Goal: Task Accomplishment & Management: Use online tool/utility

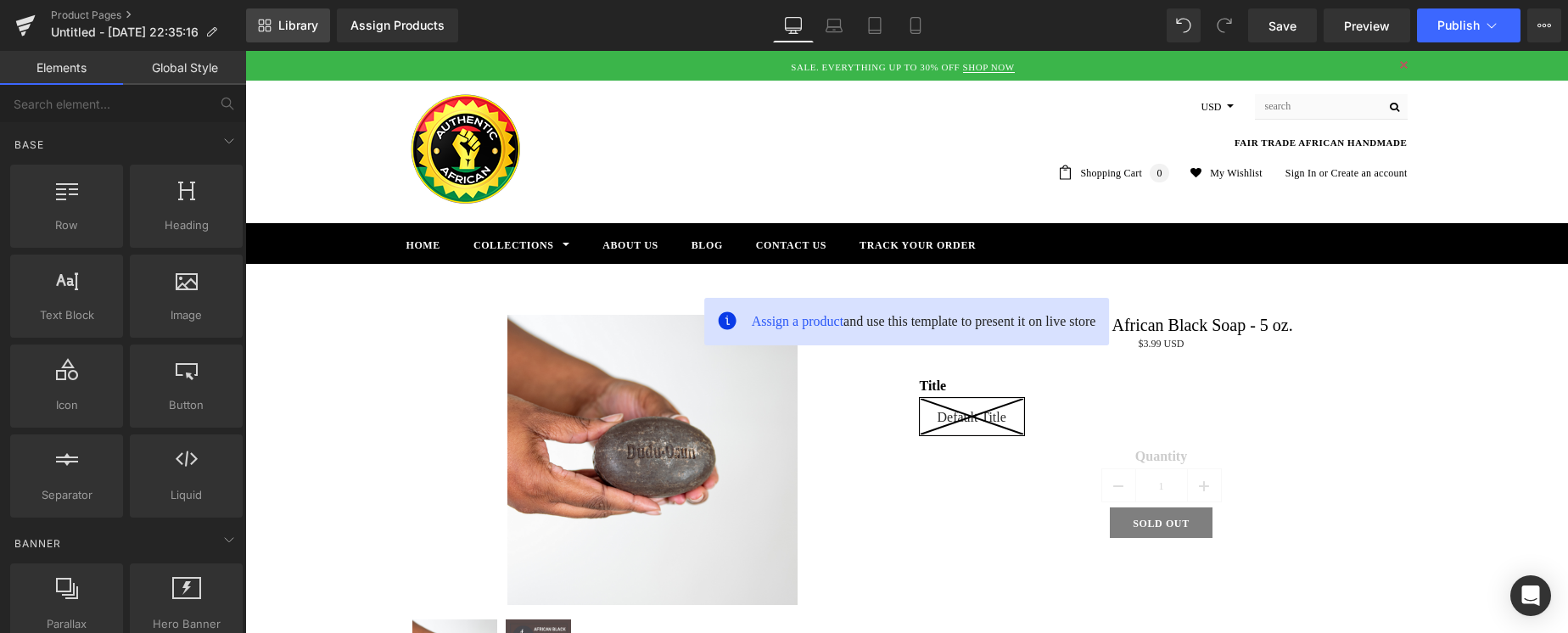
click at [273, 27] on link "Library" at bounding box center [288, 25] width 84 height 34
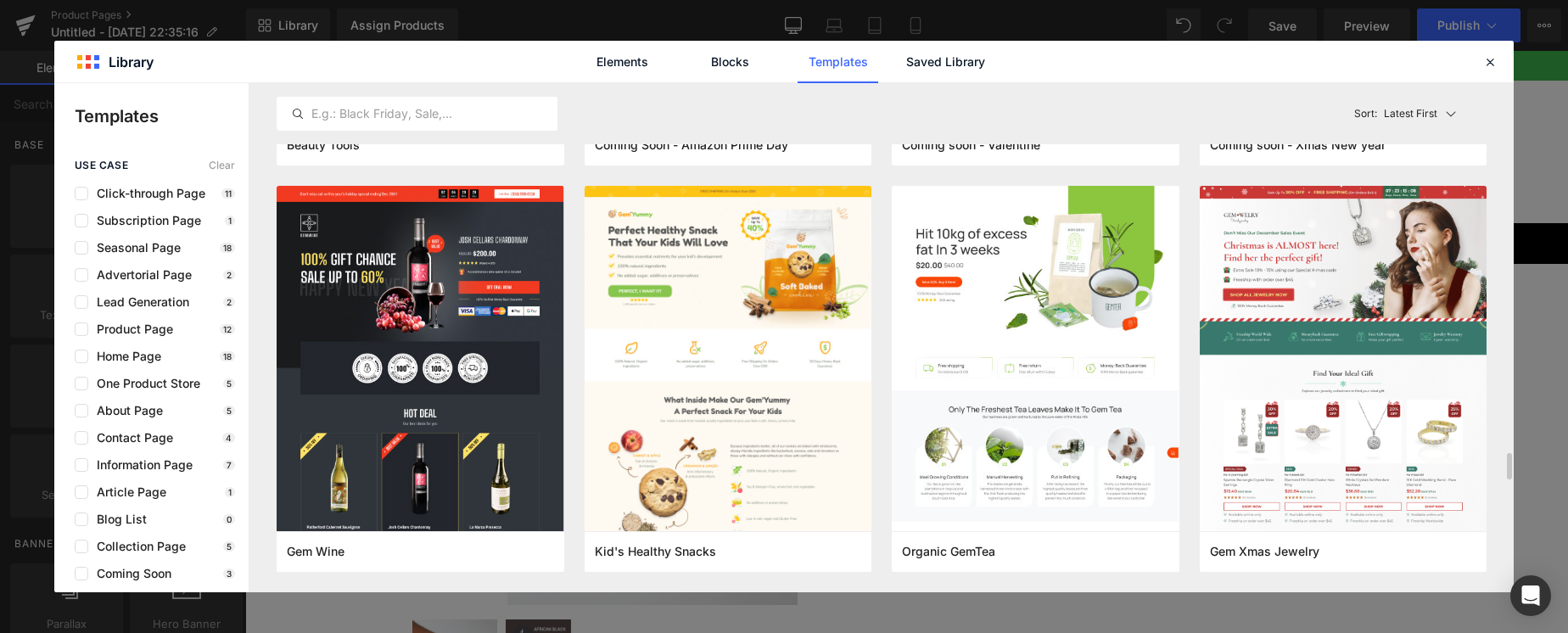
scroll to position [7284, 0]
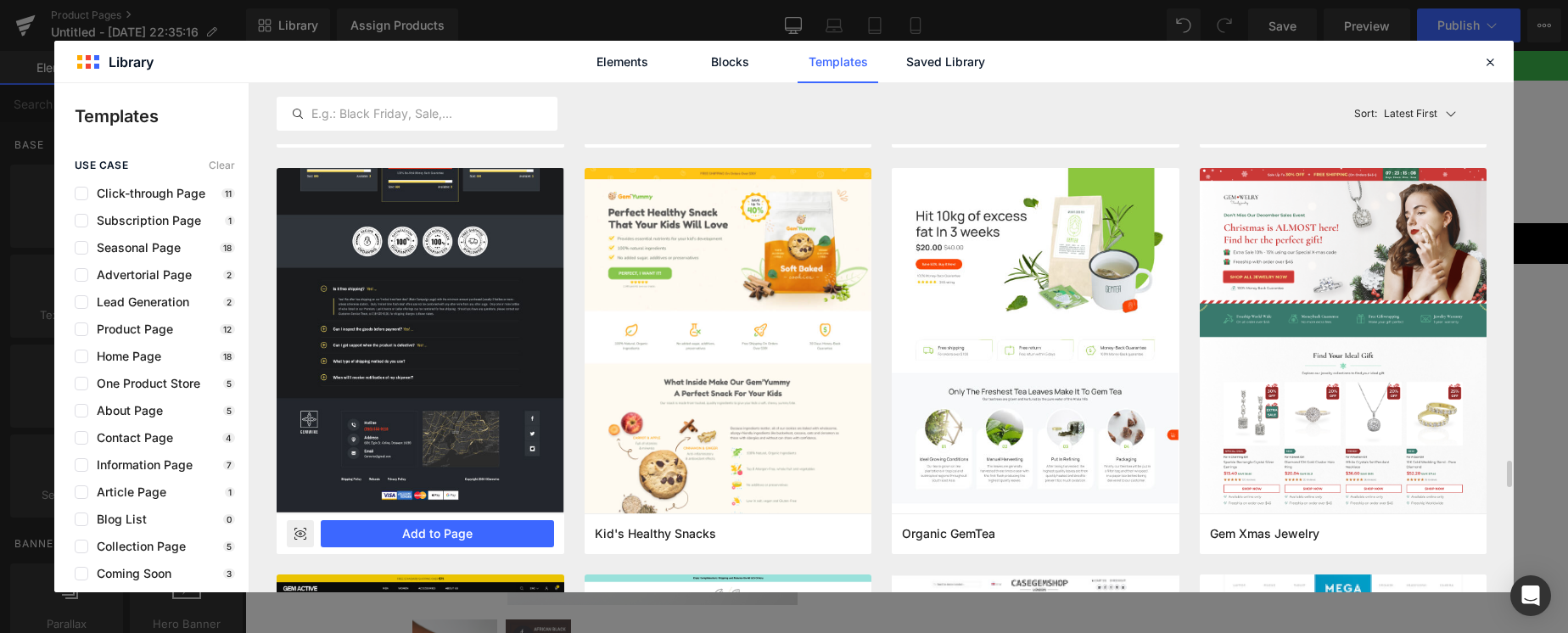
click at [303, 532] on rect at bounding box center [300, 534] width 27 height 27
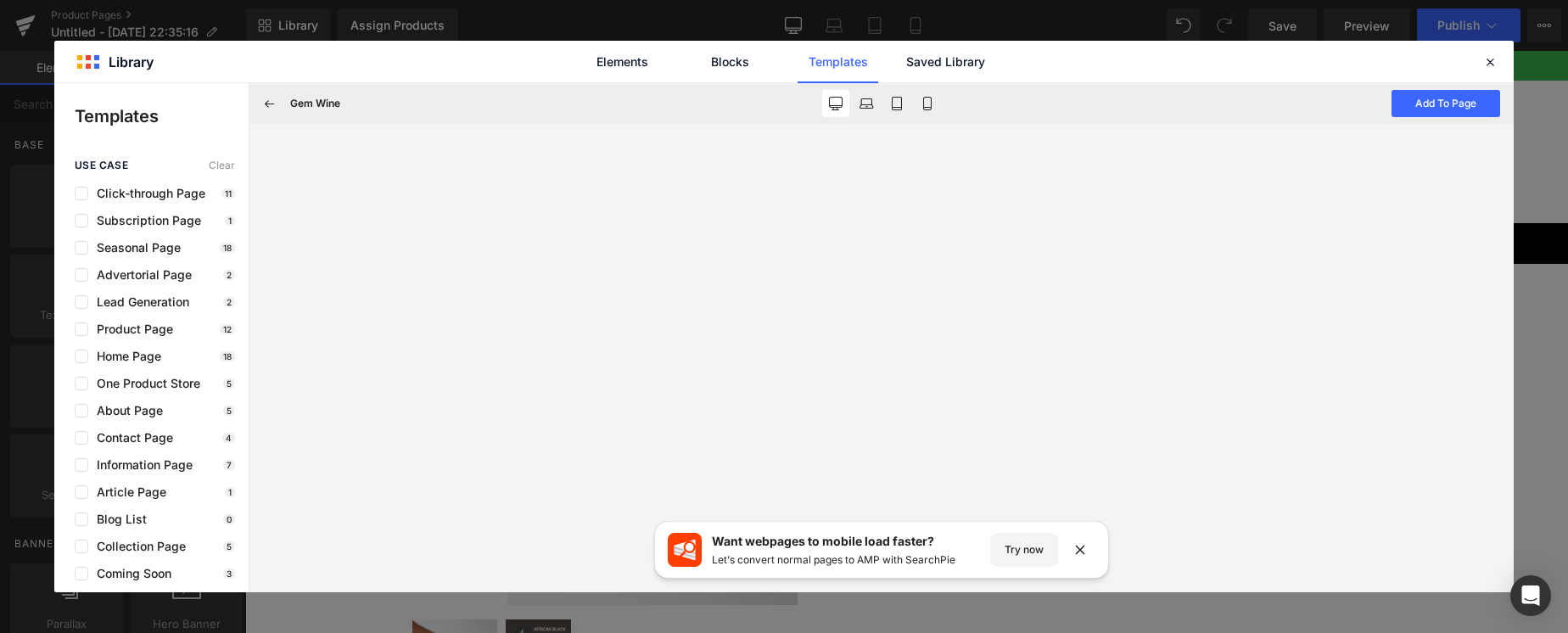
click at [268, 102] on icon at bounding box center [270, 103] width 15 height 15
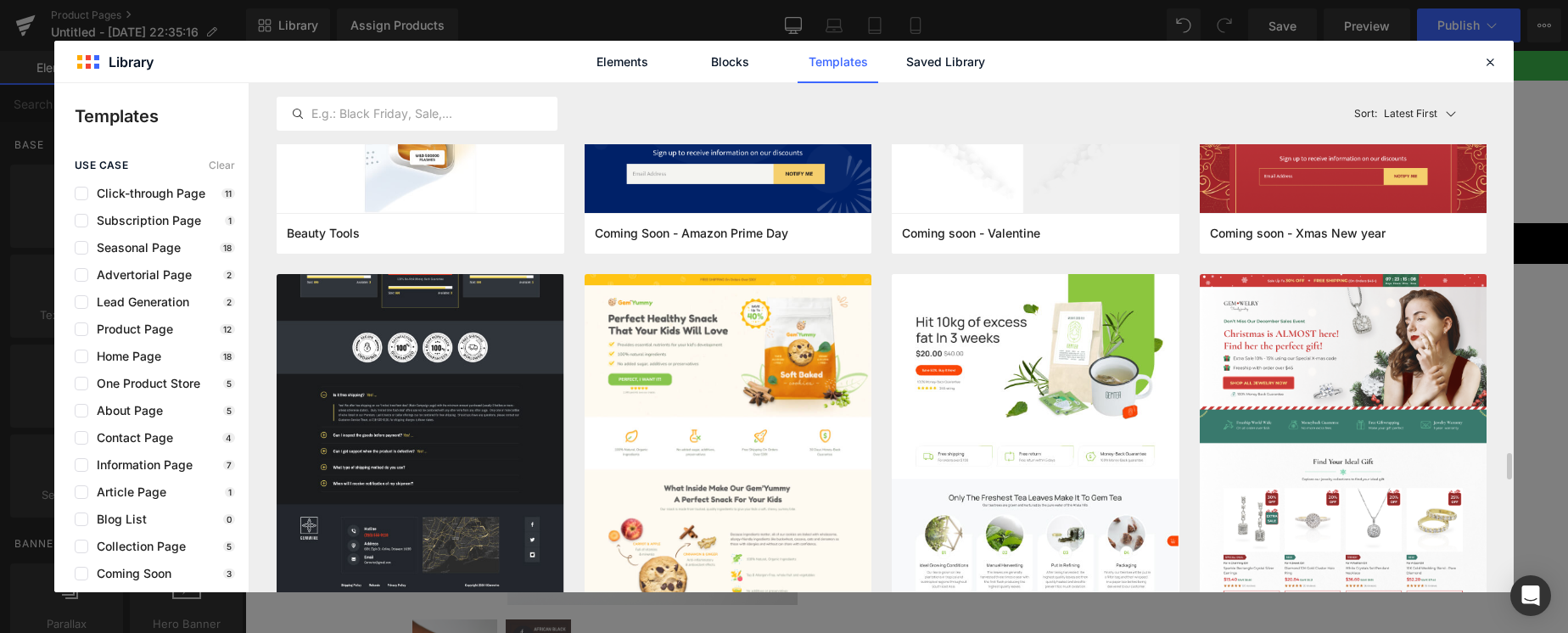
scroll to position [7177, 0]
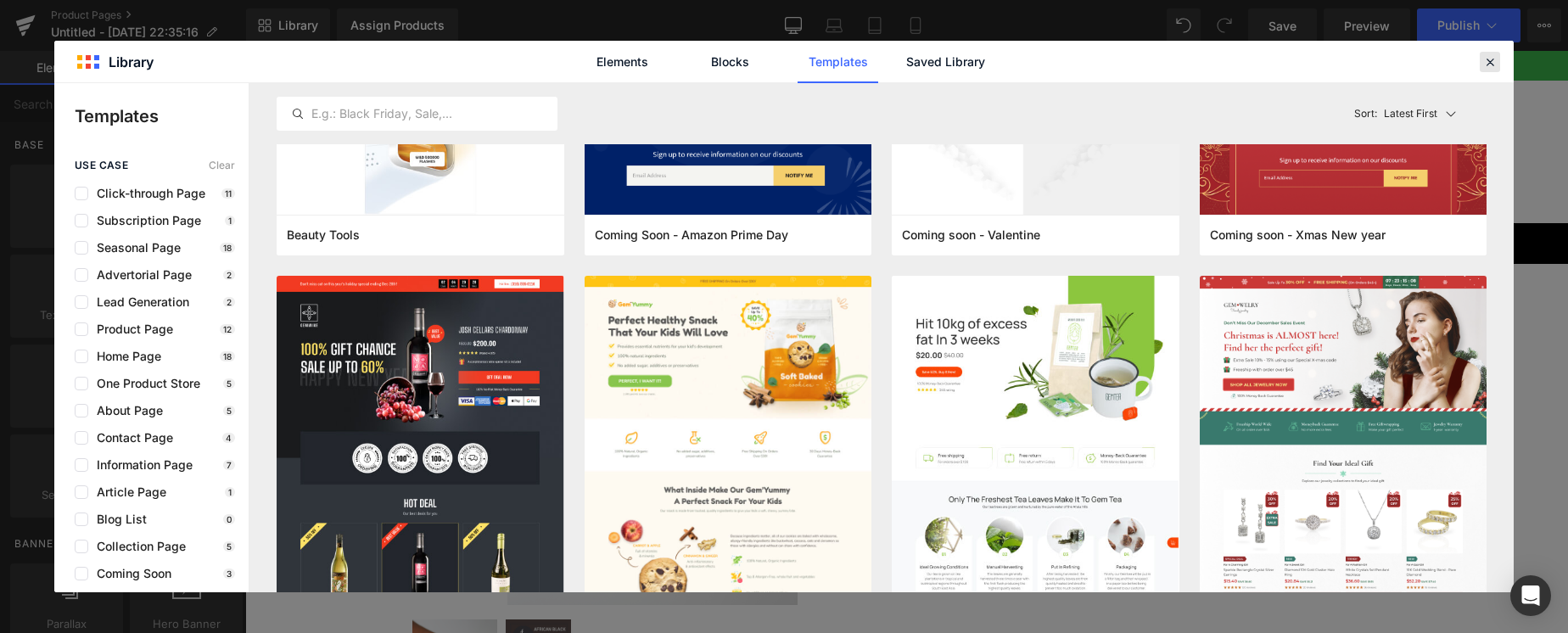
click at [1486, 56] on icon at bounding box center [1490, 62] width 15 height 15
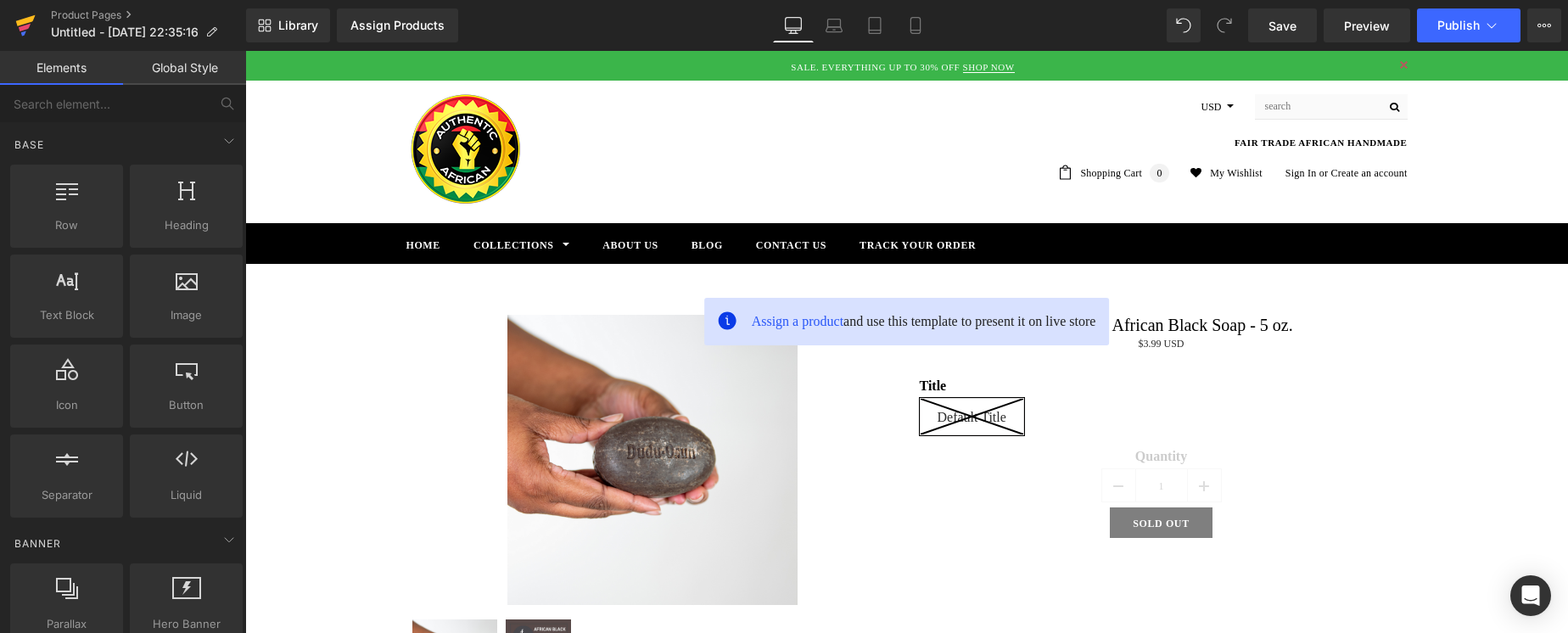
click at [22, 21] on icon at bounding box center [26, 20] width 19 height 11
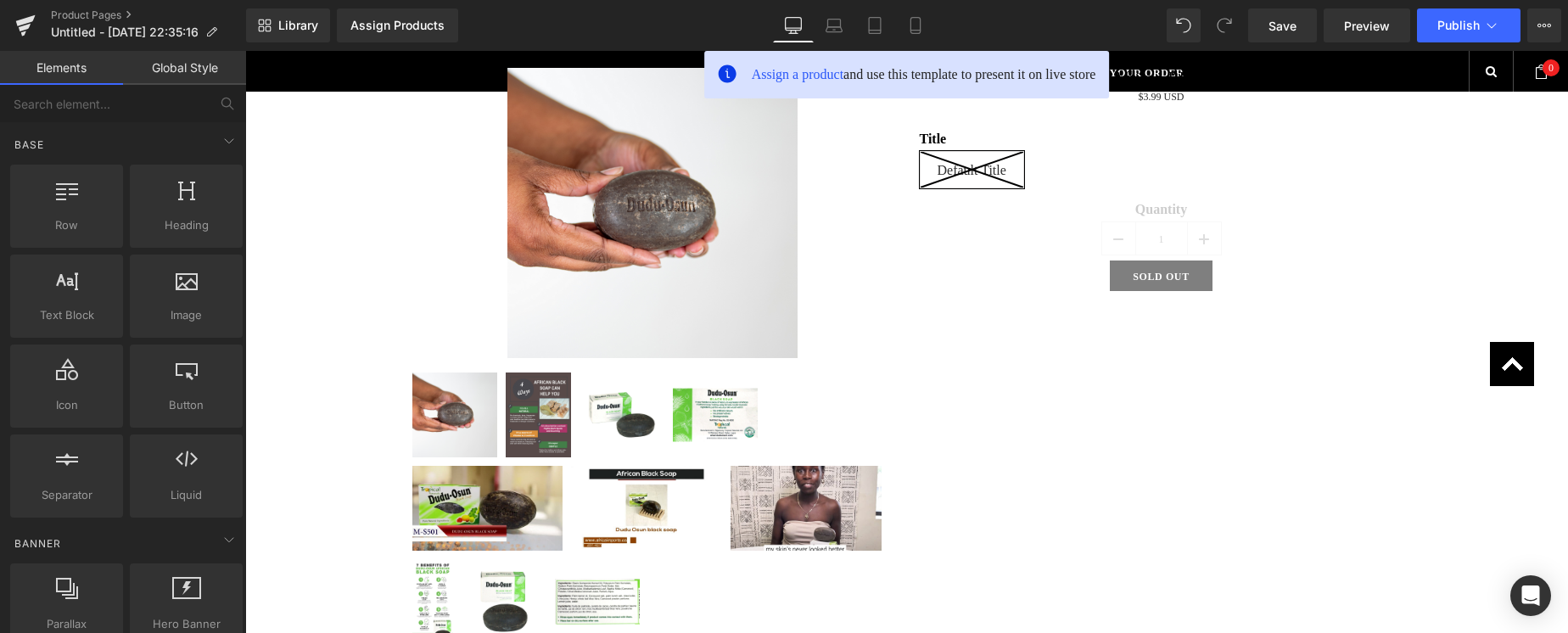
scroll to position [232, 0]
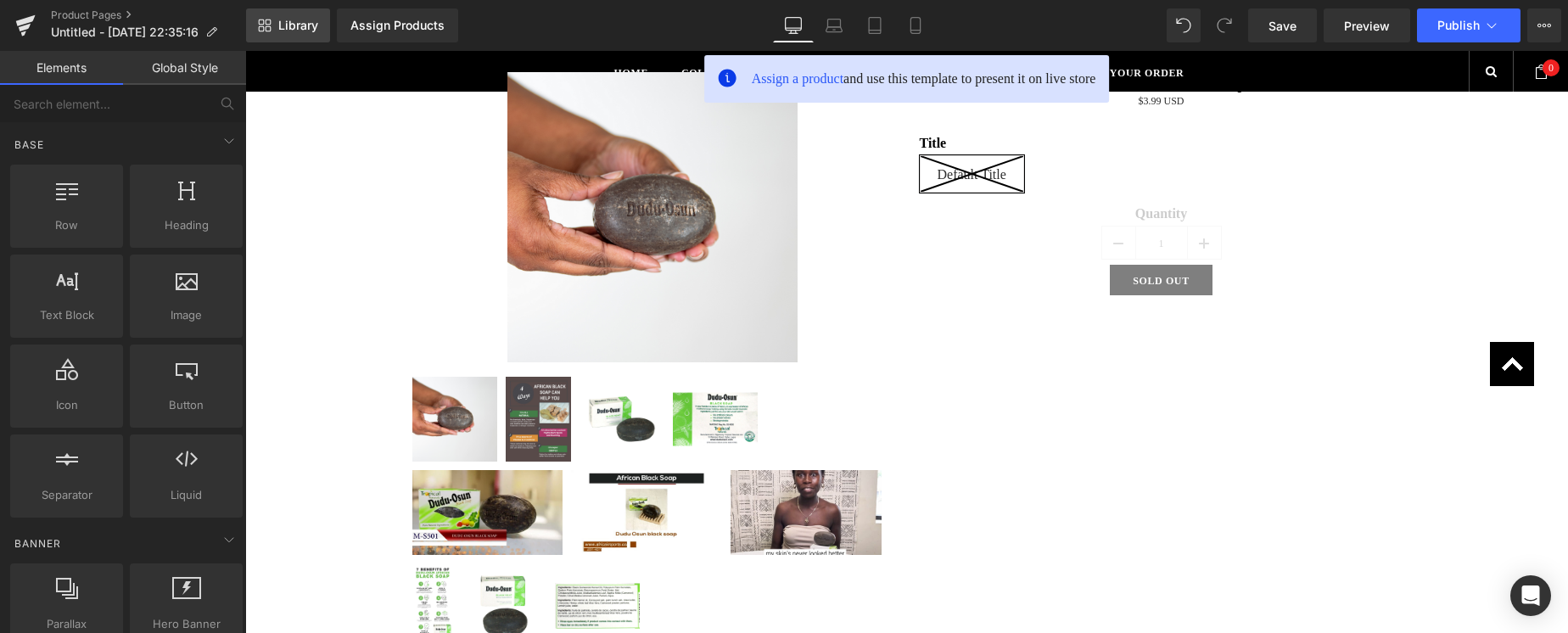
click at [296, 30] on span "Library" at bounding box center [297, 25] width 40 height 15
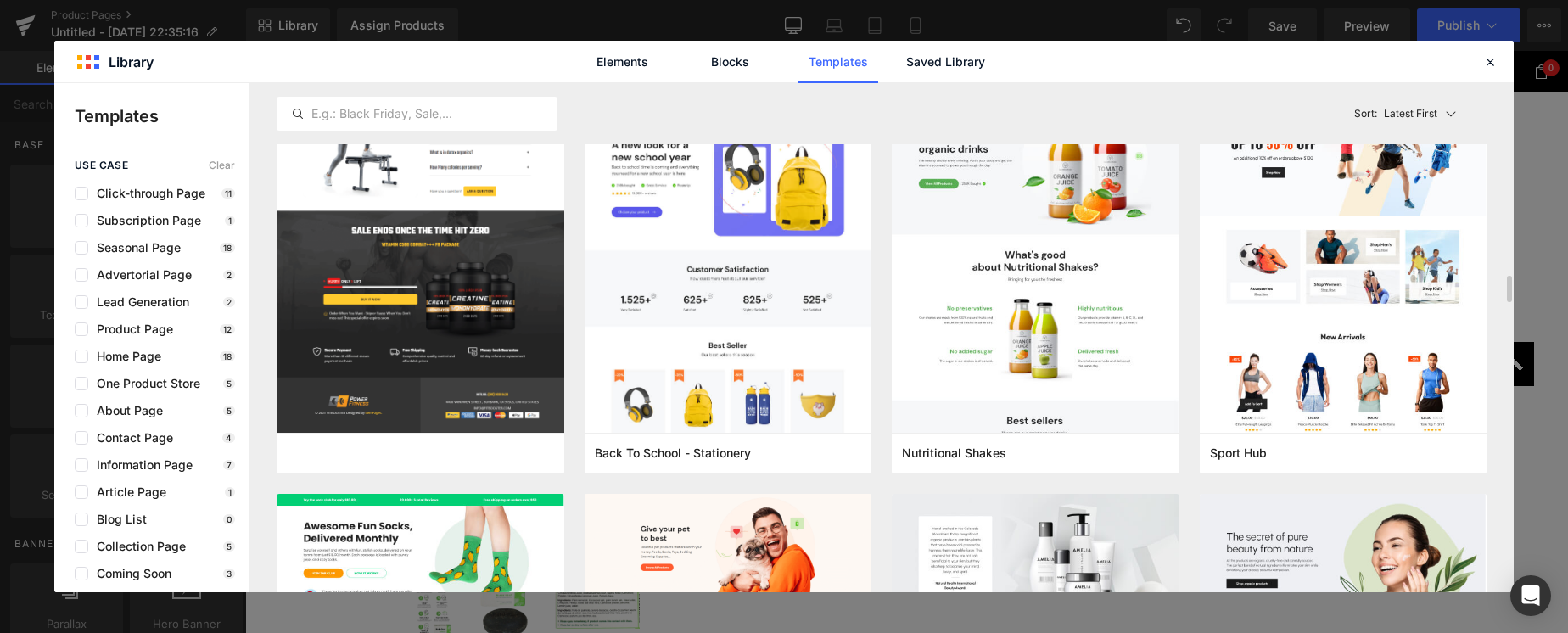
scroll to position [3711, 0]
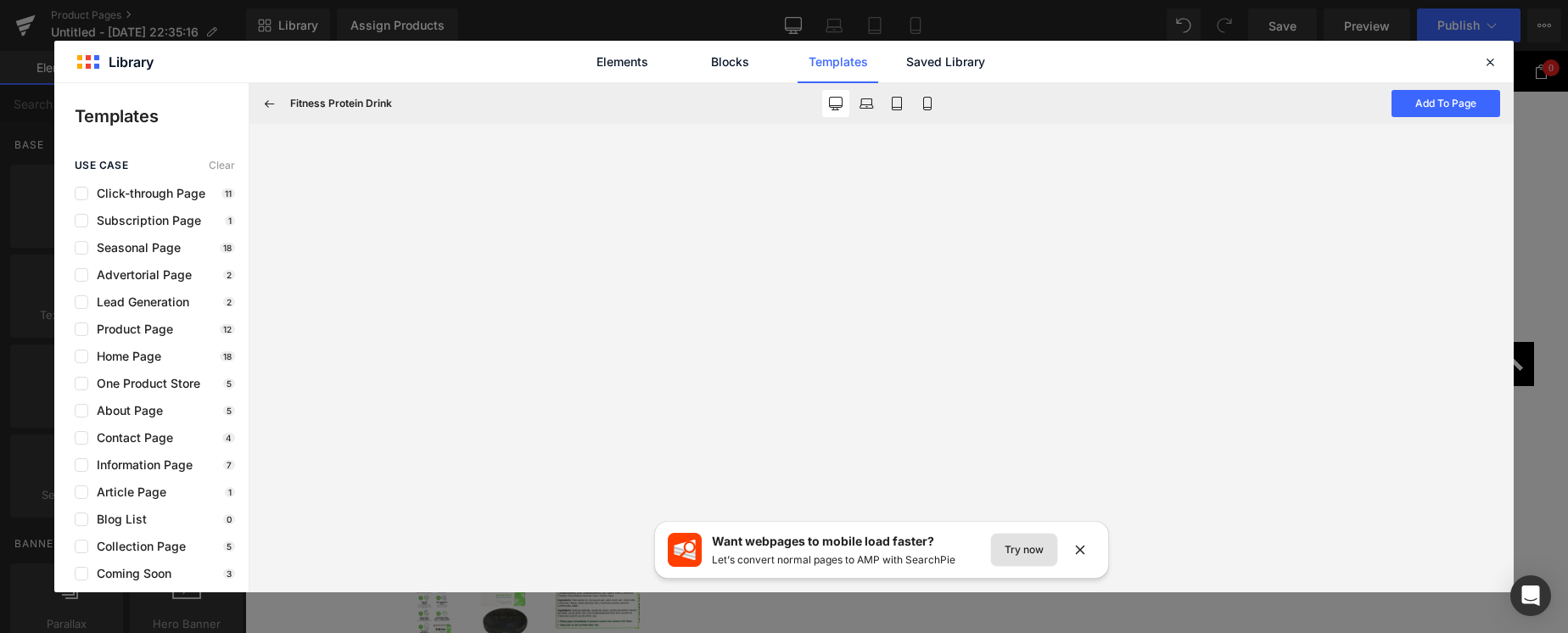
click at [1034, 548] on button "Try now" at bounding box center [1024, 549] width 68 height 34
click at [1420, 110] on button "Add To Page" at bounding box center [1445, 103] width 109 height 27
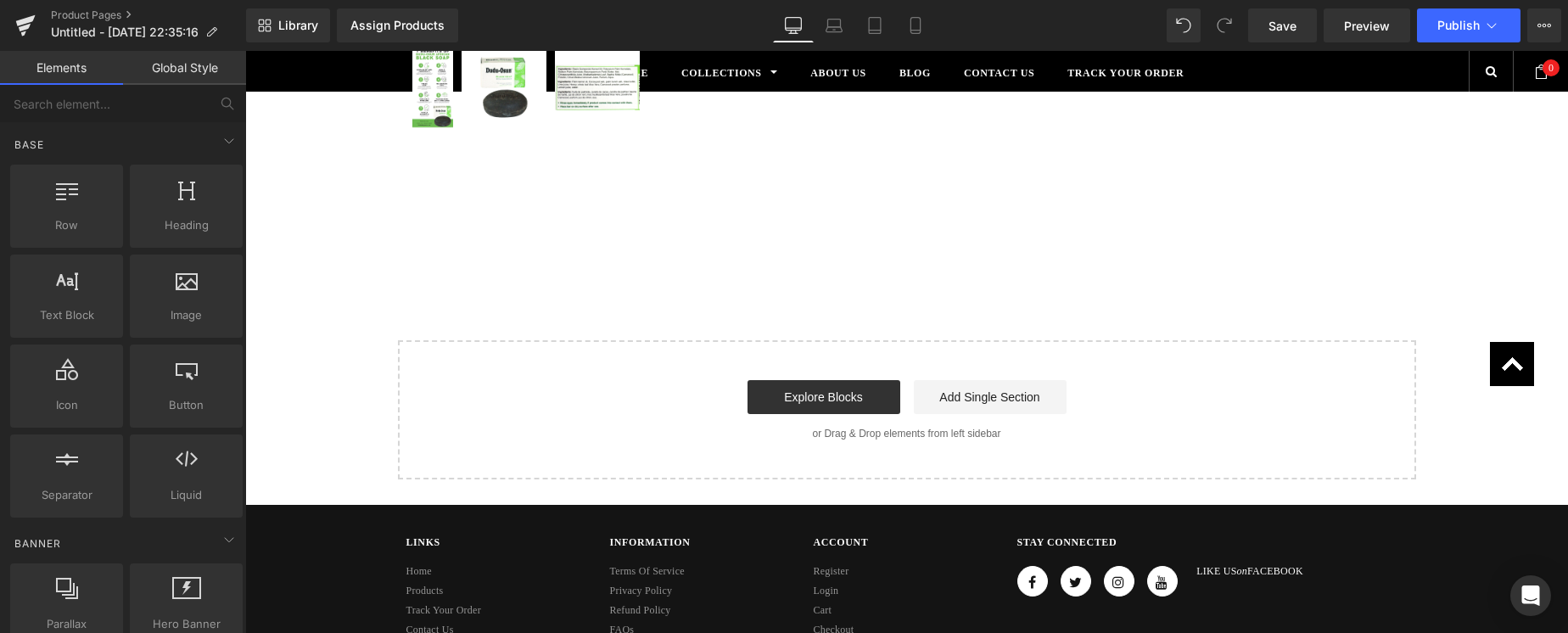
scroll to position [784, 0]
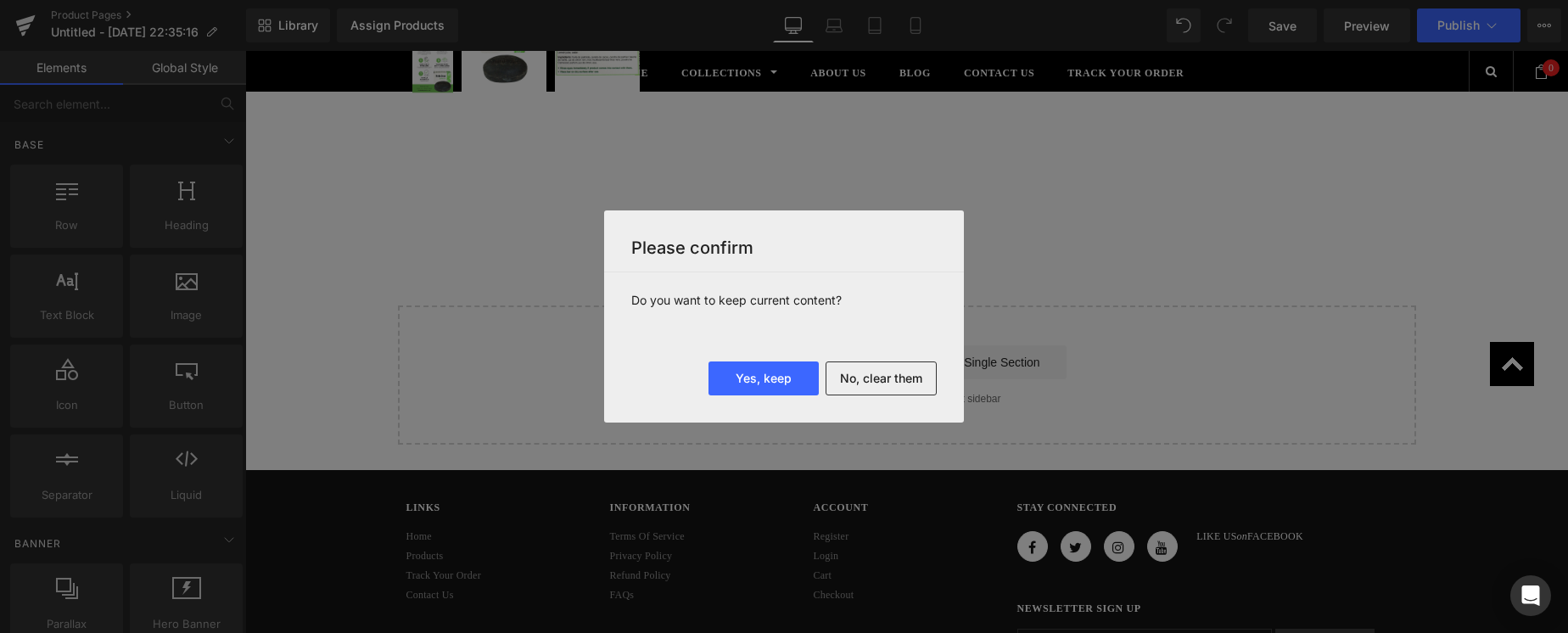
click at [856, 373] on button "No, clear them" at bounding box center [881, 378] width 111 height 34
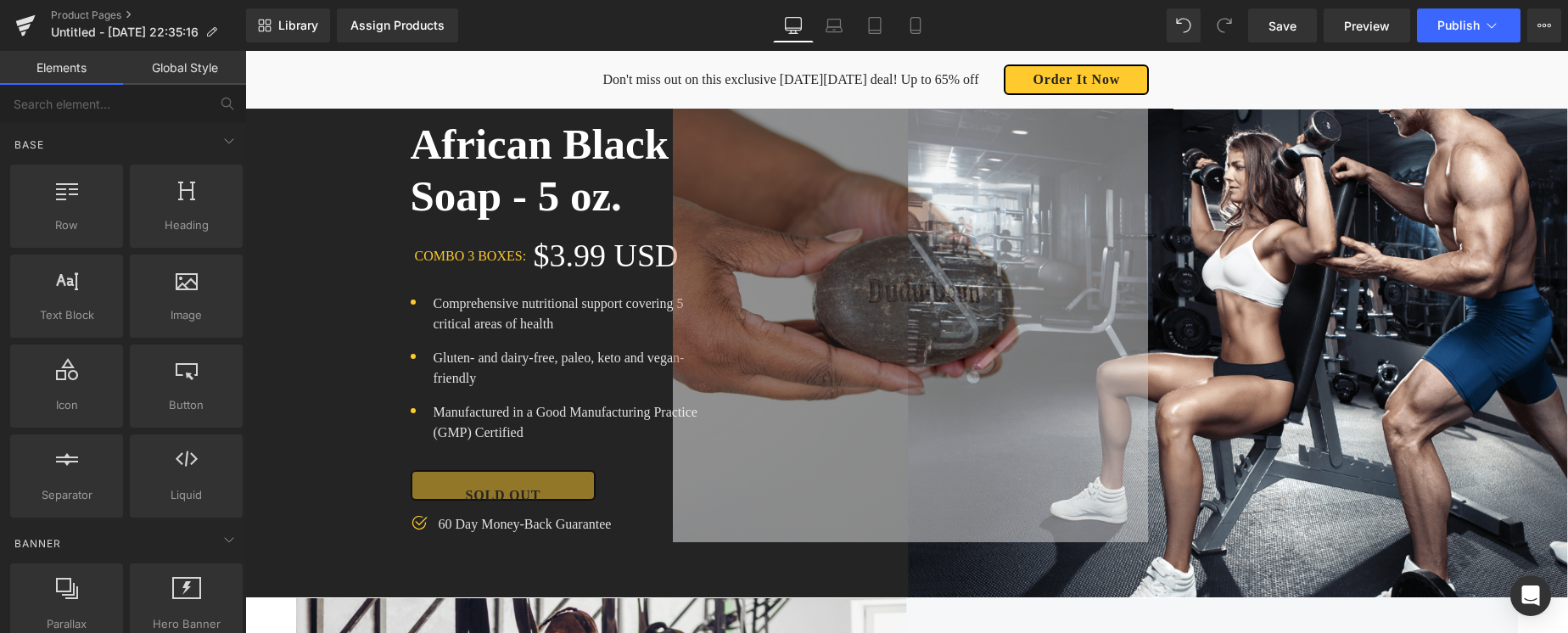
scroll to position [306, 0]
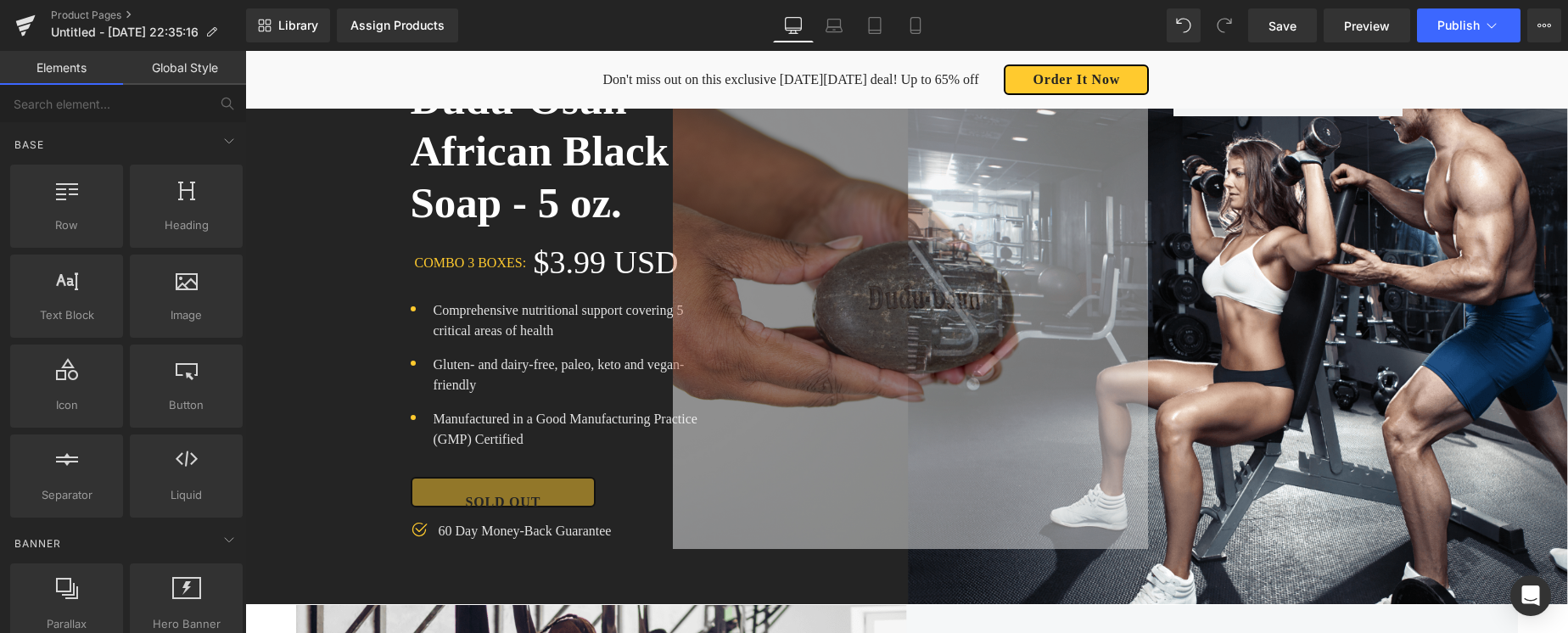
click at [830, 360] on img at bounding box center [910, 312] width 475 height 475
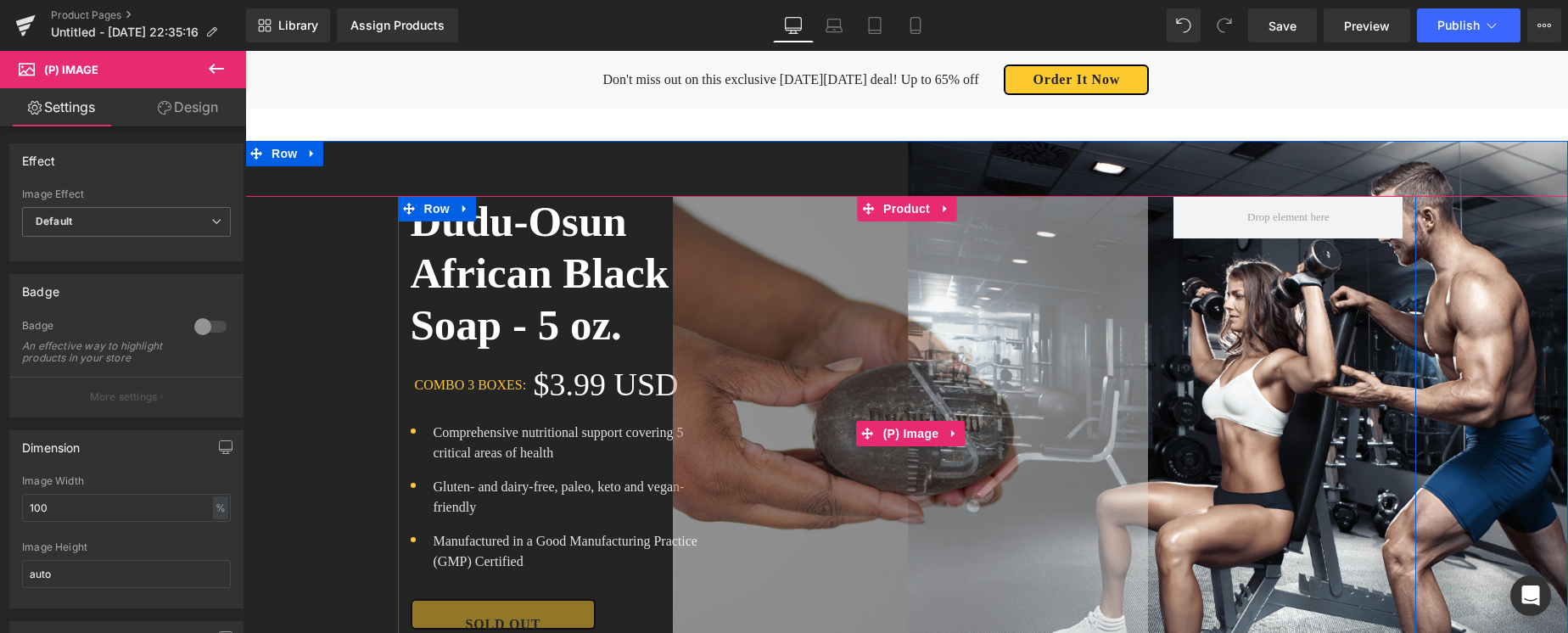
scroll to position [179, 0]
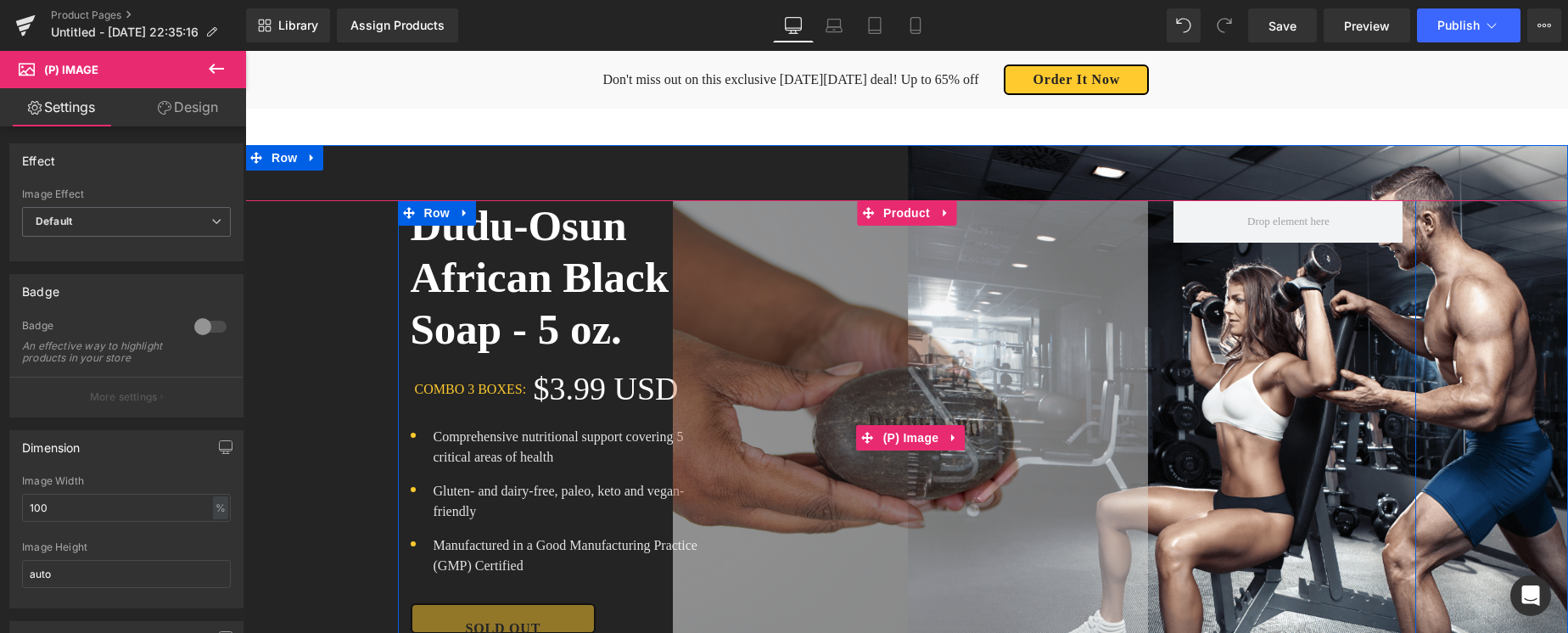
click at [954, 390] on img at bounding box center [910, 438] width 475 height 475
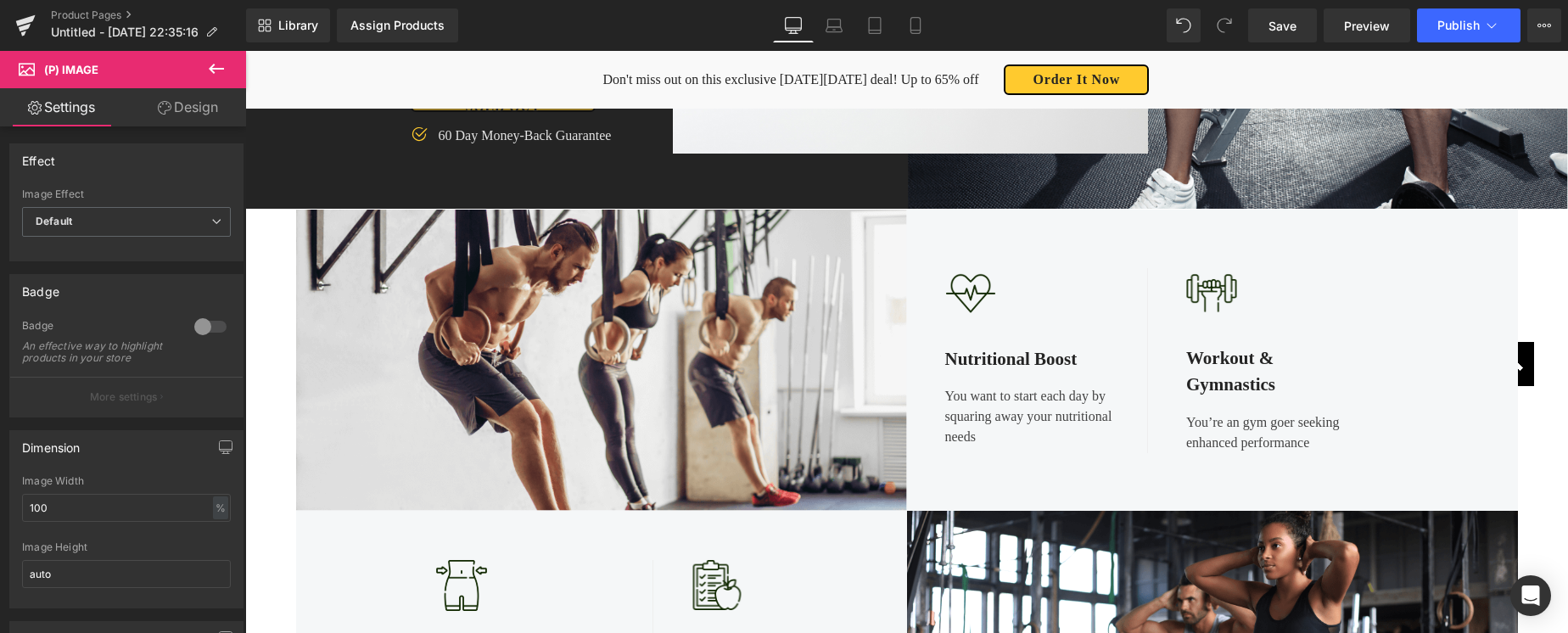
scroll to position [702, 0]
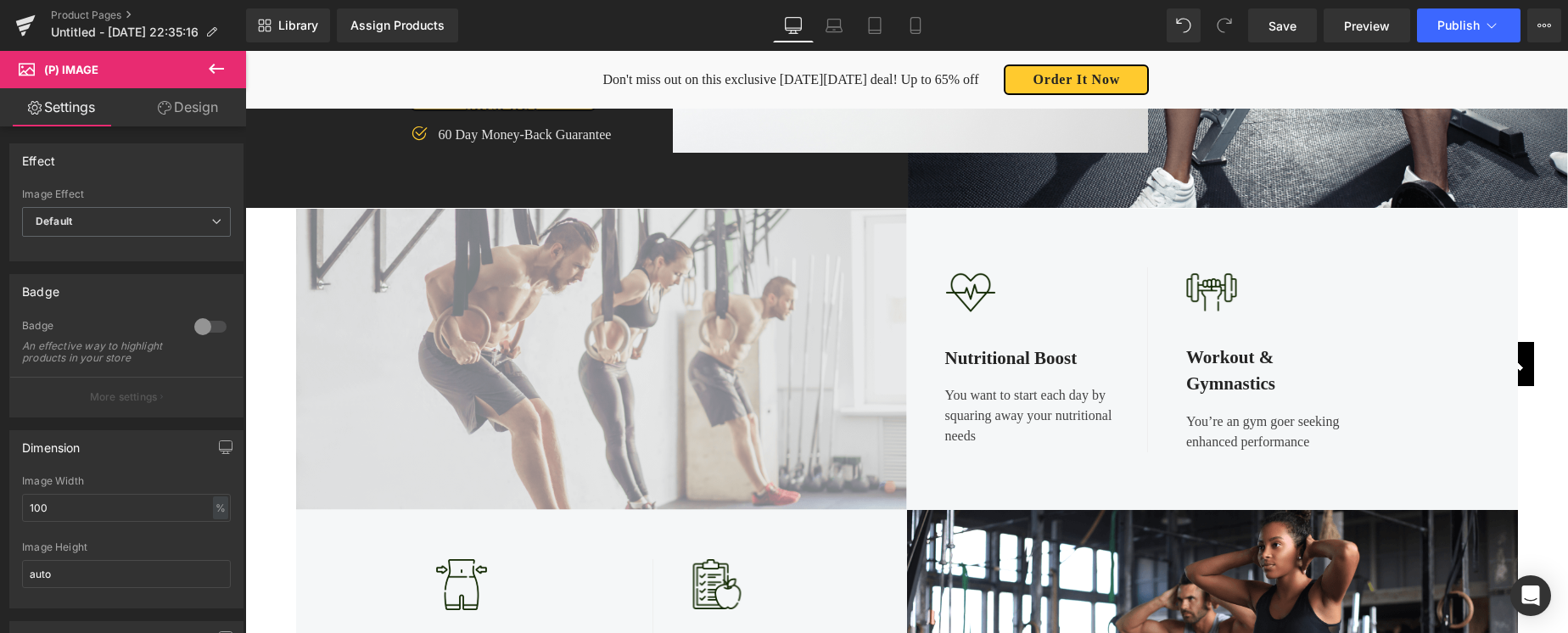
click at [701, 378] on img at bounding box center [601, 359] width 611 height 301
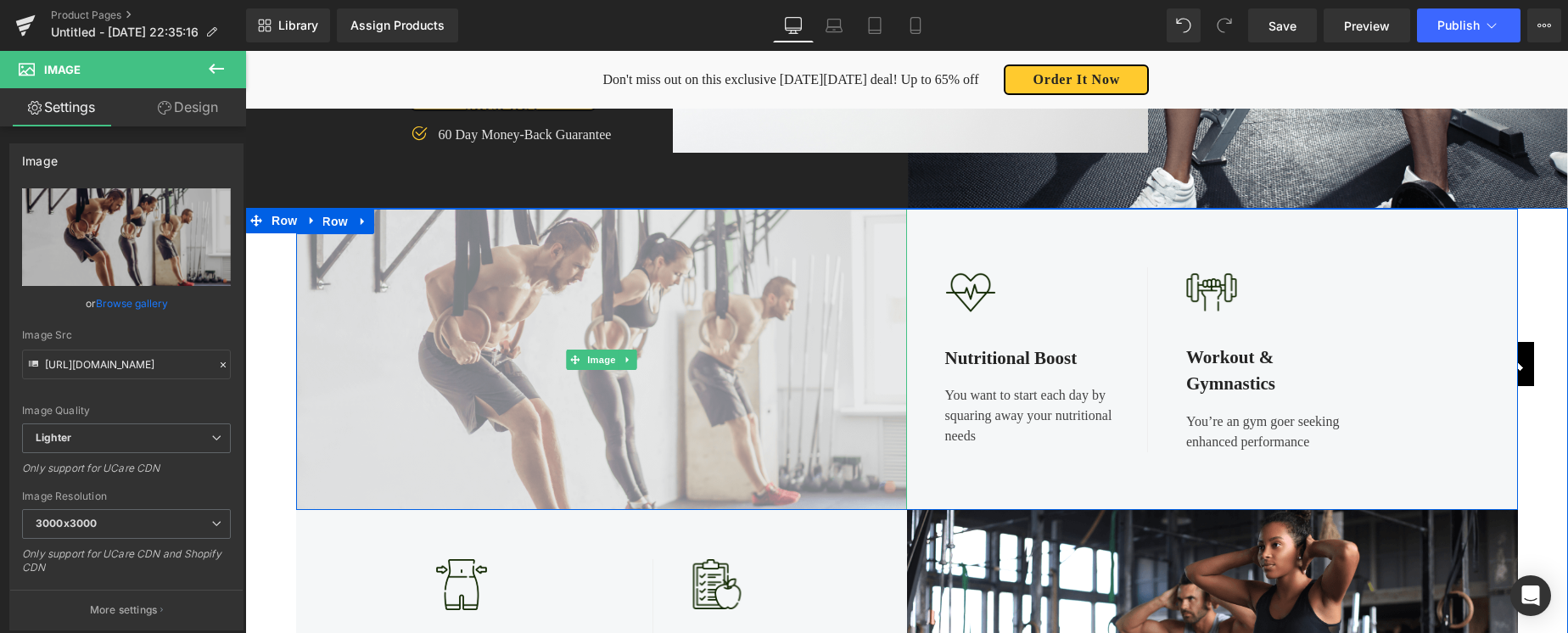
click at [415, 318] on img at bounding box center [601, 359] width 611 height 301
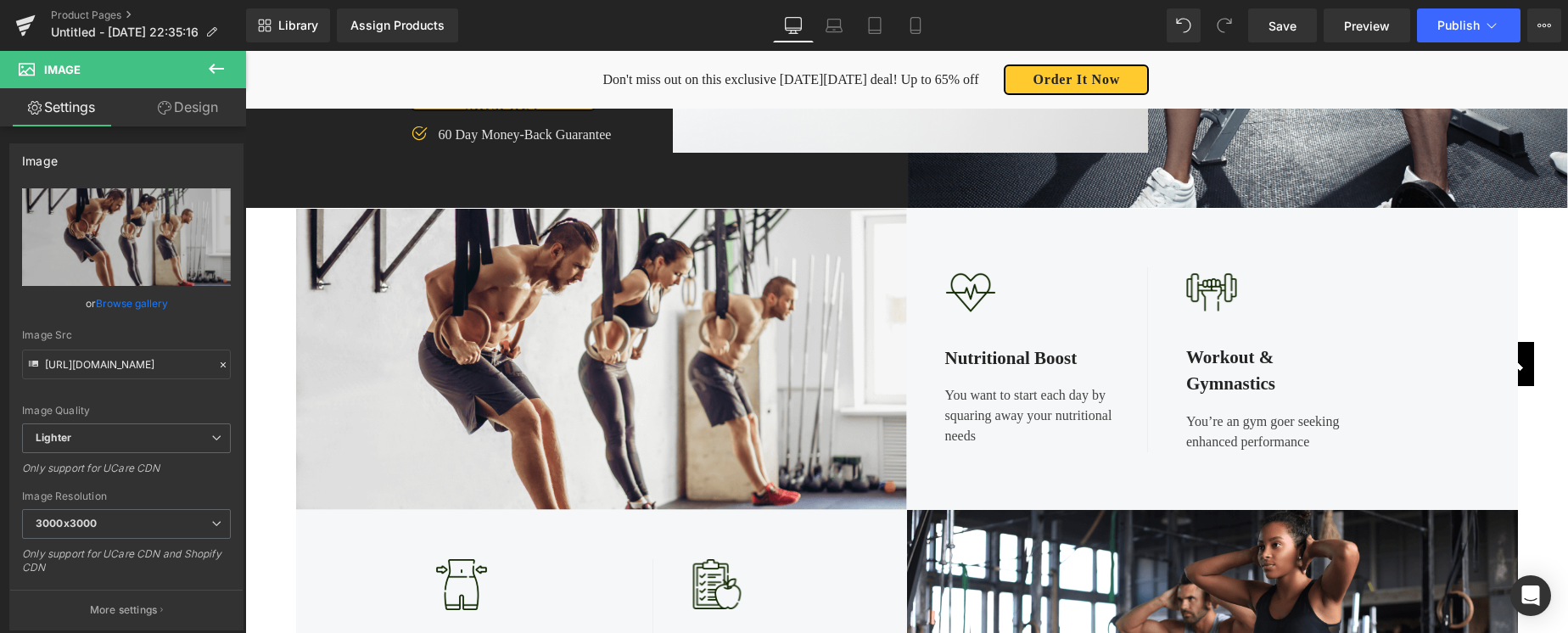
click at [215, 65] on icon at bounding box center [216, 69] width 20 height 20
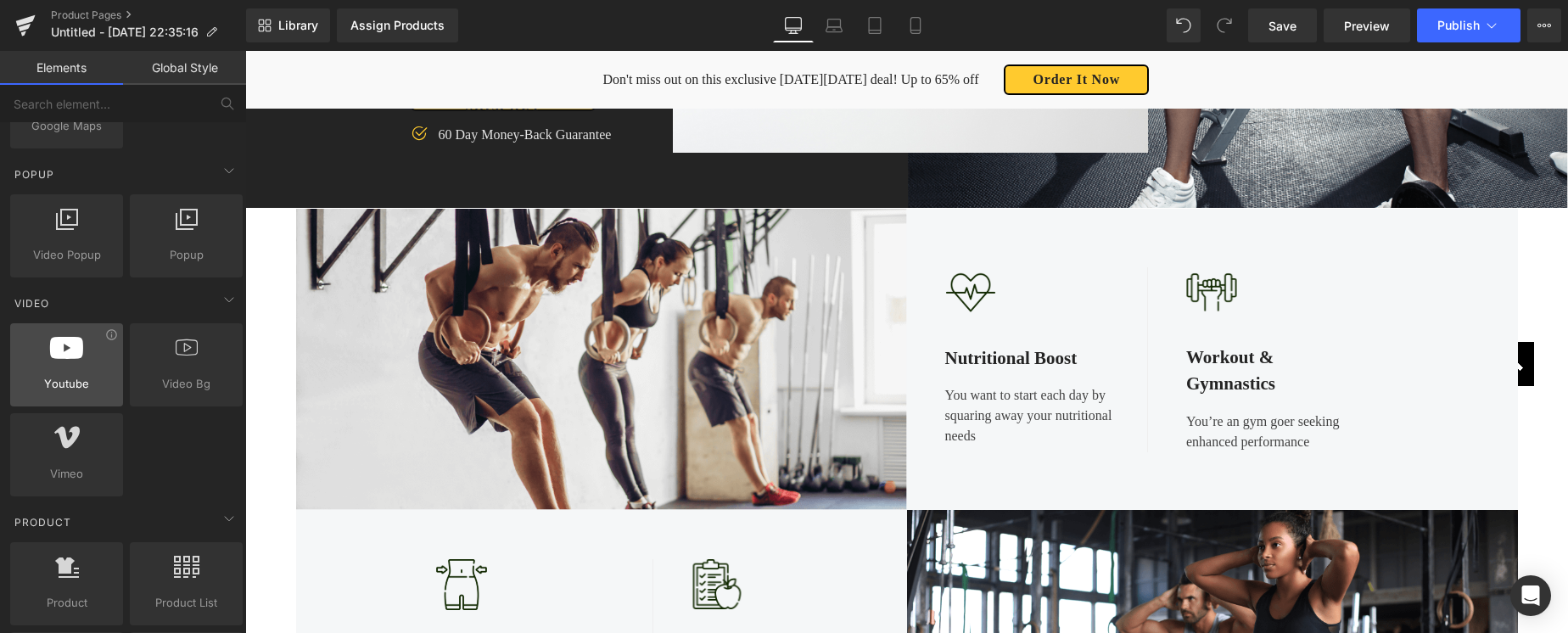
scroll to position [977, 0]
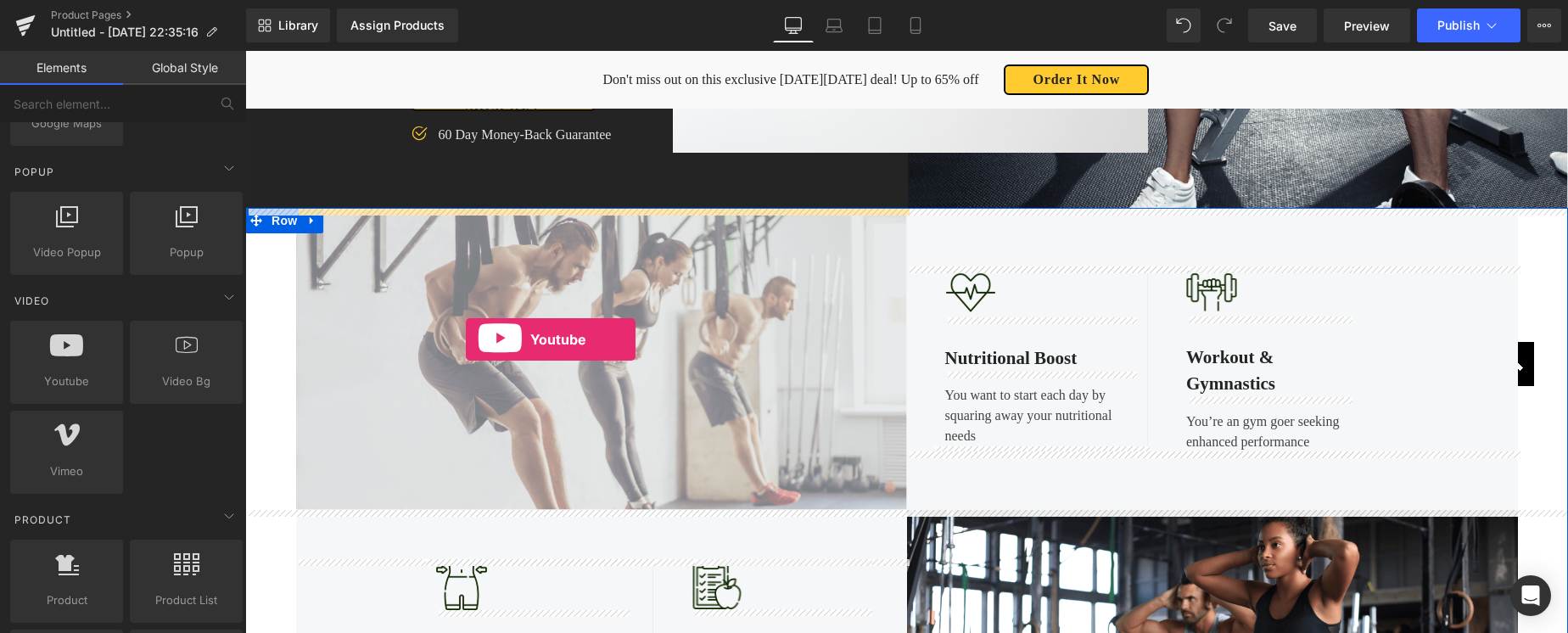
drag, startPoint x: 314, startPoint y: 408, endPoint x: 466, endPoint y: 340, distance: 166.5
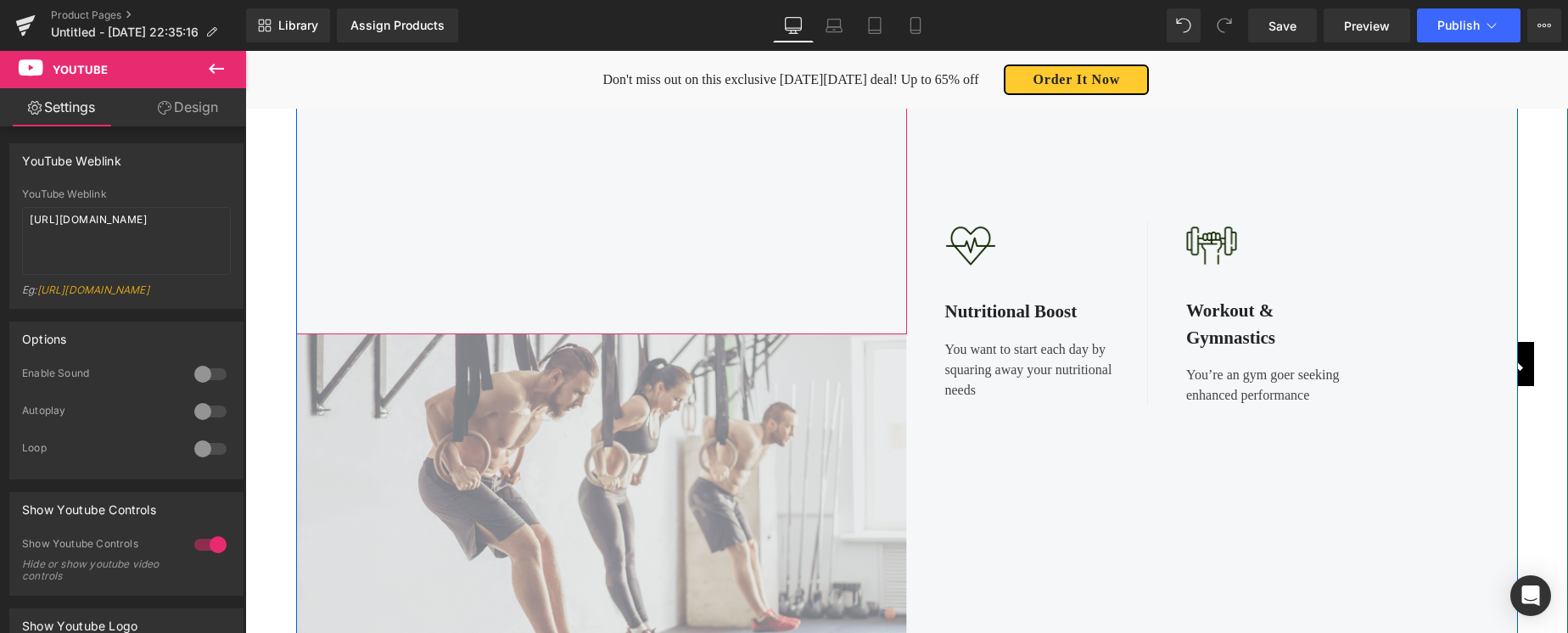
scroll to position [934, 0]
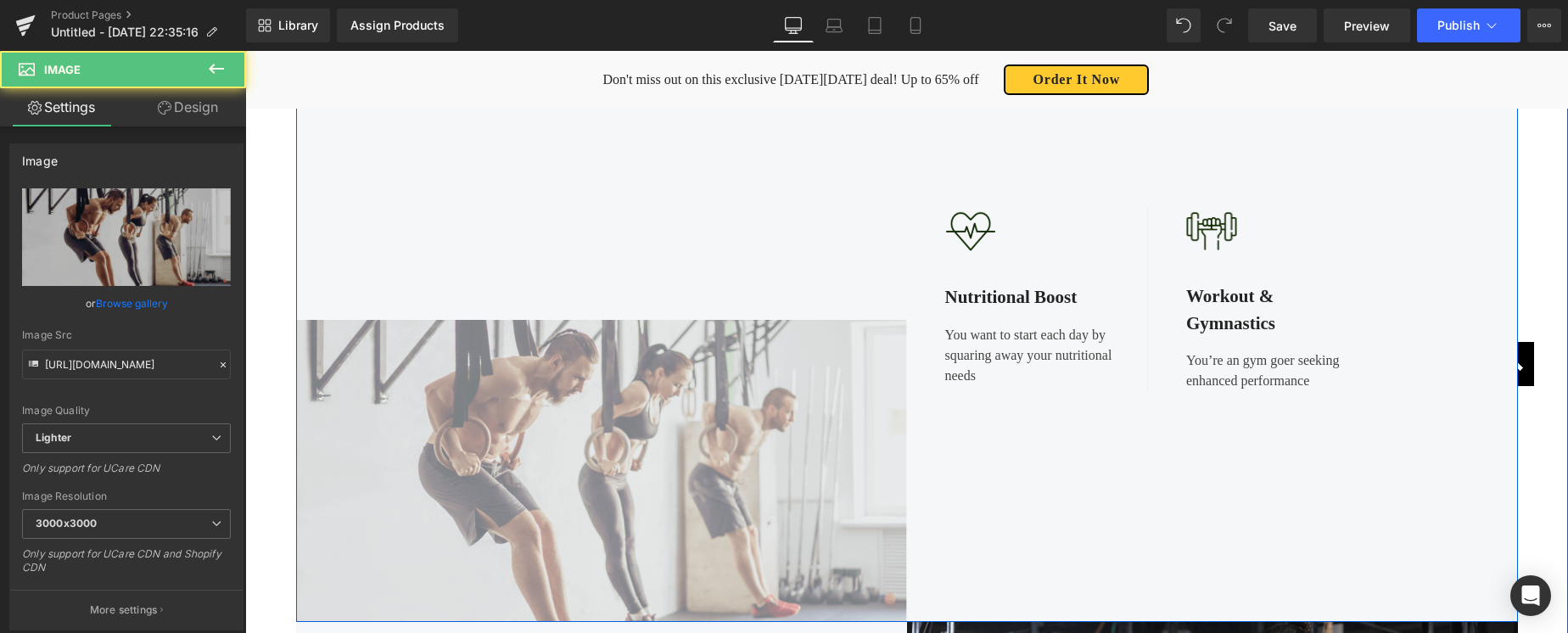
click at [496, 408] on img at bounding box center [601, 471] width 611 height 301
click at [490, 377] on img at bounding box center [601, 471] width 611 height 301
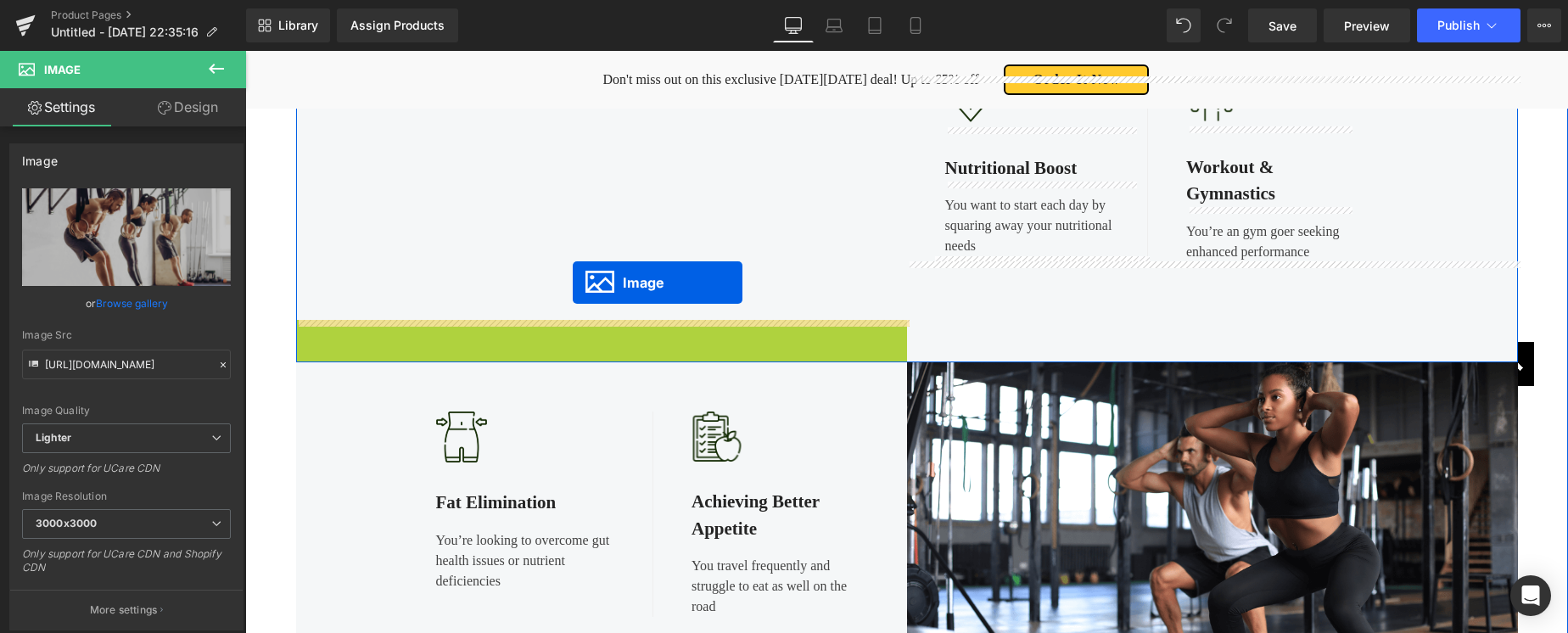
drag, startPoint x: 576, startPoint y: 469, endPoint x: 573, endPoint y: 283, distance: 186.0
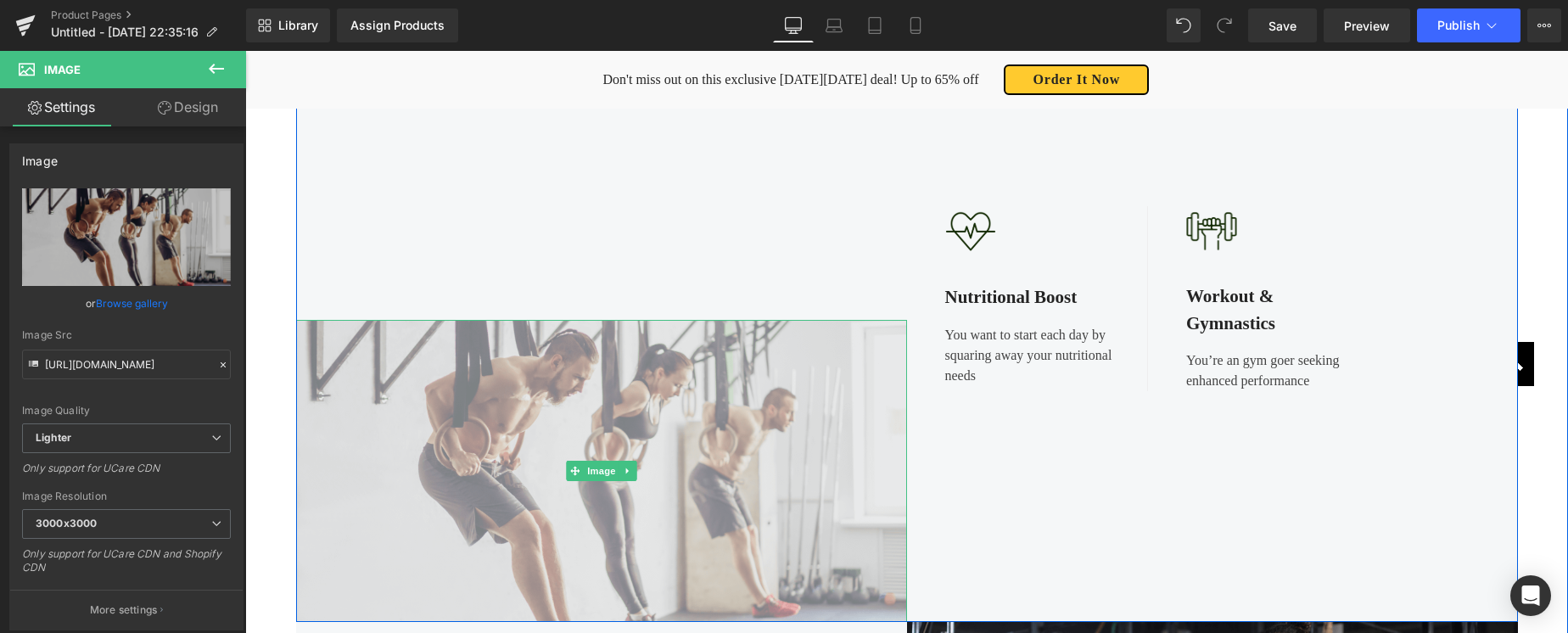
click at [715, 431] on img at bounding box center [601, 471] width 611 height 301
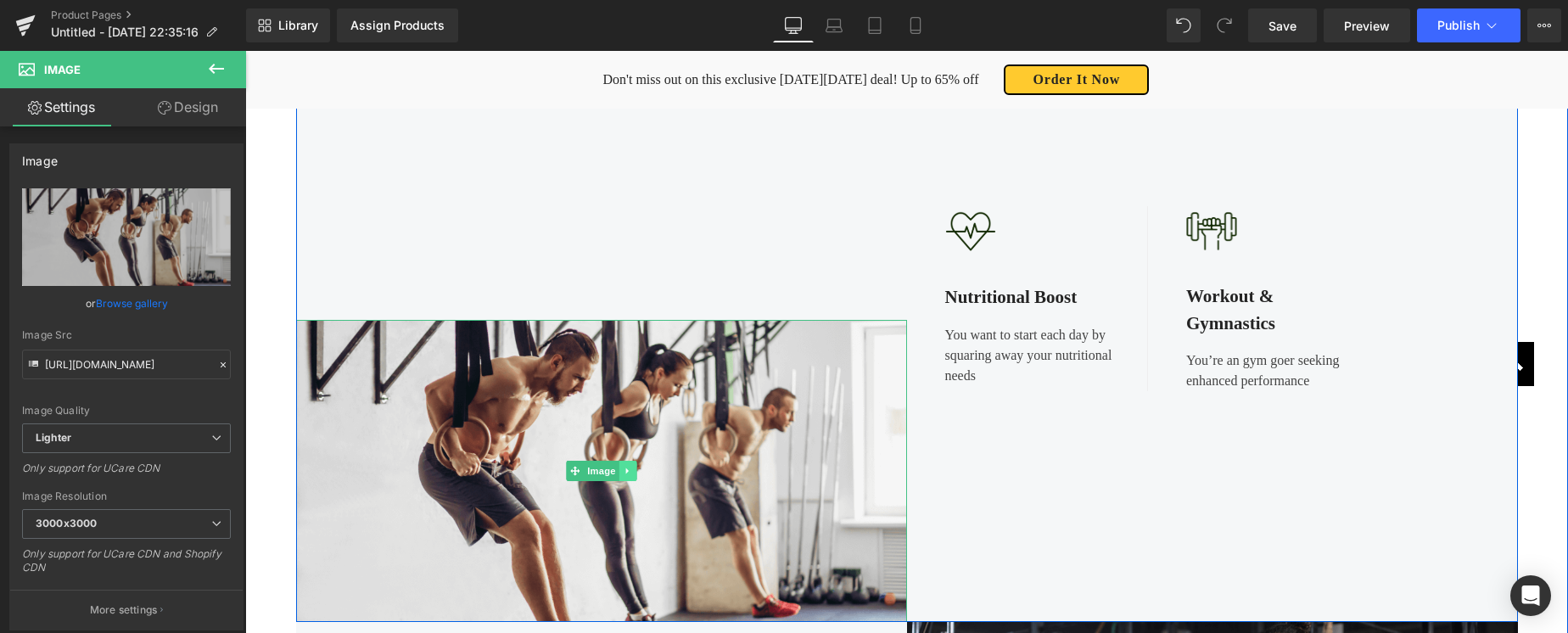
click at [625, 470] on icon at bounding box center [626, 471] width 3 height 6
click at [638, 471] on icon at bounding box center [636, 471] width 10 height 10
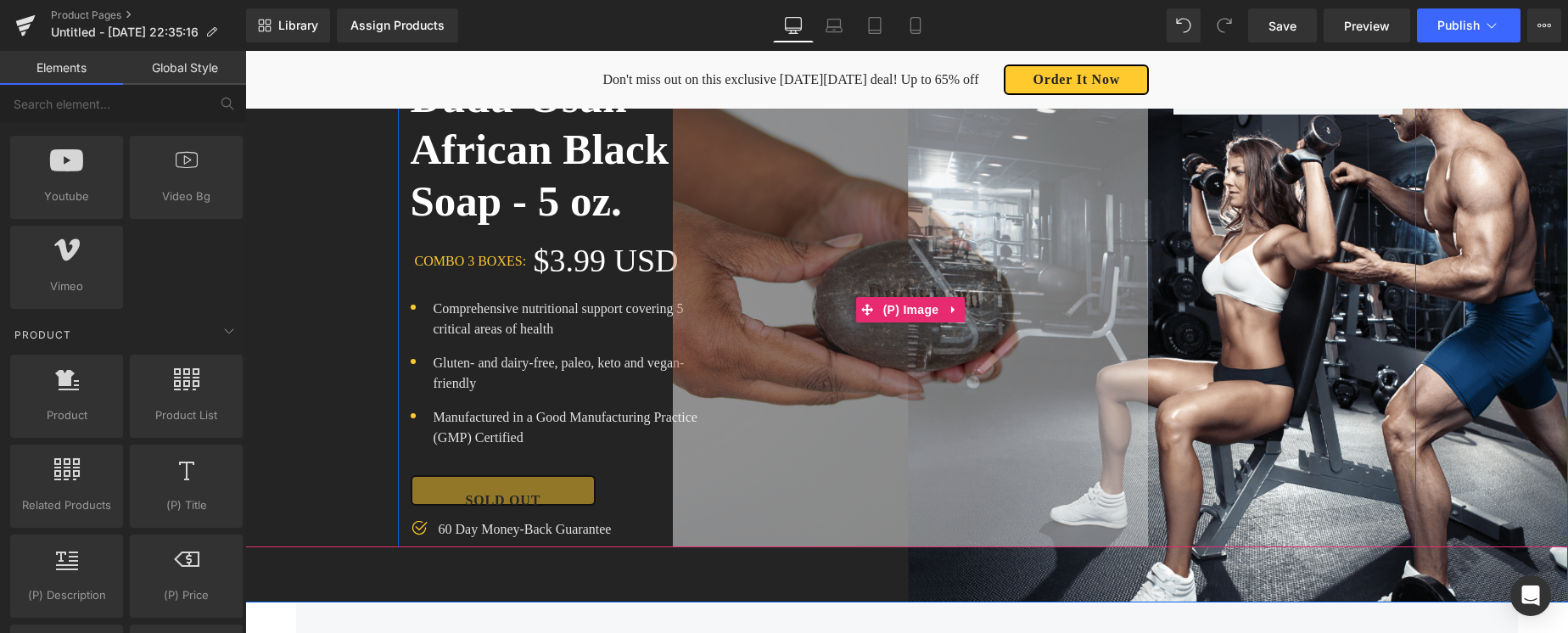
scroll to position [227, 0]
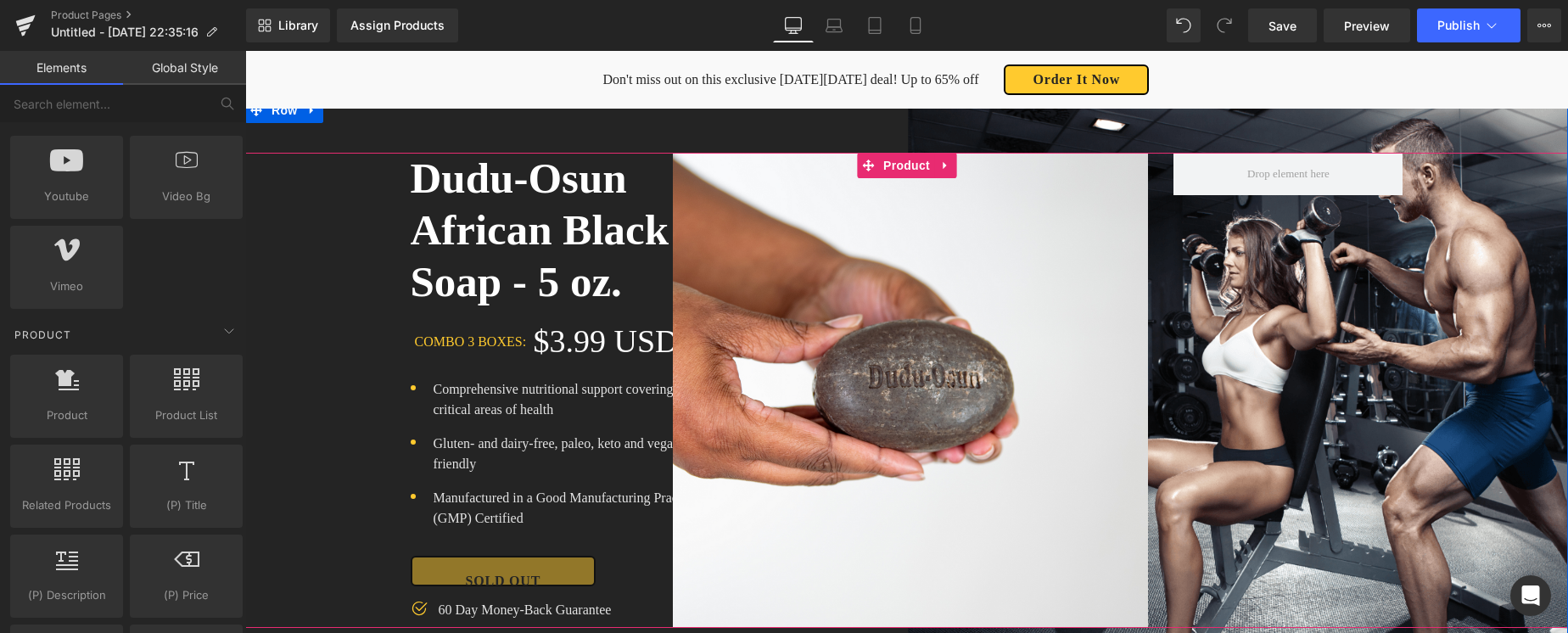
click at [941, 162] on icon at bounding box center [945, 165] width 12 height 13
click at [957, 165] on icon at bounding box center [956, 165] width 12 height 13
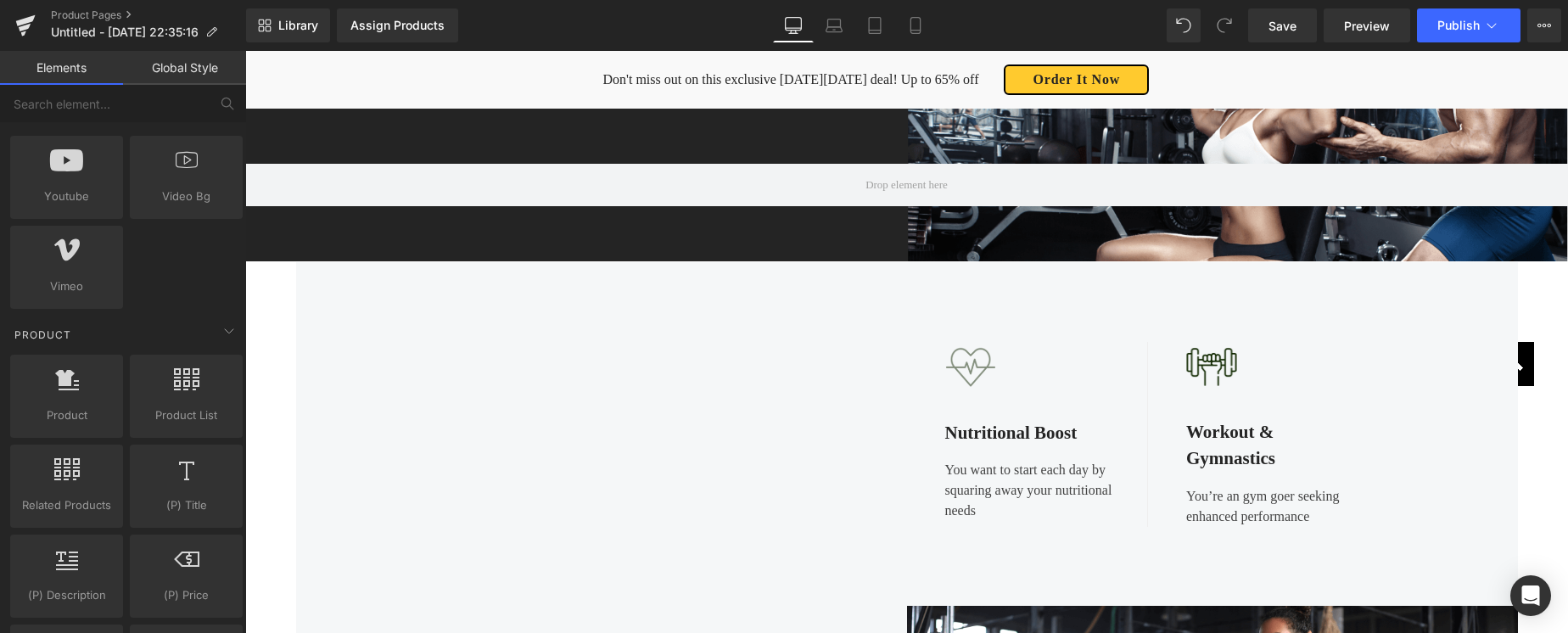
scroll to position [0, 0]
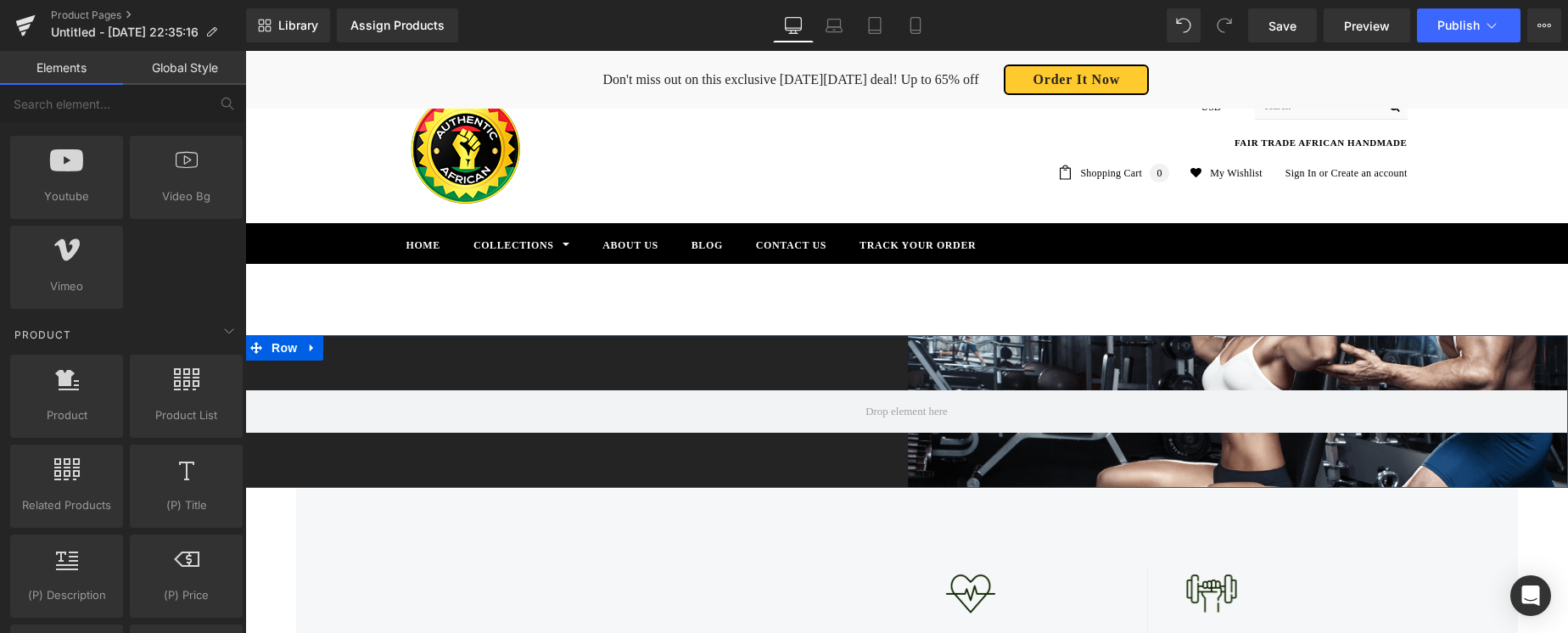
click at [859, 383] on div "Row" at bounding box center [906, 411] width 1323 height 152
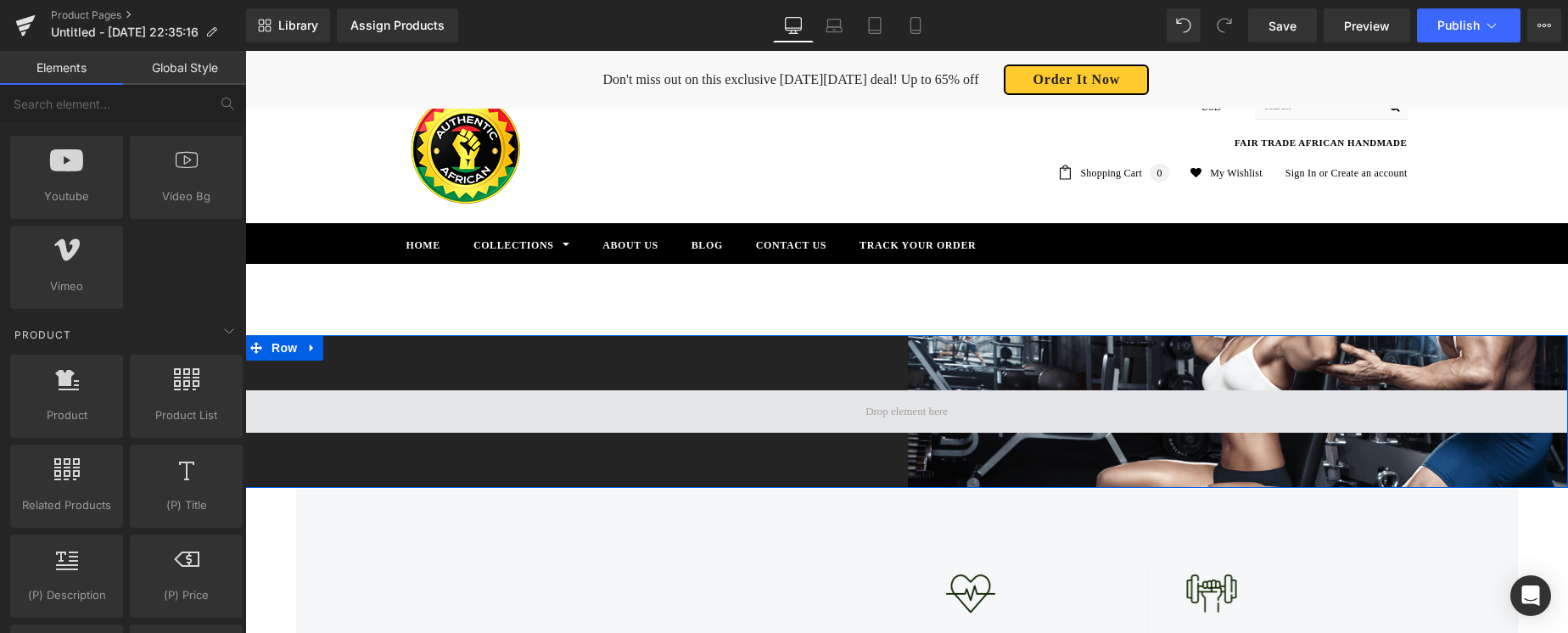
click at [952, 413] on span at bounding box center [907, 411] width 95 height 25
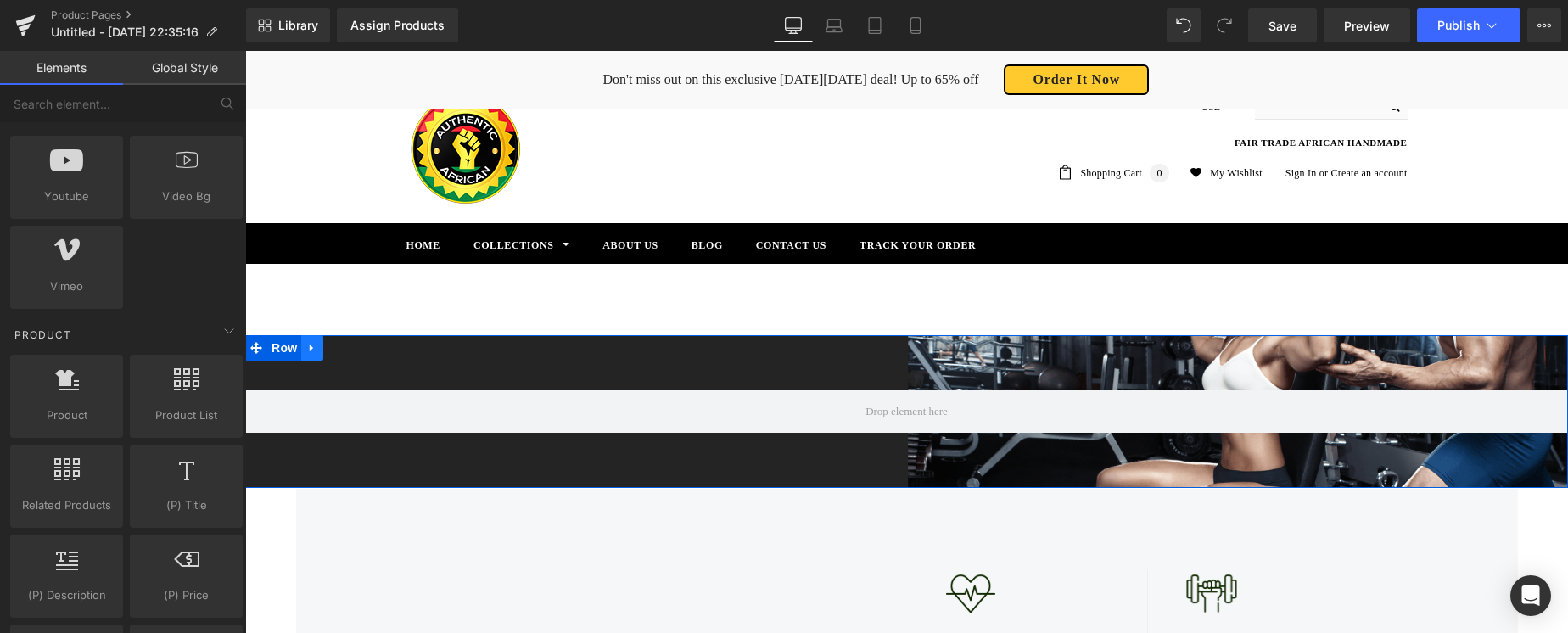
click at [311, 352] on icon at bounding box center [312, 347] width 12 height 13
click at [358, 348] on icon at bounding box center [356, 347] width 12 height 13
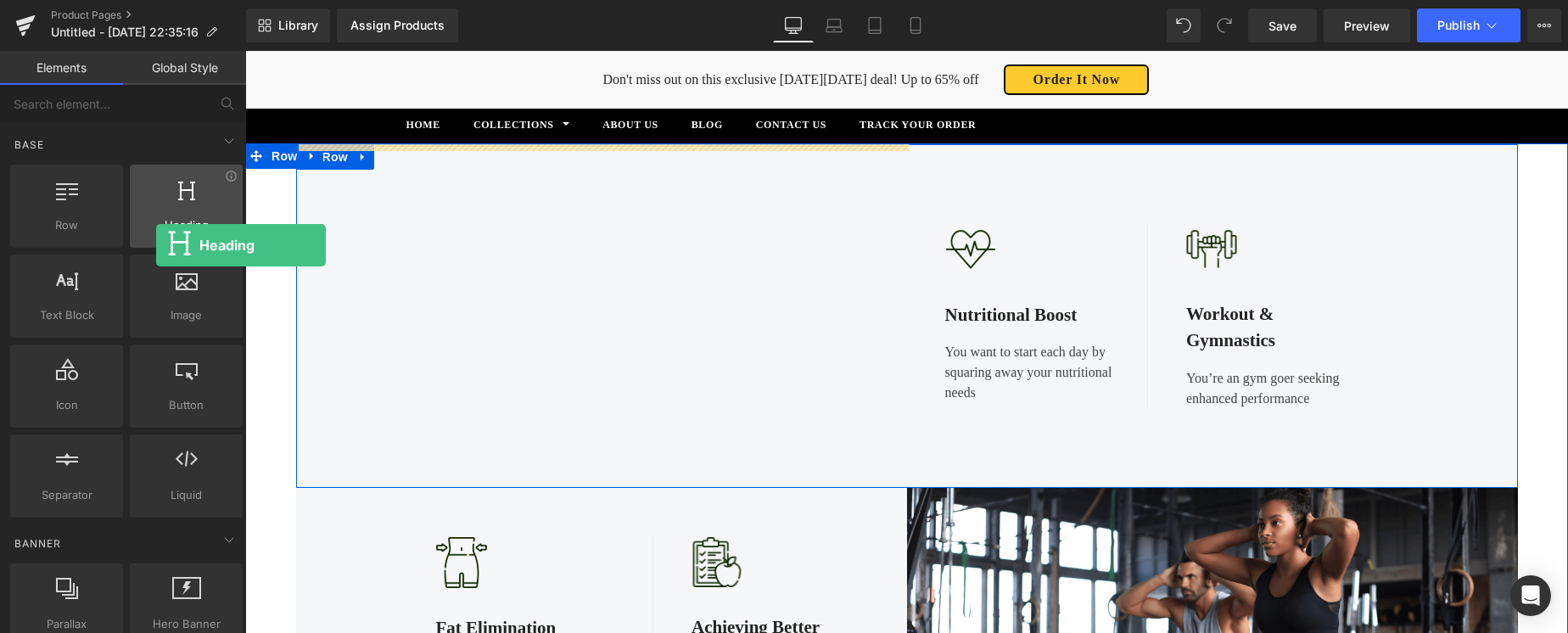
drag, startPoint x: 173, startPoint y: 228, endPoint x: 151, endPoint y: 244, distance: 27.2
click at [151, 244] on div "Heading headings, titles, h1,h2,h3,h4,h5,h6" at bounding box center [186, 206] width 113 height 83
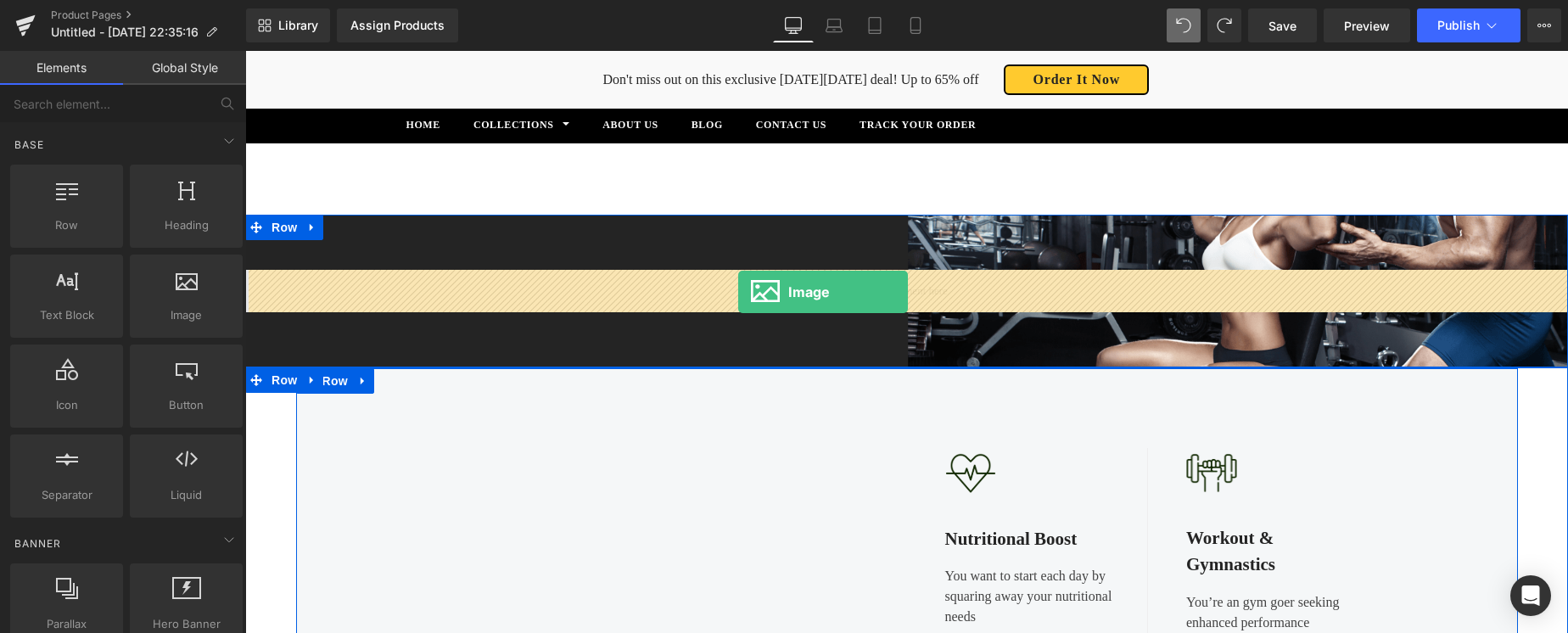
drag, startPoint x: 403, startPoint y: 355, endPoint x: 747, endPoint y: 290, distance: 350.1
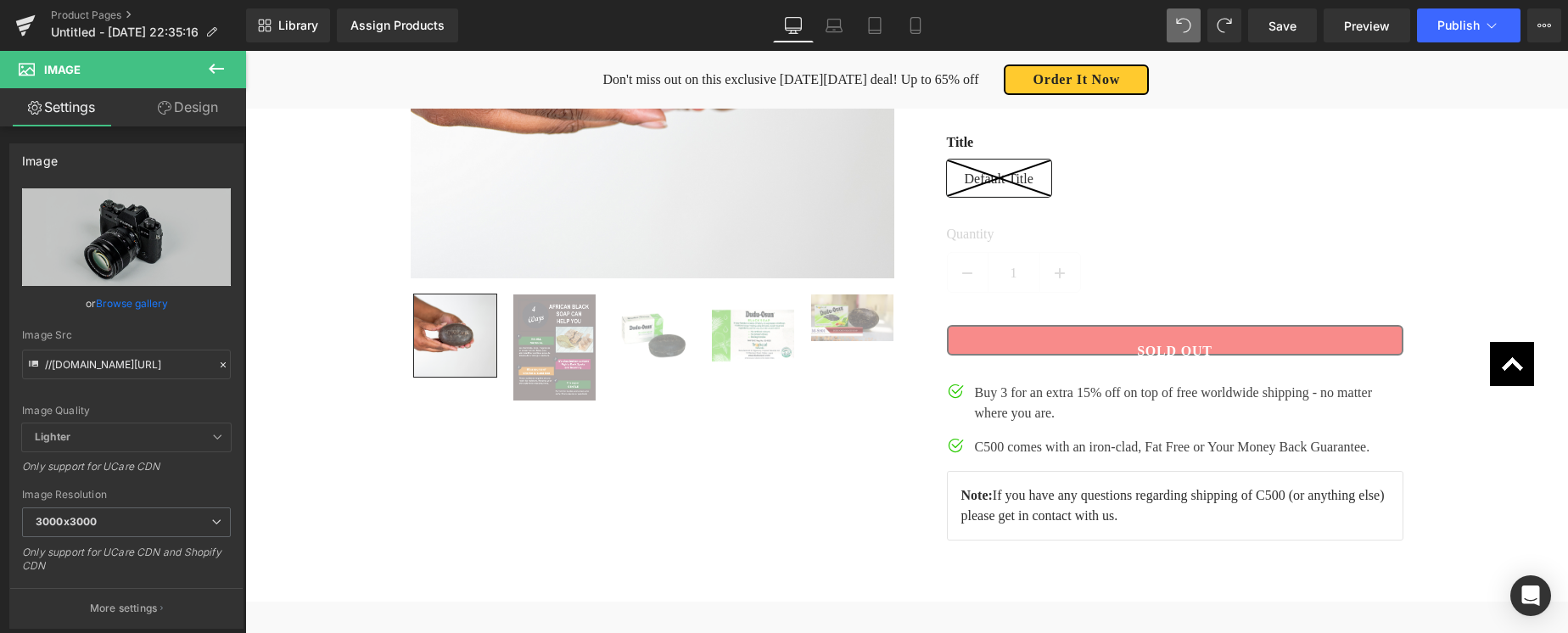
scroll to position [1895, 0]
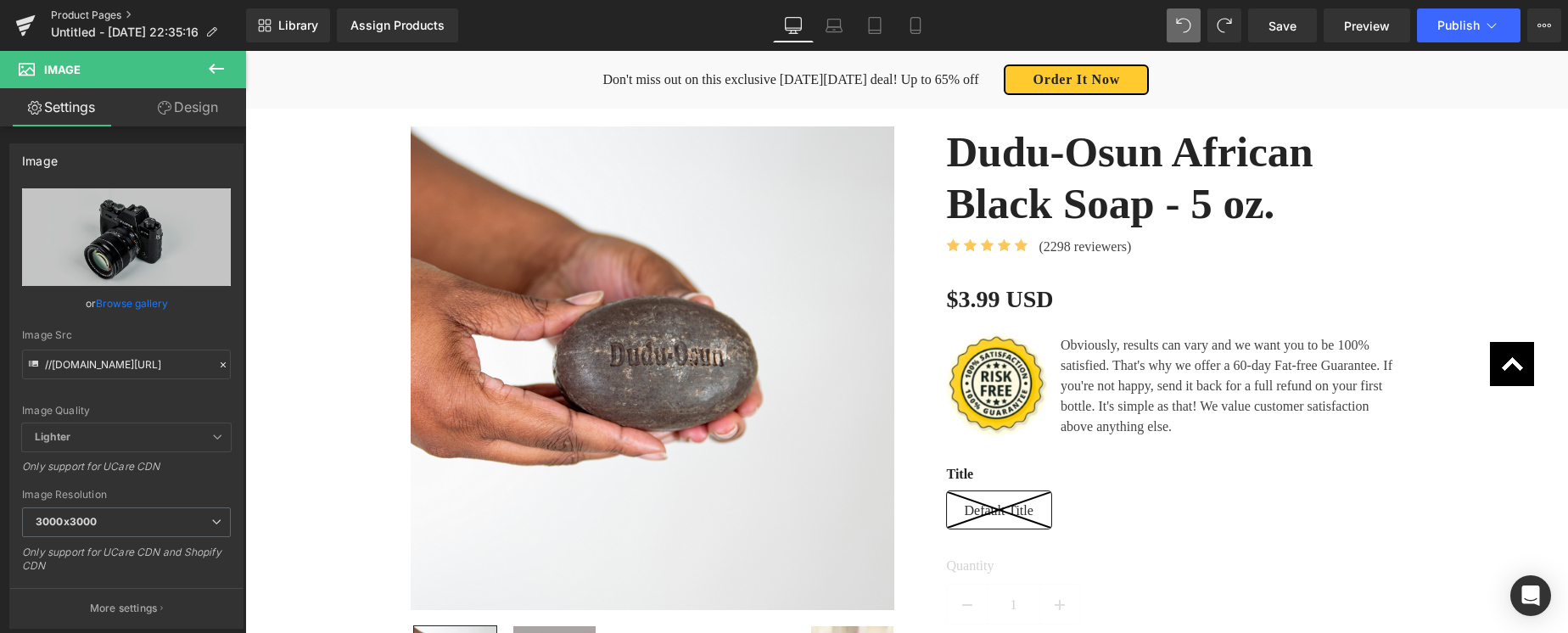
click at [105, 14] on link "Product Pages" at bounding box center [149, 15] width 195 height 14
click at [1278, 28] on span "Save" at bounding box center [1282, 26] width 28 height 17
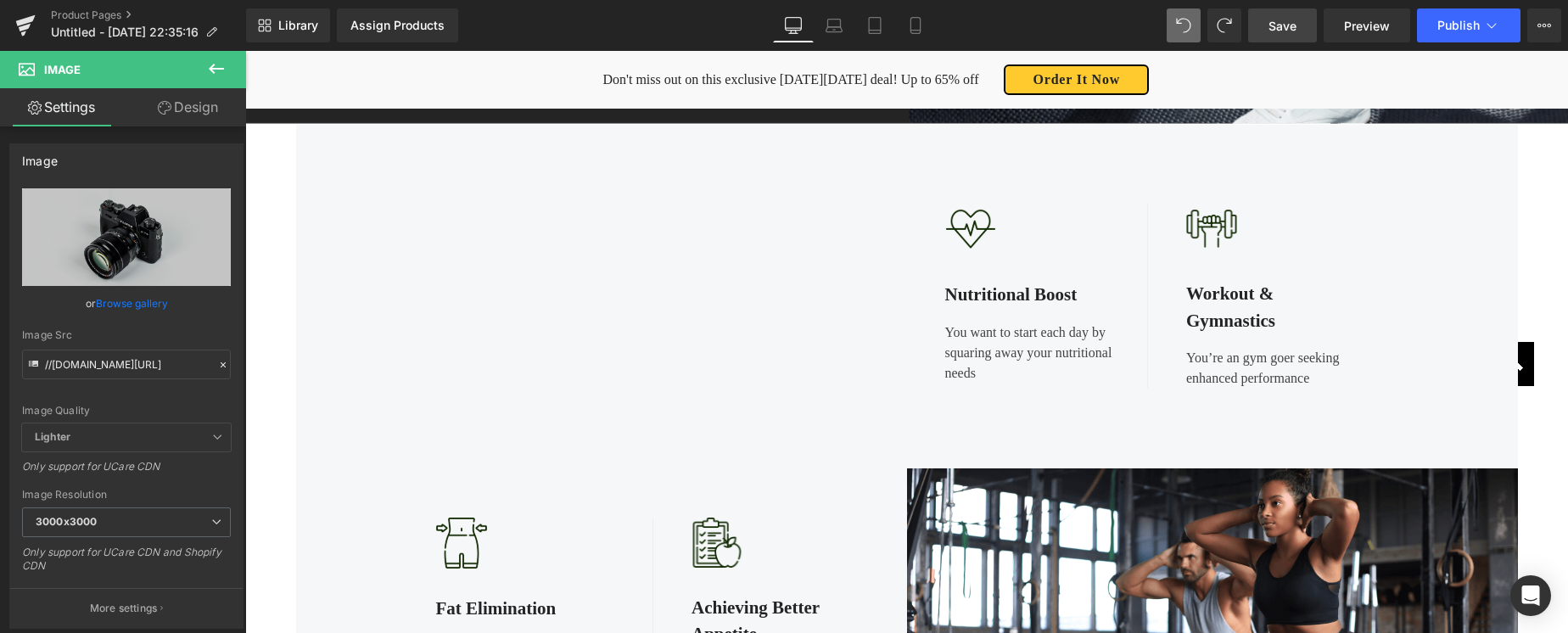
scroll to position [1189, 0]
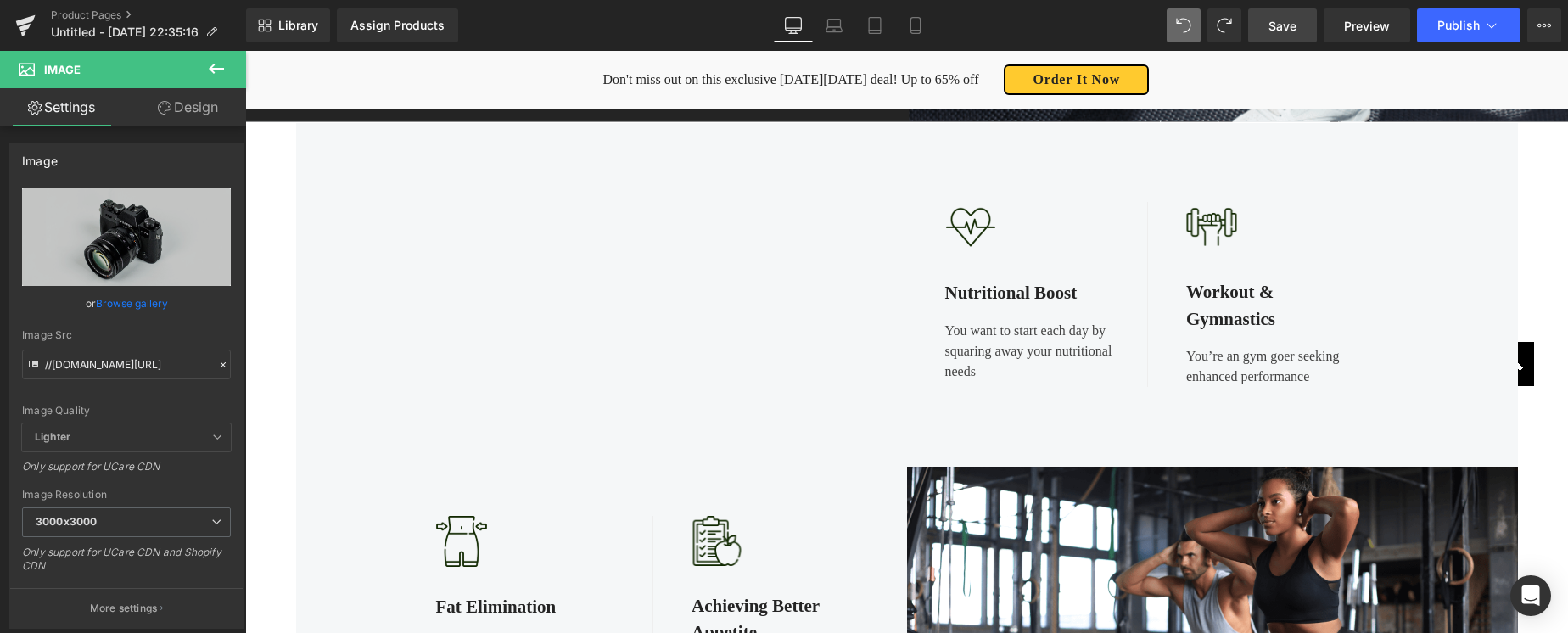
click at [210, 67] on icon at bounding box center [216, 69] width 15 height 11
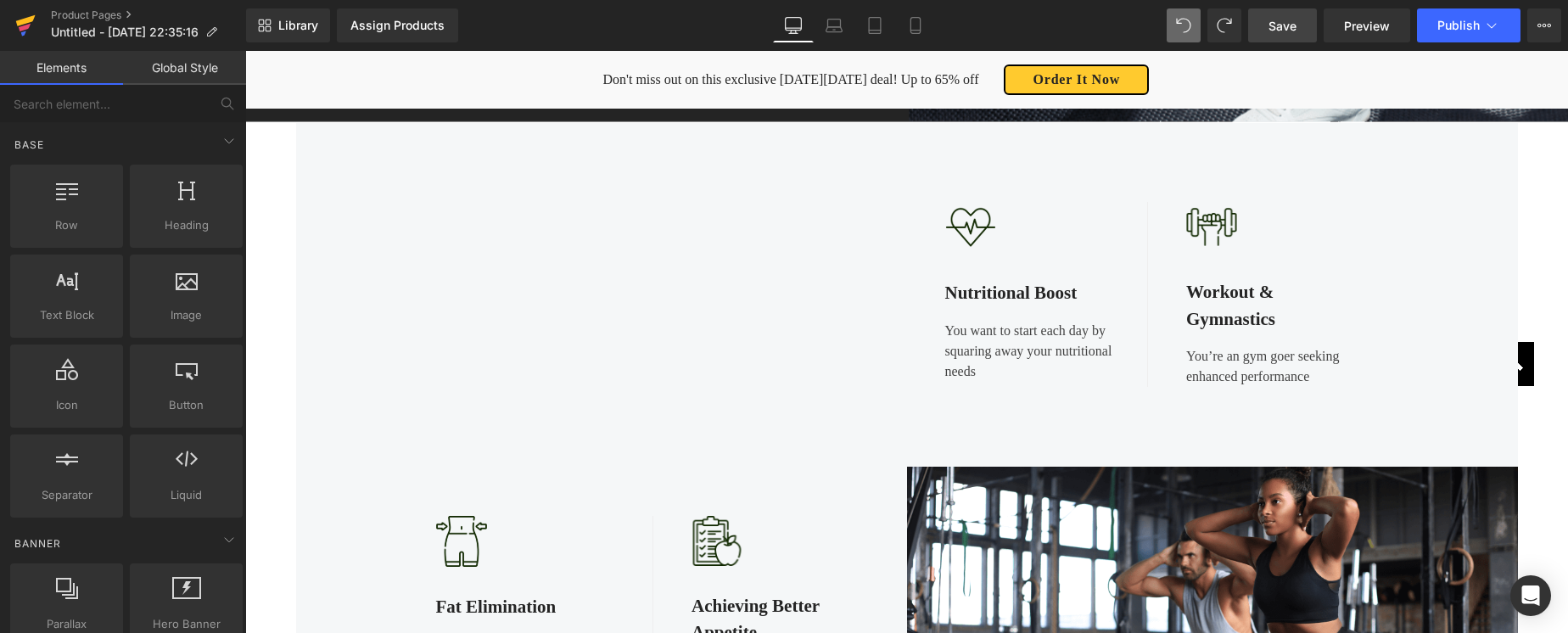
click at [23, 21] on icon at bounding box center [26, 20] width 19 height 11
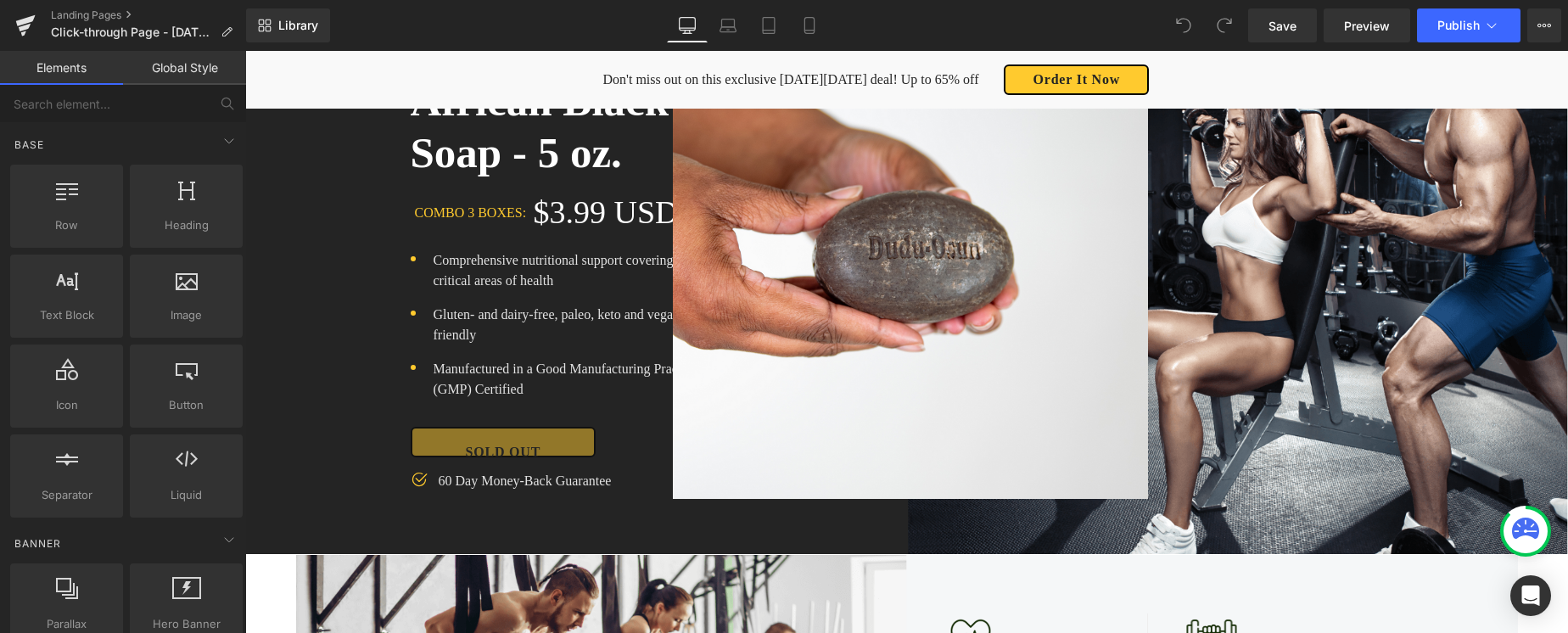
scroll to position [354, 0]
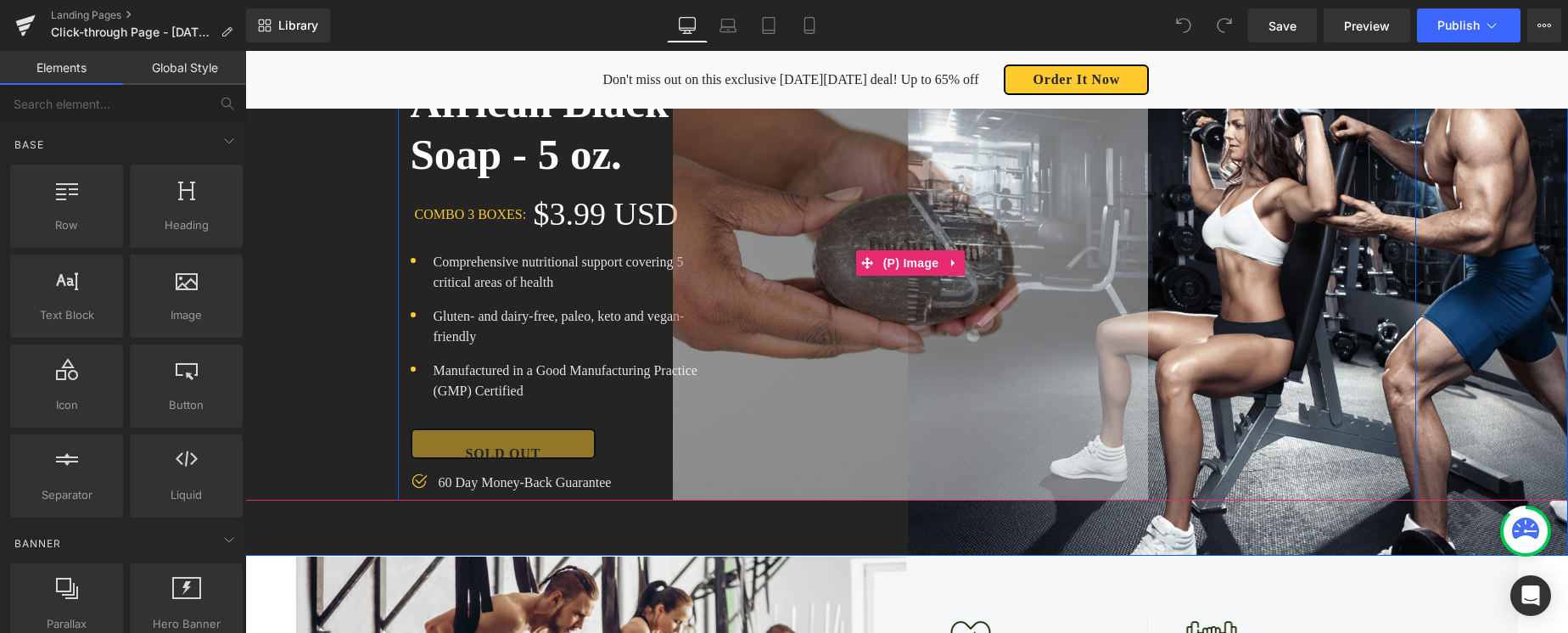
click at [855, 326] on img at bounding box center [910, 262] width 475 height 475
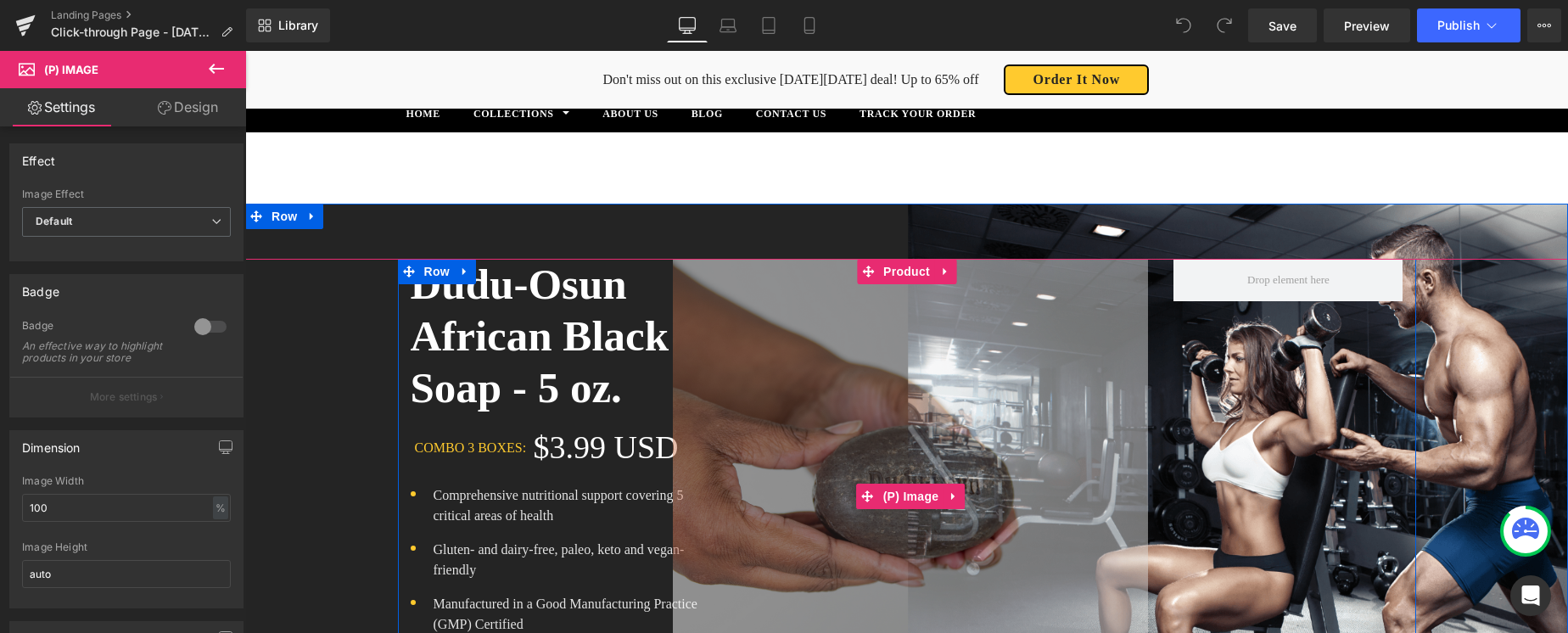
scroll to position [130, 0]
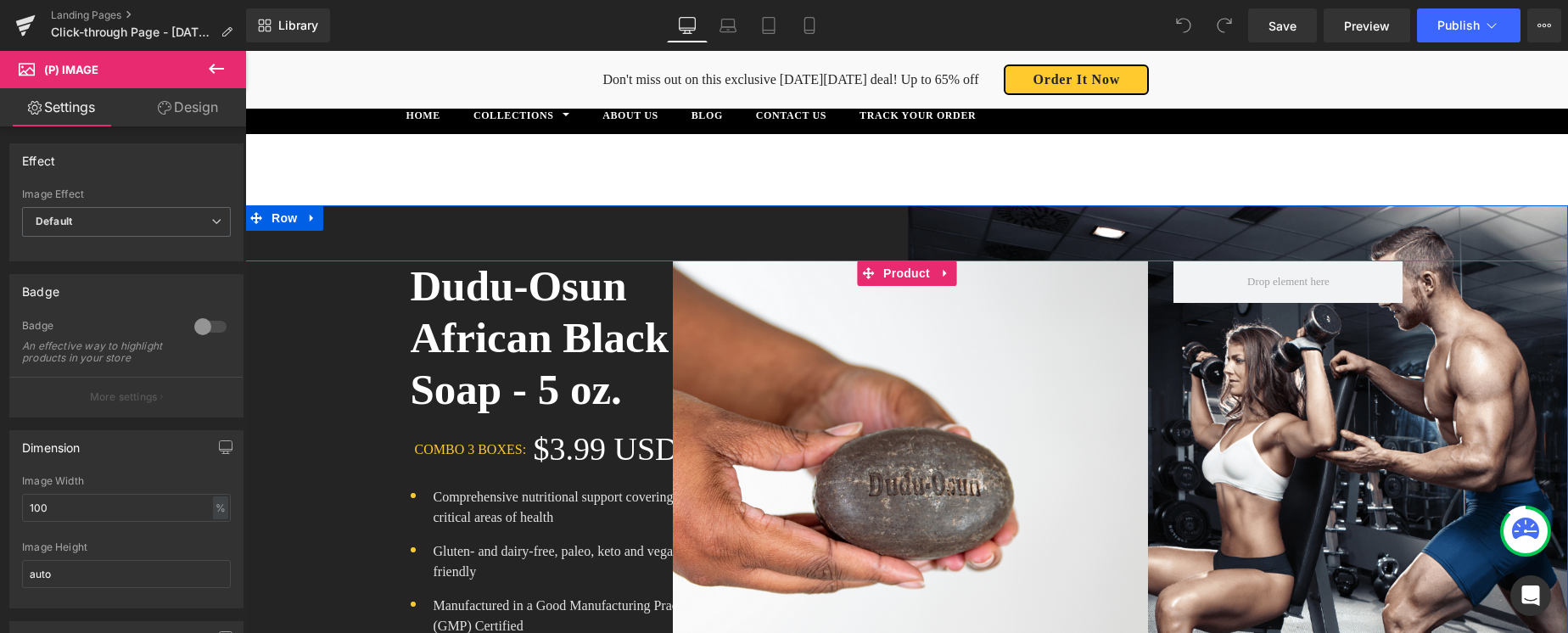
click at [949, 263] on link at bounding box center [945, 273] width 22 height 25
click at [956, 271] on icon at bounding box center [956, 273] width 12 height 12
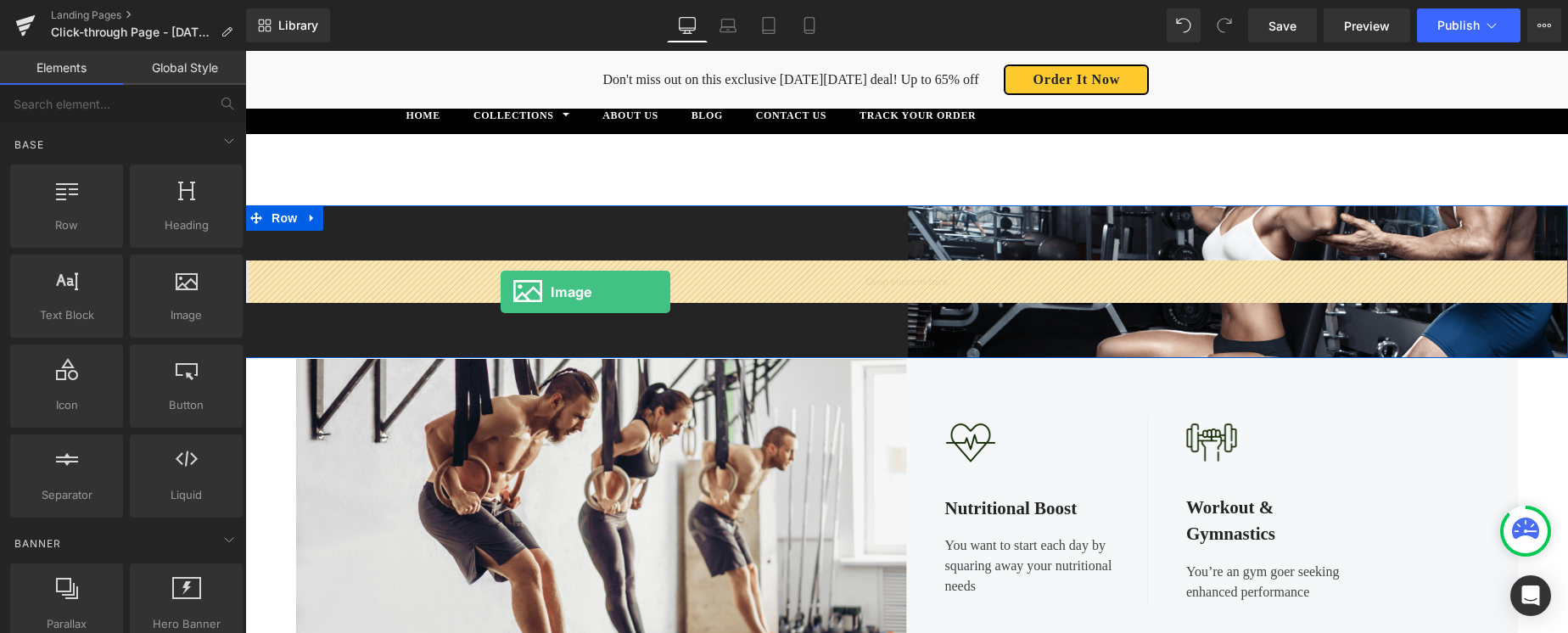
drag, startPoint x: 391, startPoint y: 344, endPoint x: 501, endPoint y: 291, distance: 122.1
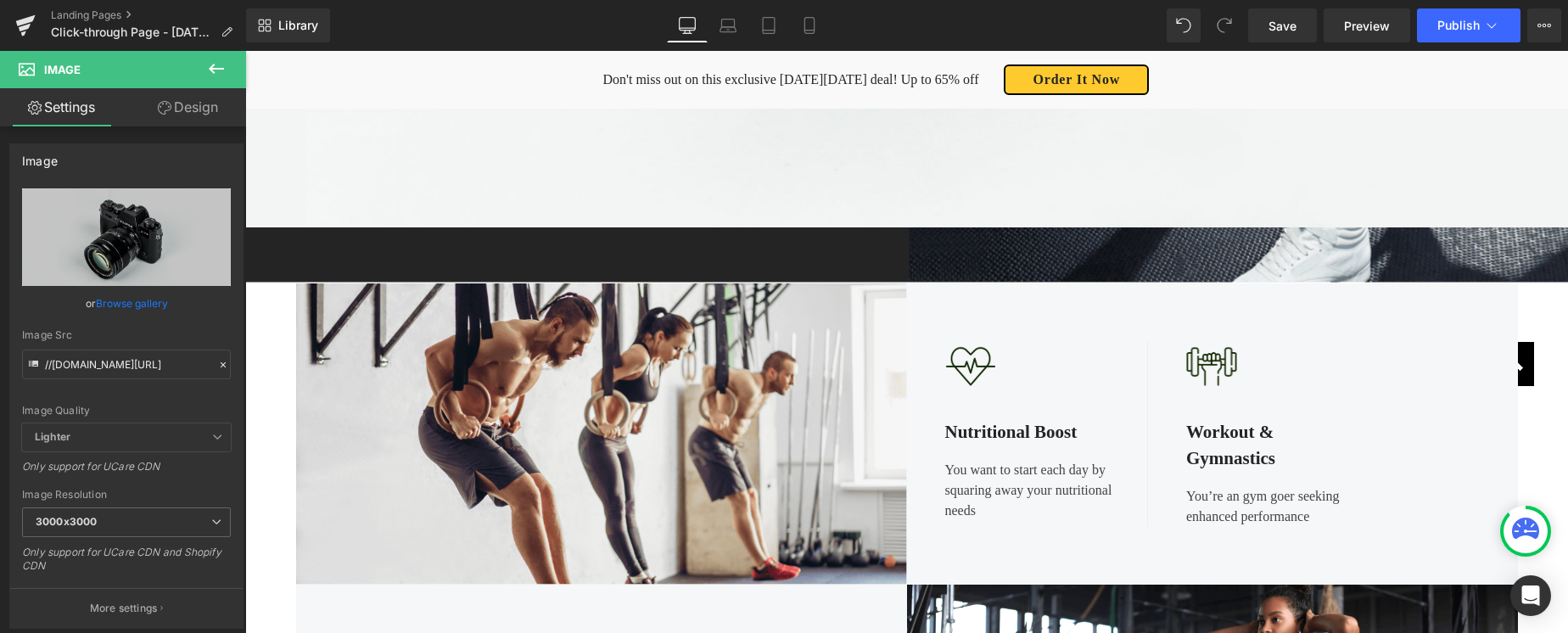
scroll to position [1013, 0]
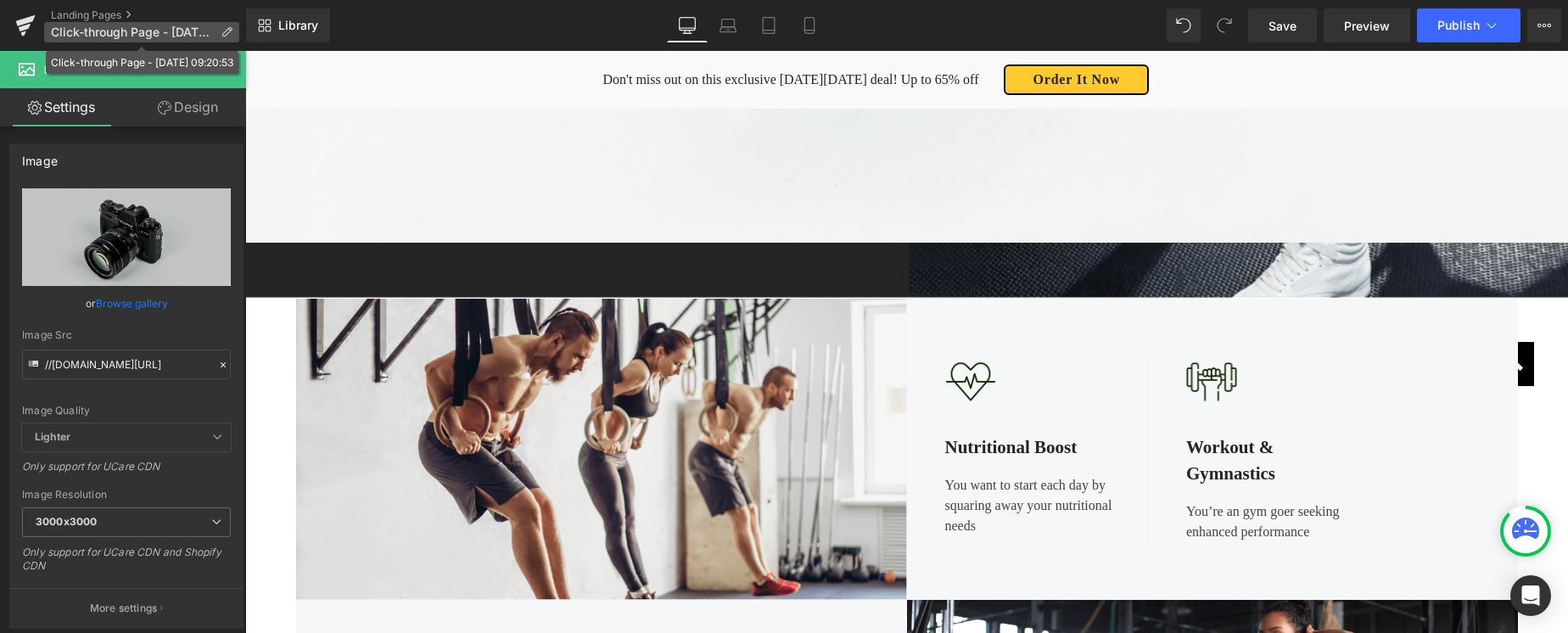
click at [224, 29] on icon at bounding box center [227, 32] width 12 height 12
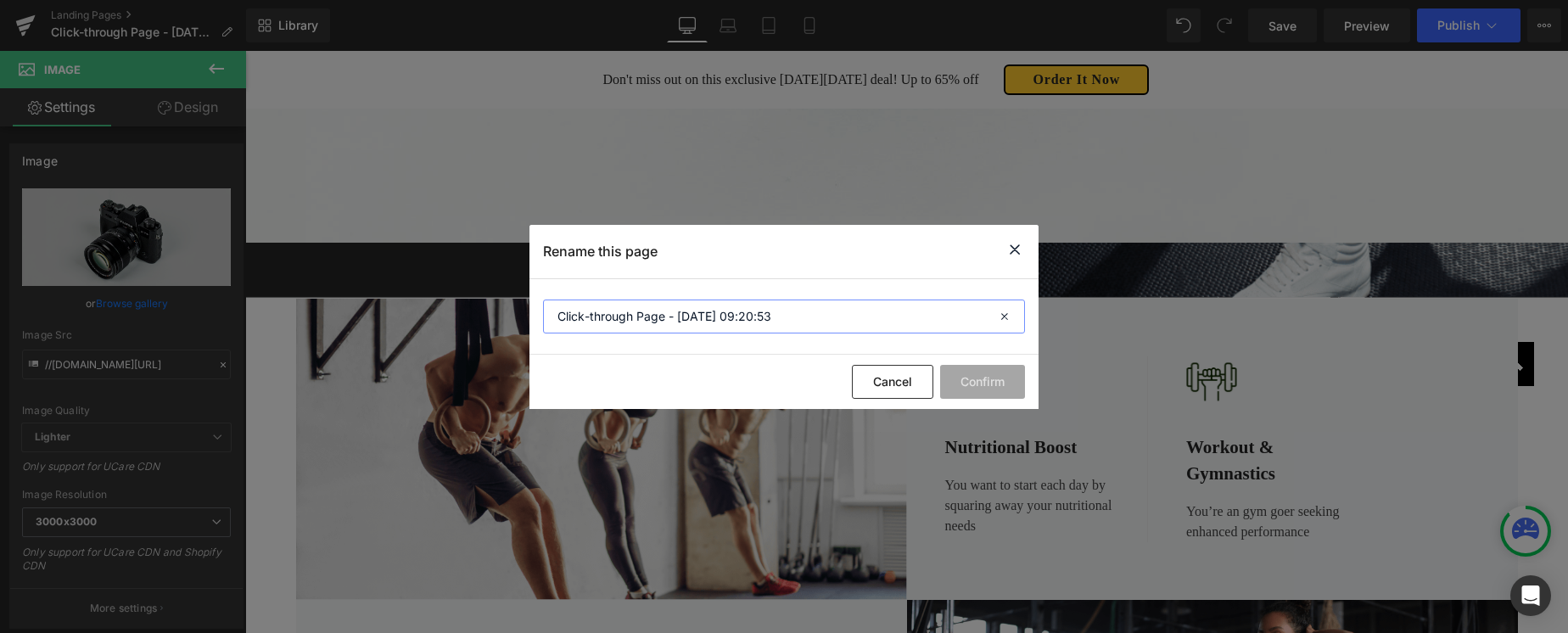
click at [557, 317] on input "Click-through Page - Sep 4, 09:20:53" at bounding box center [784, 316] width 481 height 34
type input "Investing Click-through Page - Sep 4, 09:20:53"
click at [960, 368] on button "Confirm" at bounding box center [982, 381] width 85 height 34
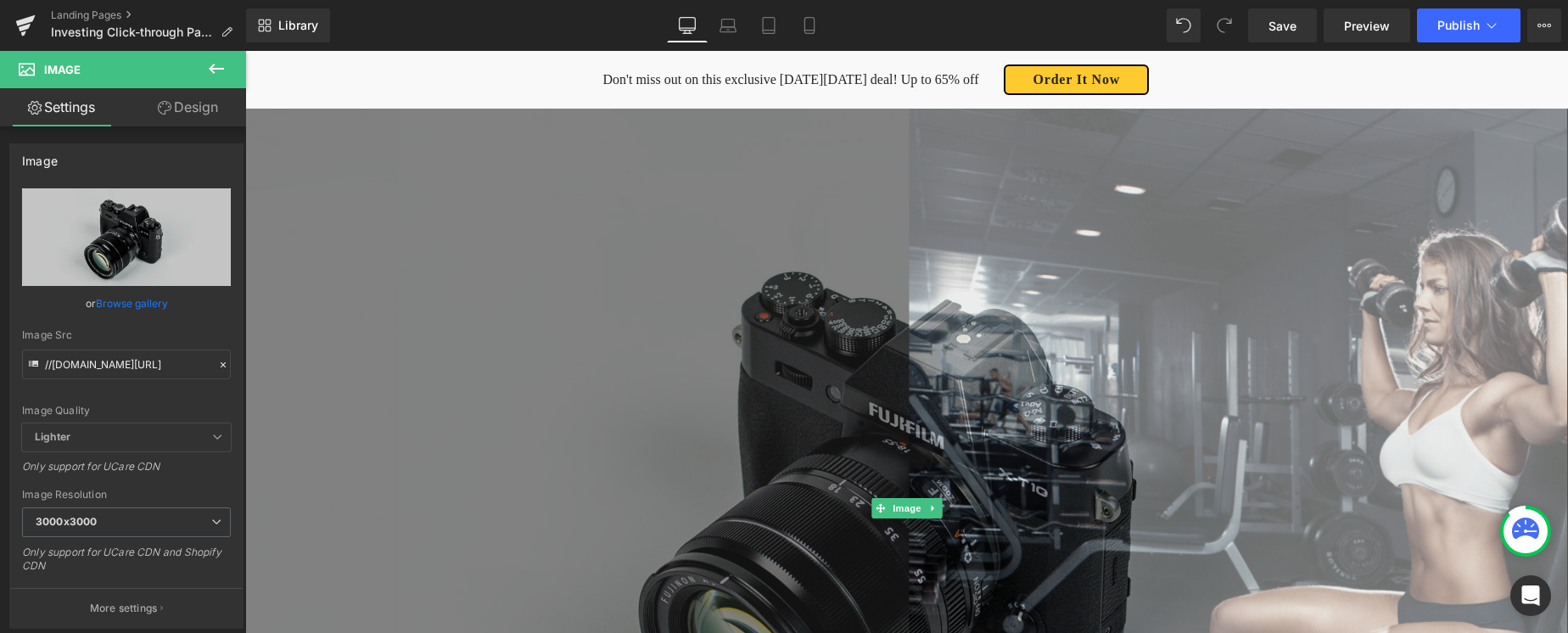
scroll to position [344, 0]
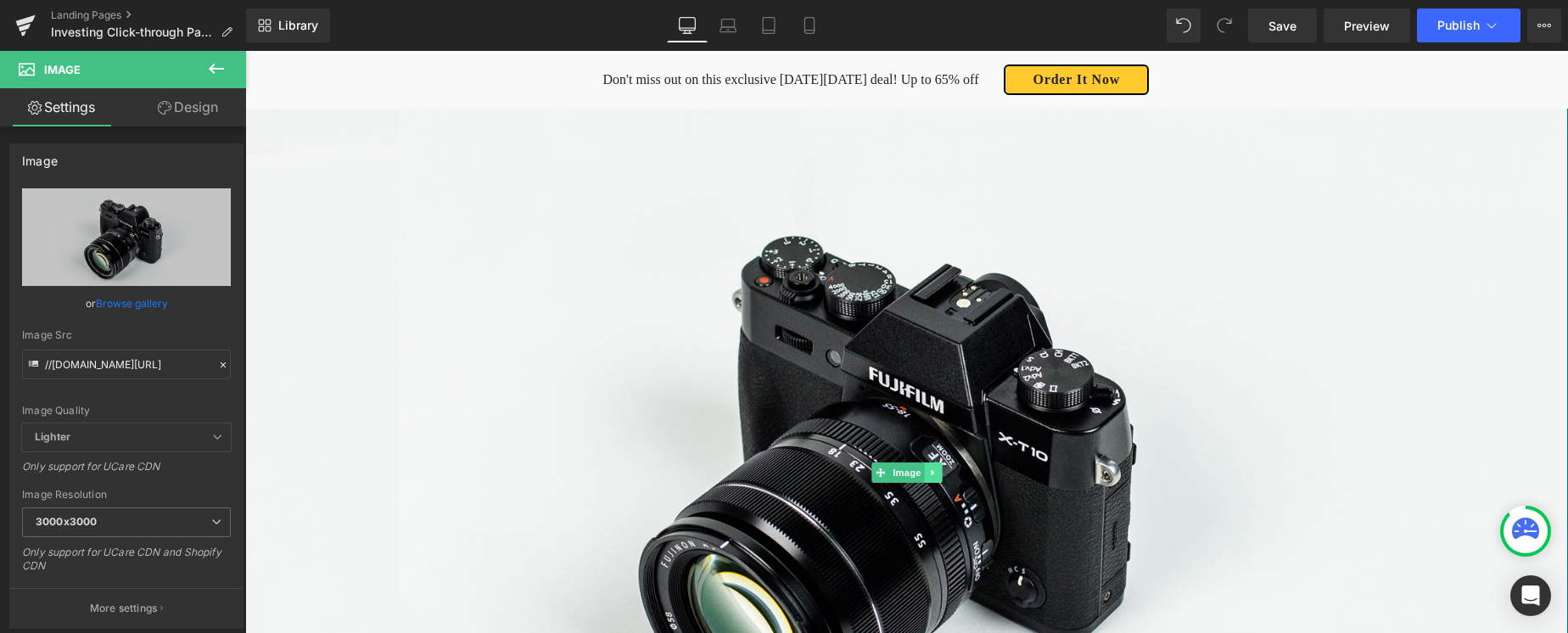
click at [933, 470] on icon at bounding box center [933, 473] width 10 height 11
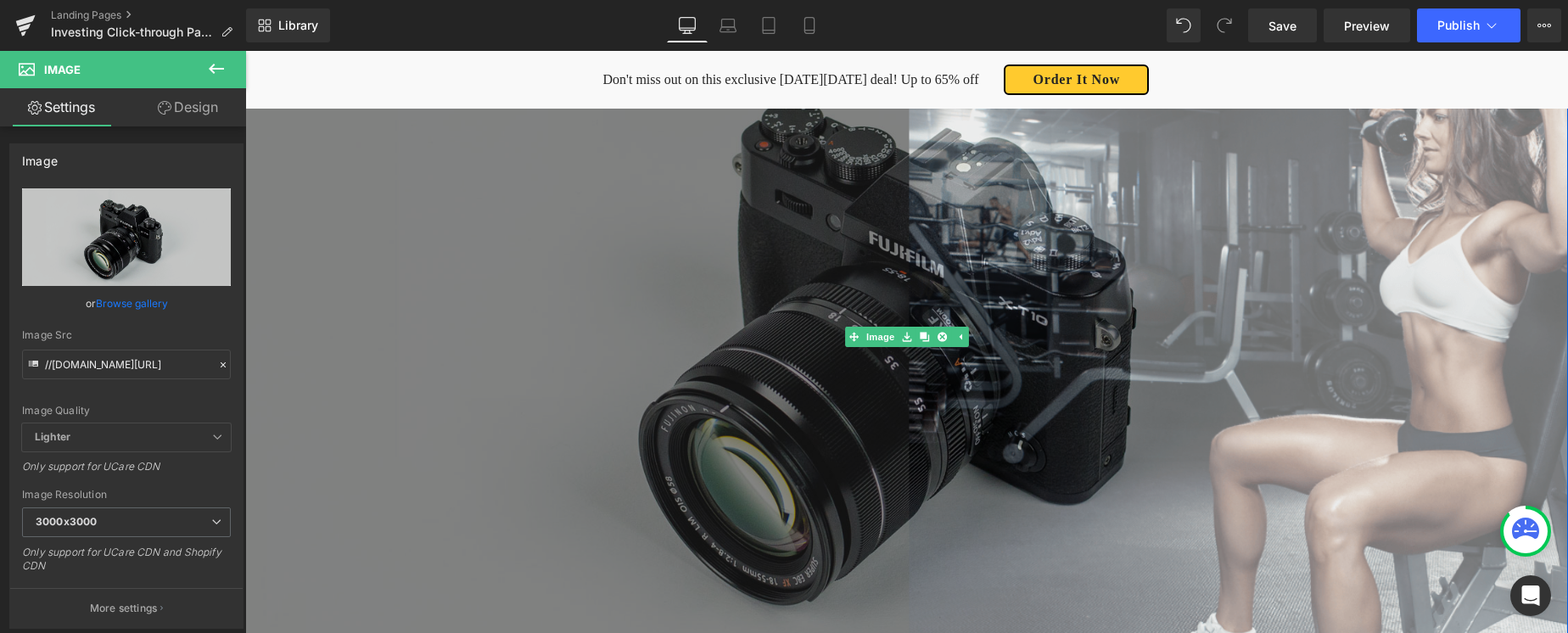
scroll to position [482, 0]
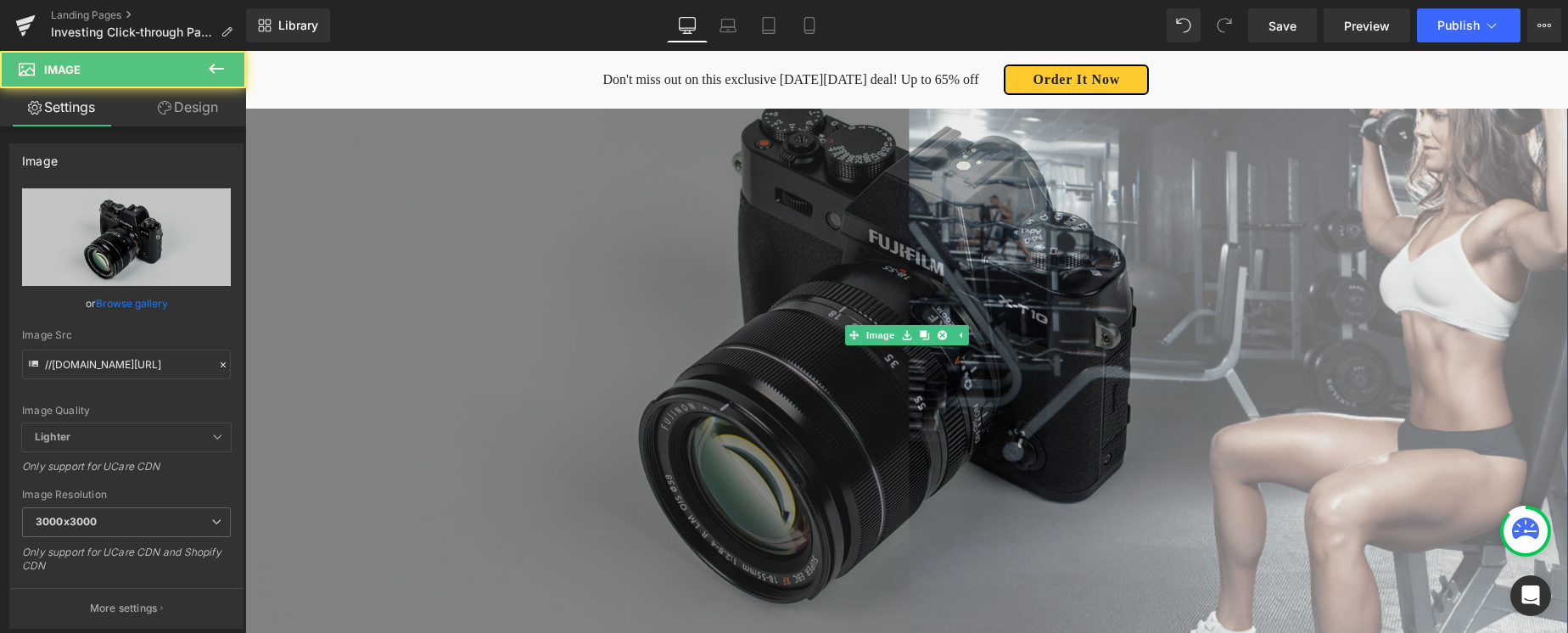
click at [599, 315] on img at bounding box center [906, 336] width 1323 height 876
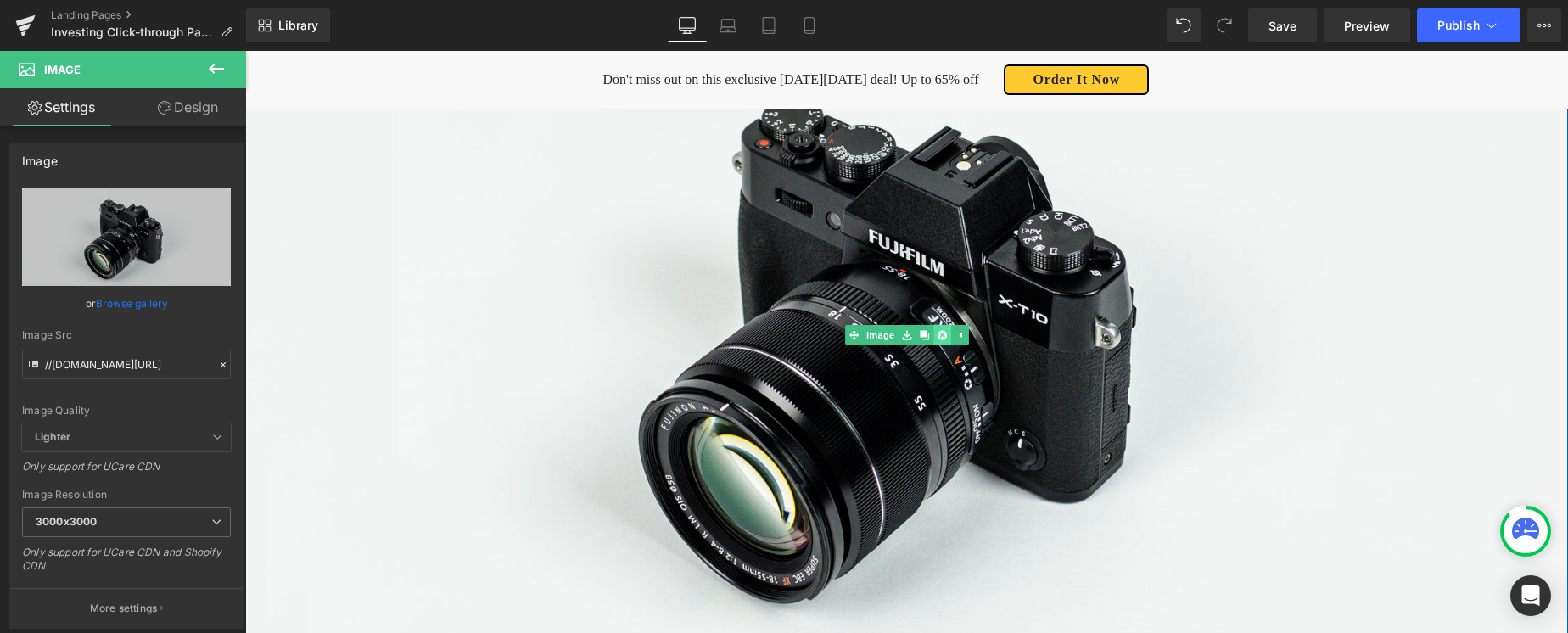
click at [945, 334] on icon at bounding box center [942, 336] width 10 height 10
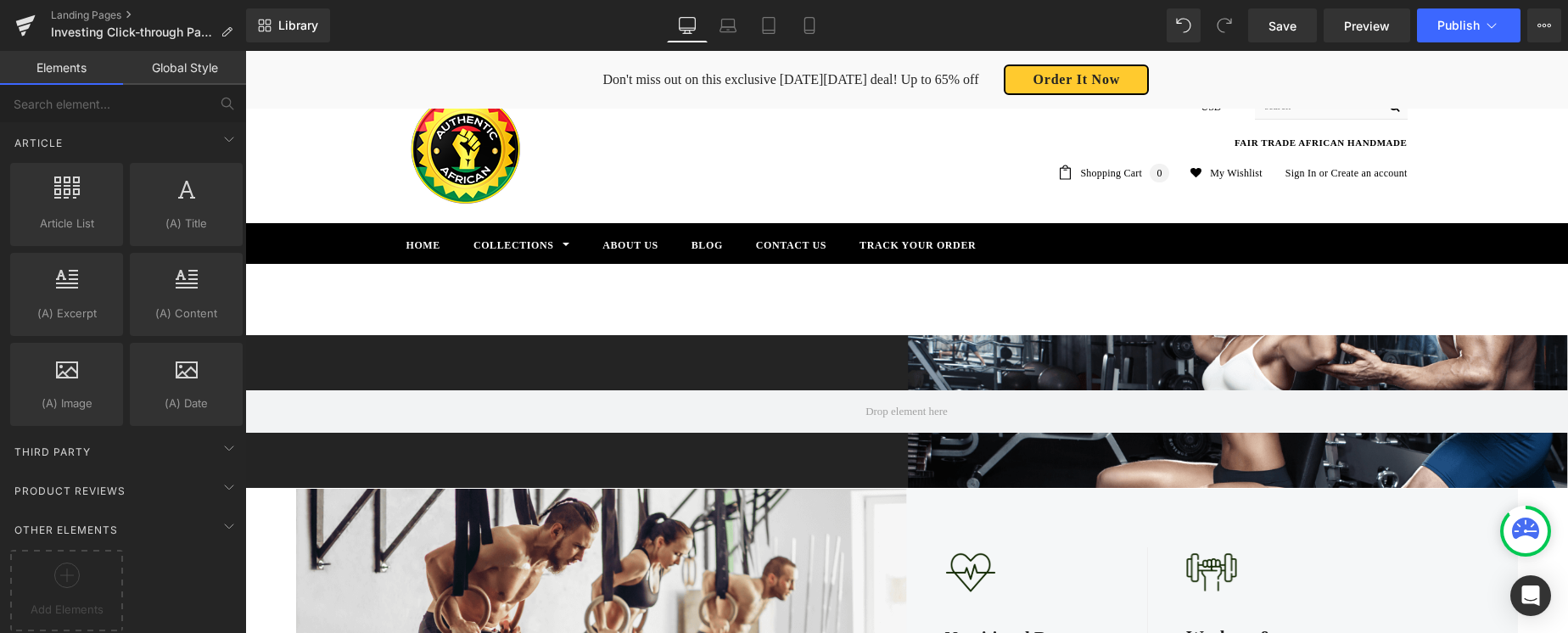
scroll to position [2963, 0]
click at [219, 438] on icon at bounding box center [229, 448] width 20 height 20
click at [220, 438] on icon at bounding box center [229, 448] width 20 height 20
click at [222, 516] on icon at bounding box center [229, 526] width 20 height 20
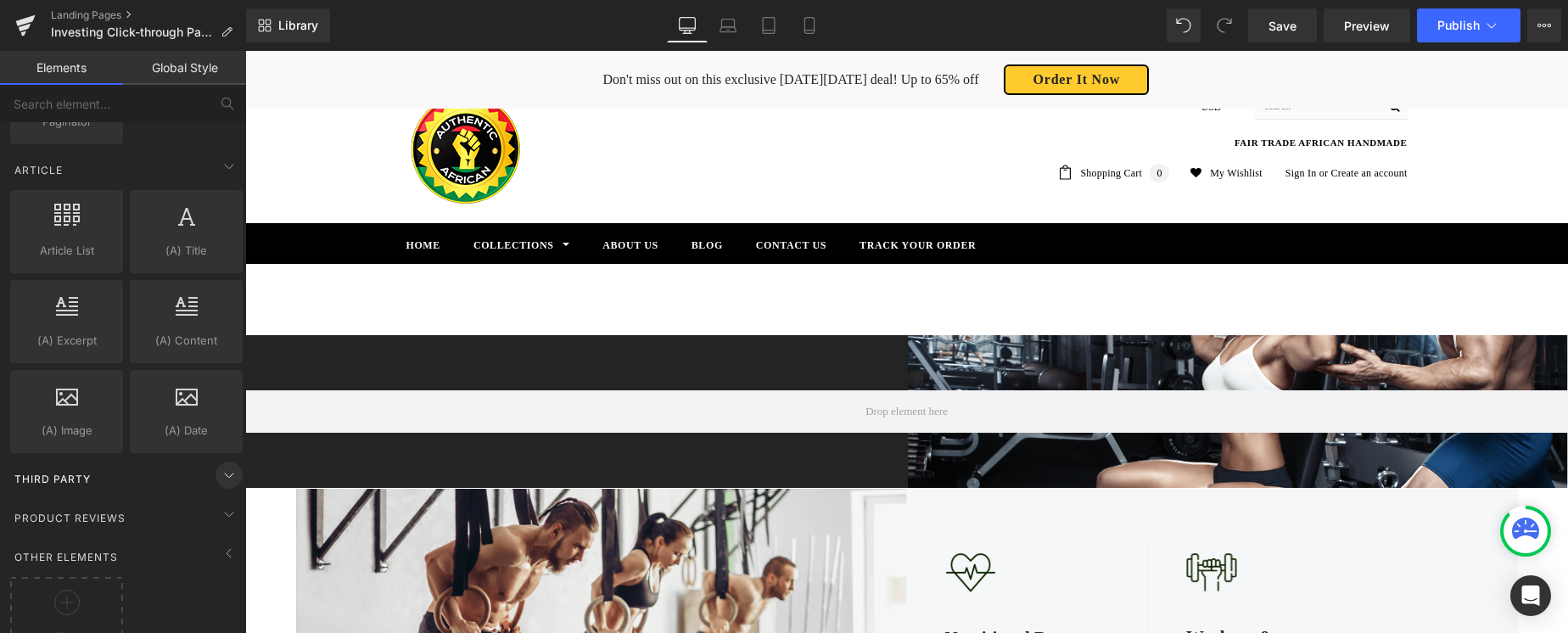
scroll to position [2875, 0]
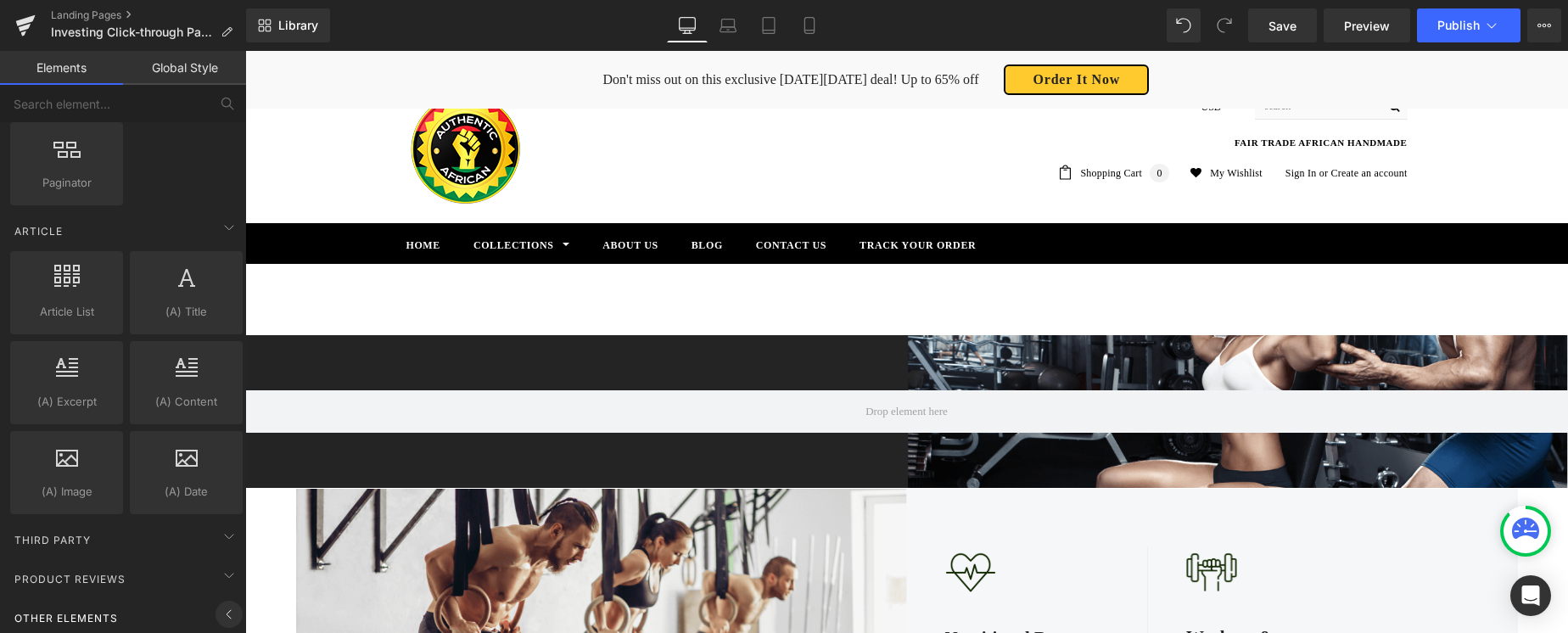
click at [223, 601] on span at bounding box center [229, 615] width 27 height 27
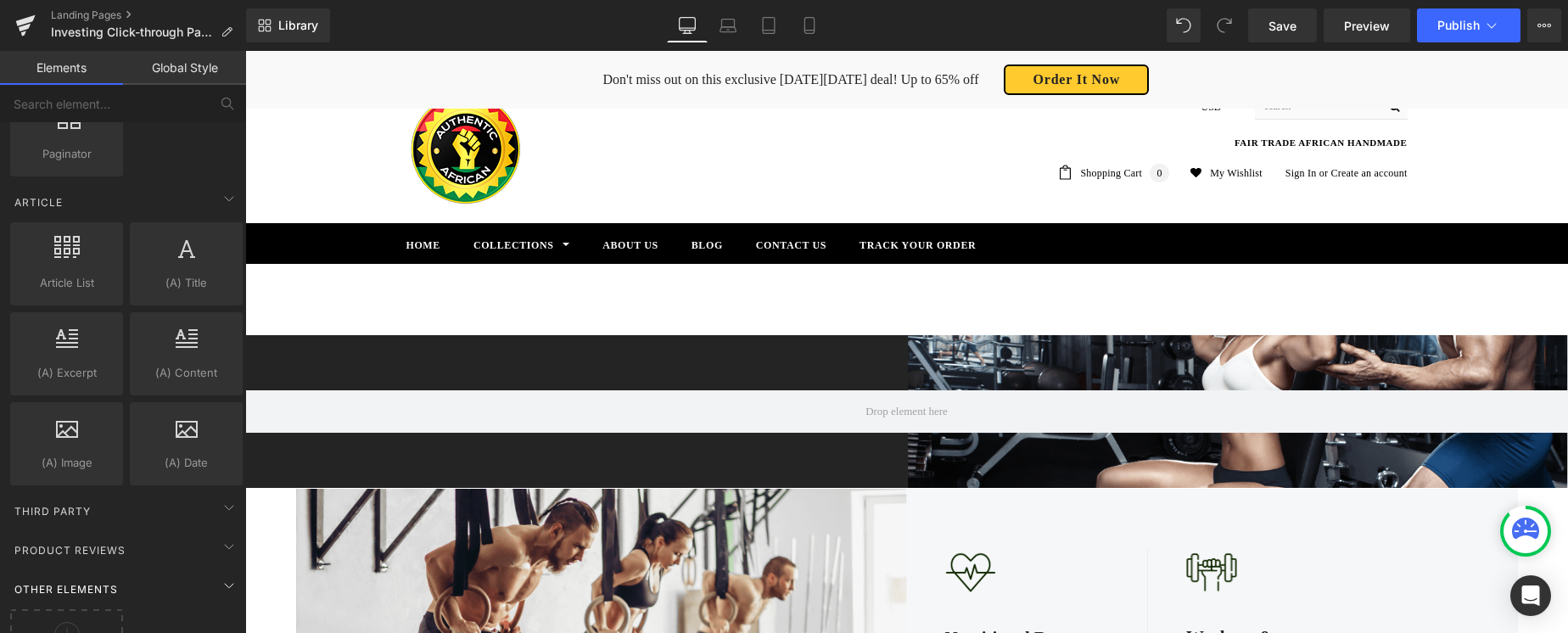
scroll to position [2963, 0]
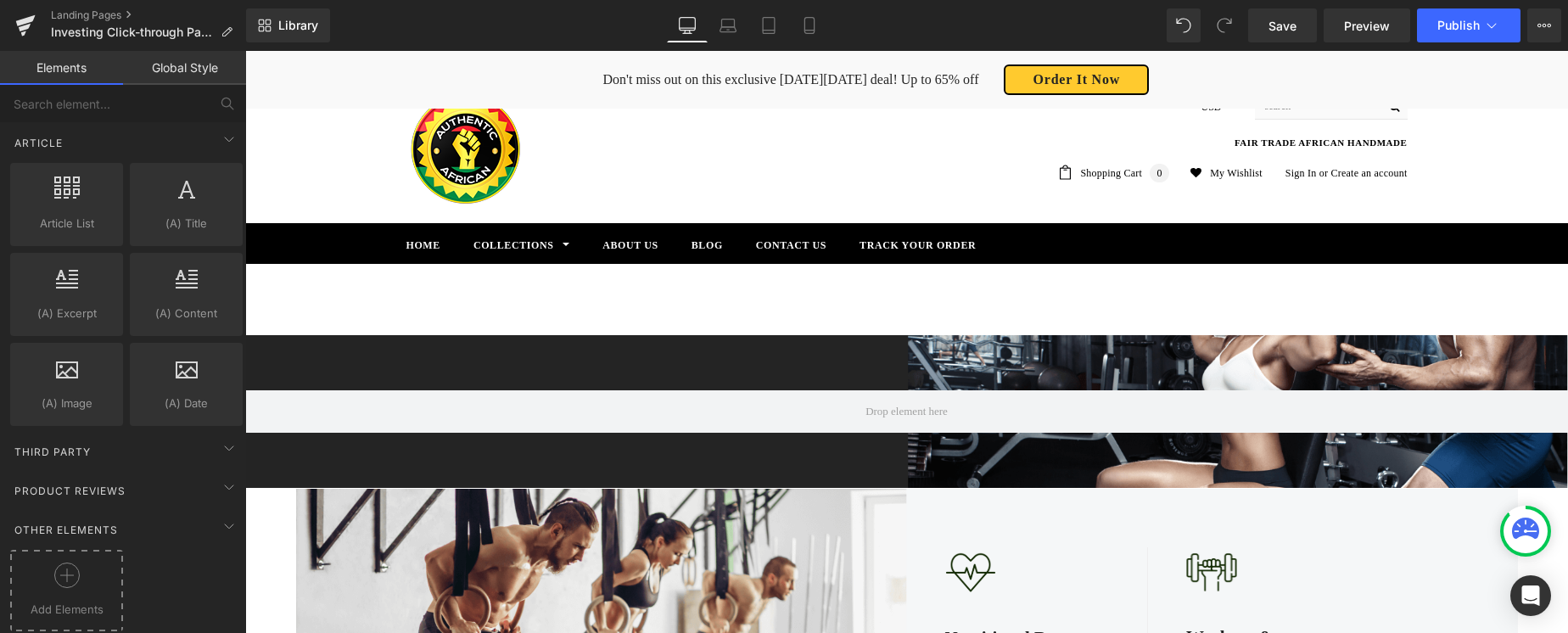
click at [74, 566] on icon at bounding box center [67, 575] width 25 height 25
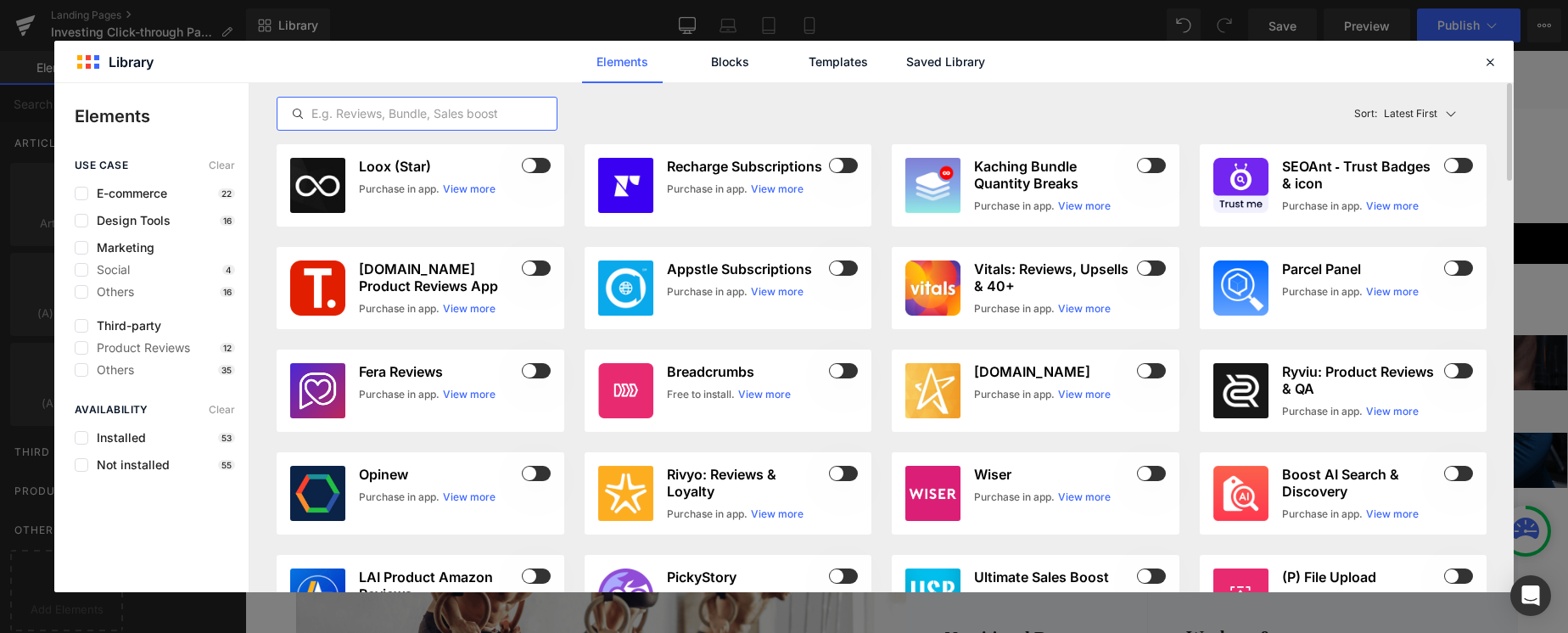
click at [357, 115] on input "text" at bounding box center [417, 113] width 279 height 20
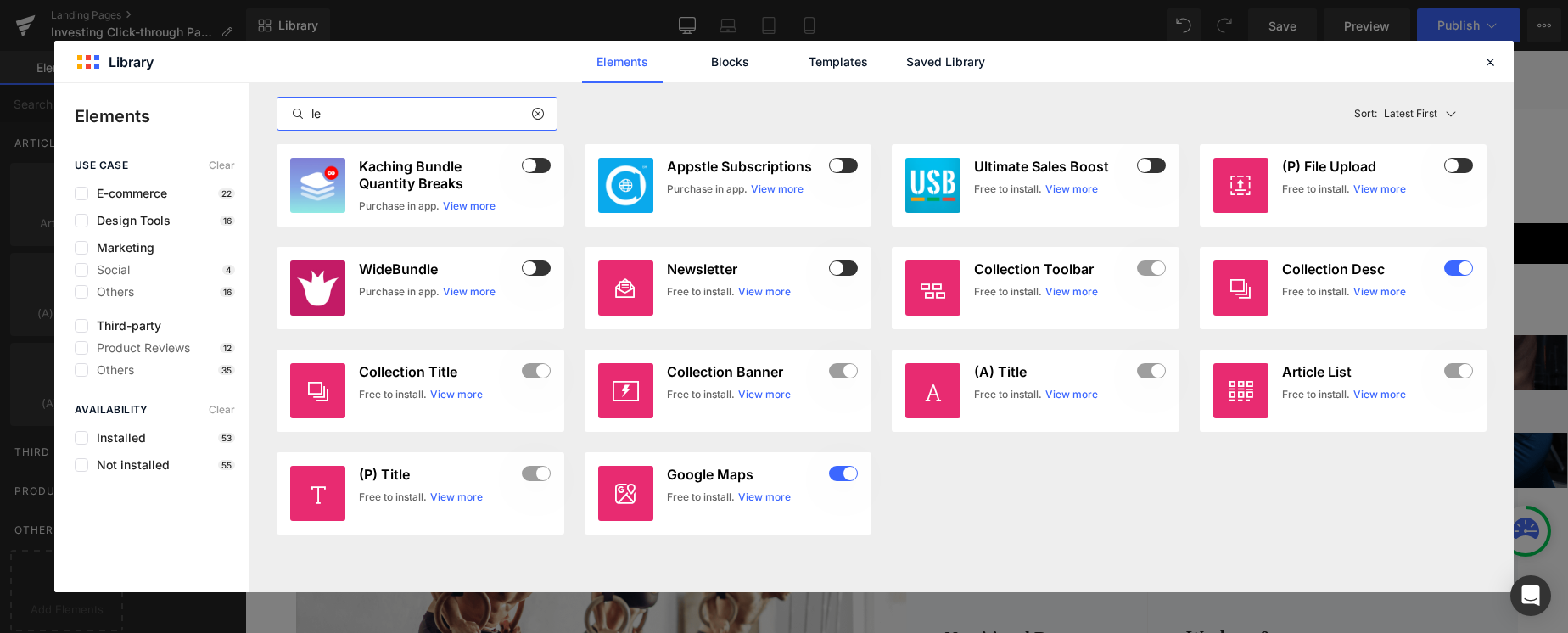
type input "l"
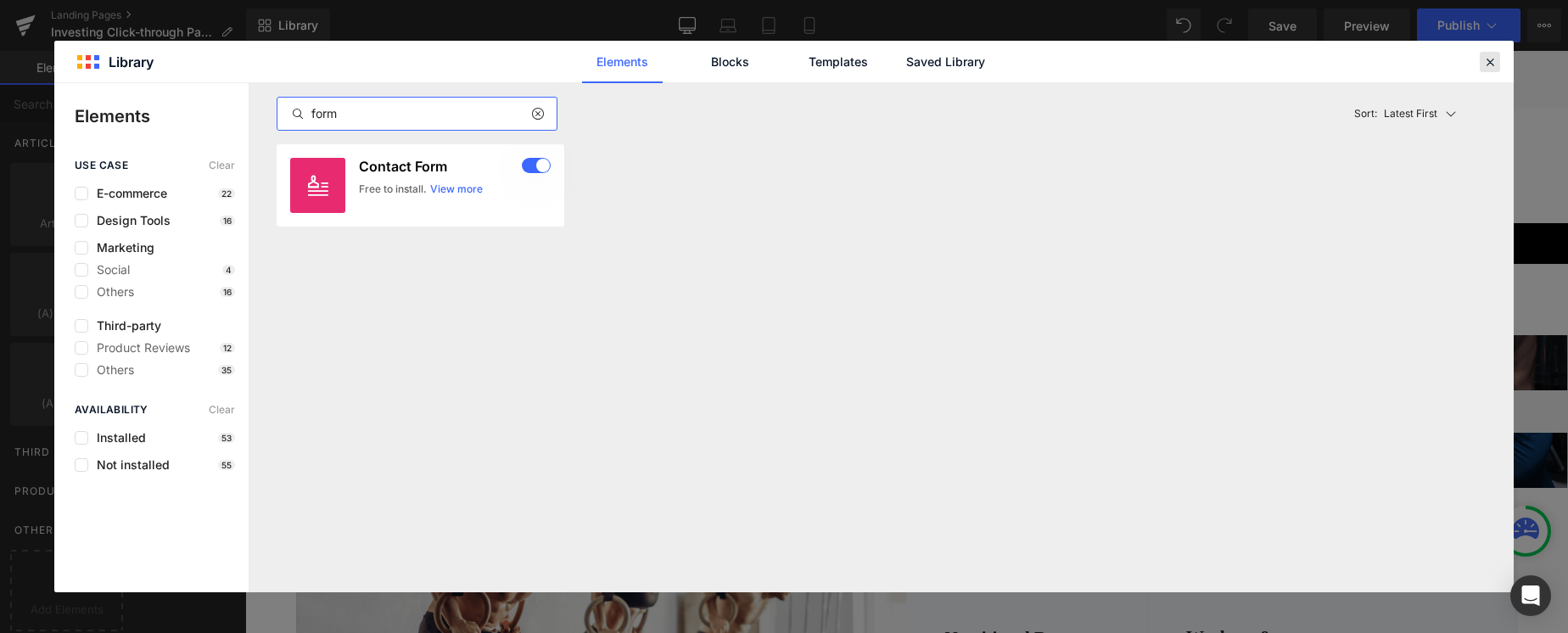
type input "form"
click at [1483, 59] on icon at bounding box center [1490, 62] width 15 height 15
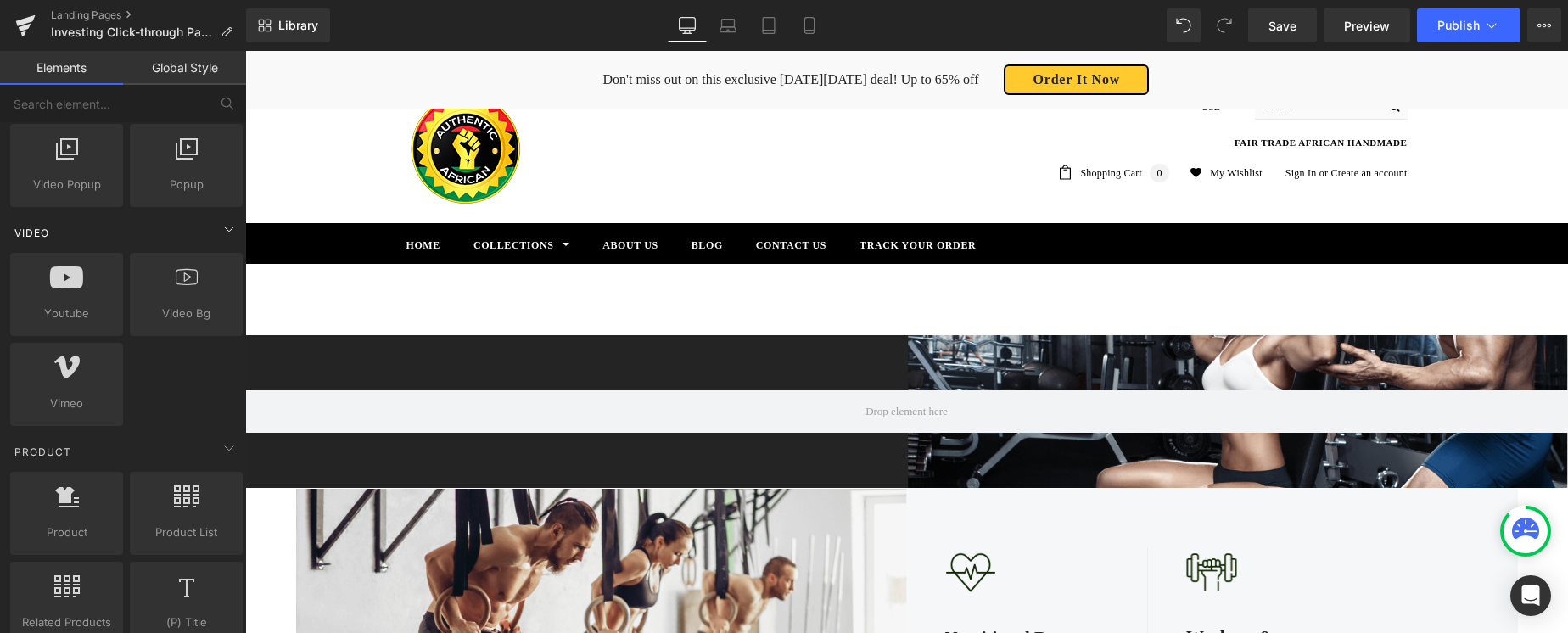
scroll to position [1052, 0]
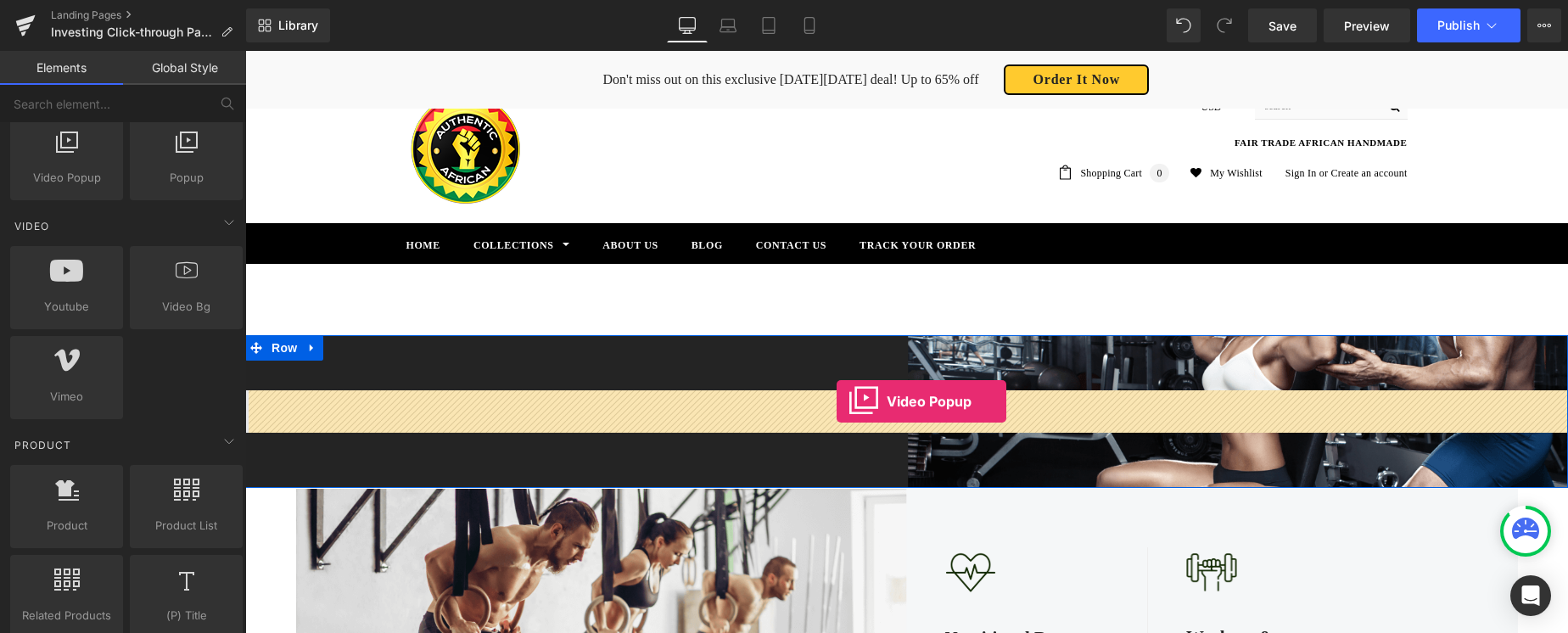
drag, startPoint x: 316, startPoint y: 206, endPoint x: 837, endPoint y: 401, distance: 556.3
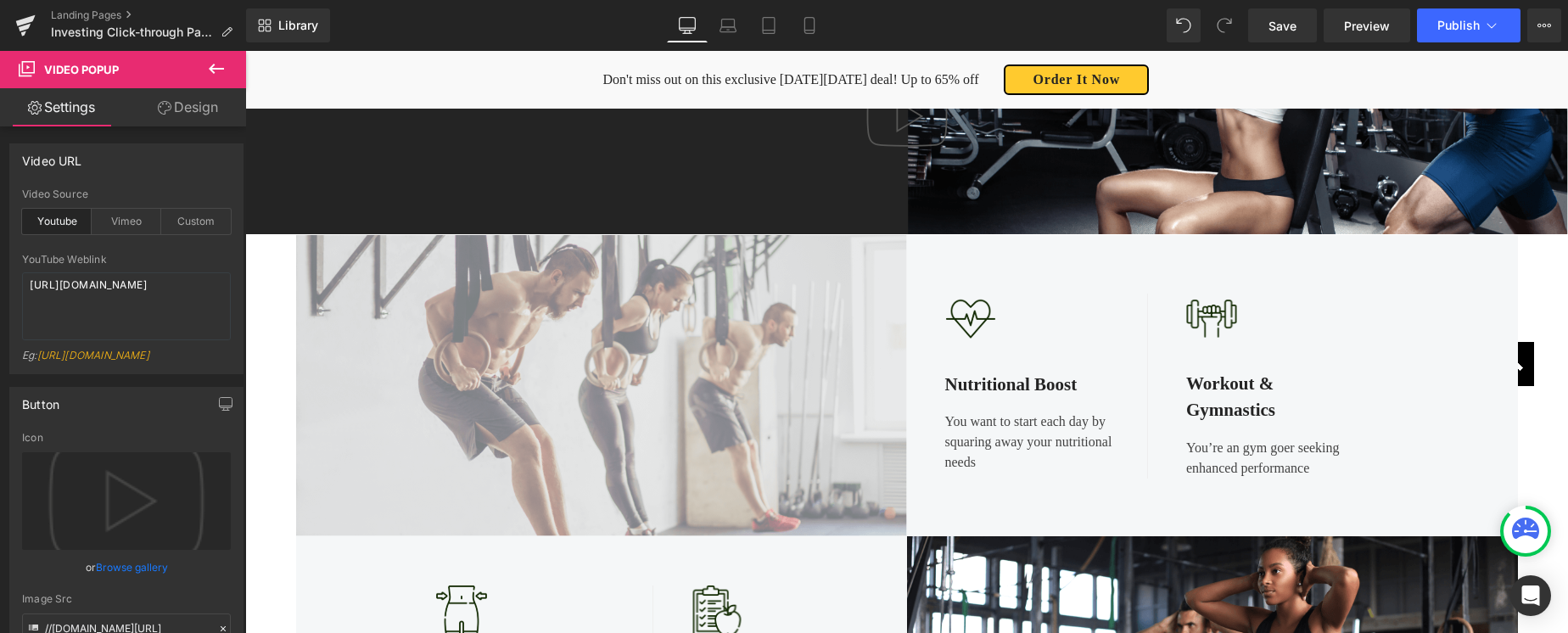
scroll to position [330, 0]
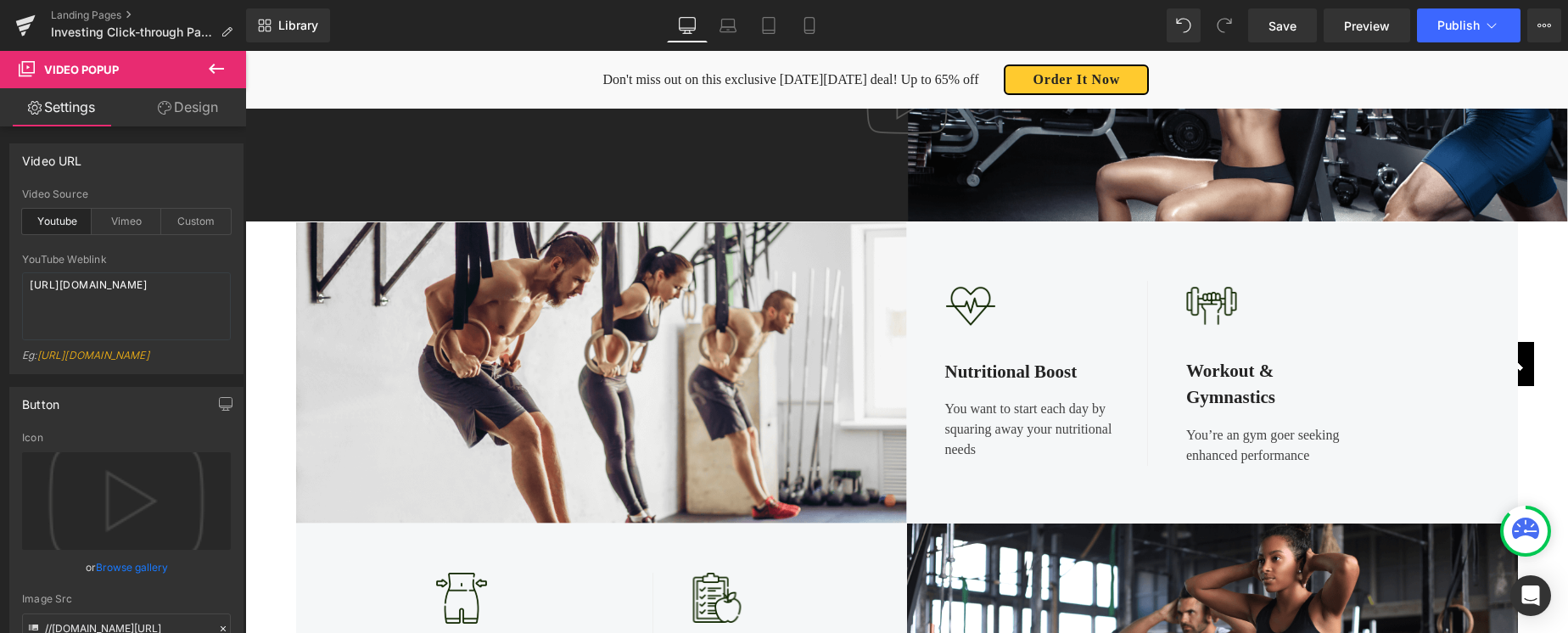
click at [214, 69] on icon at bounding box center [216, 69] width 20 height 20
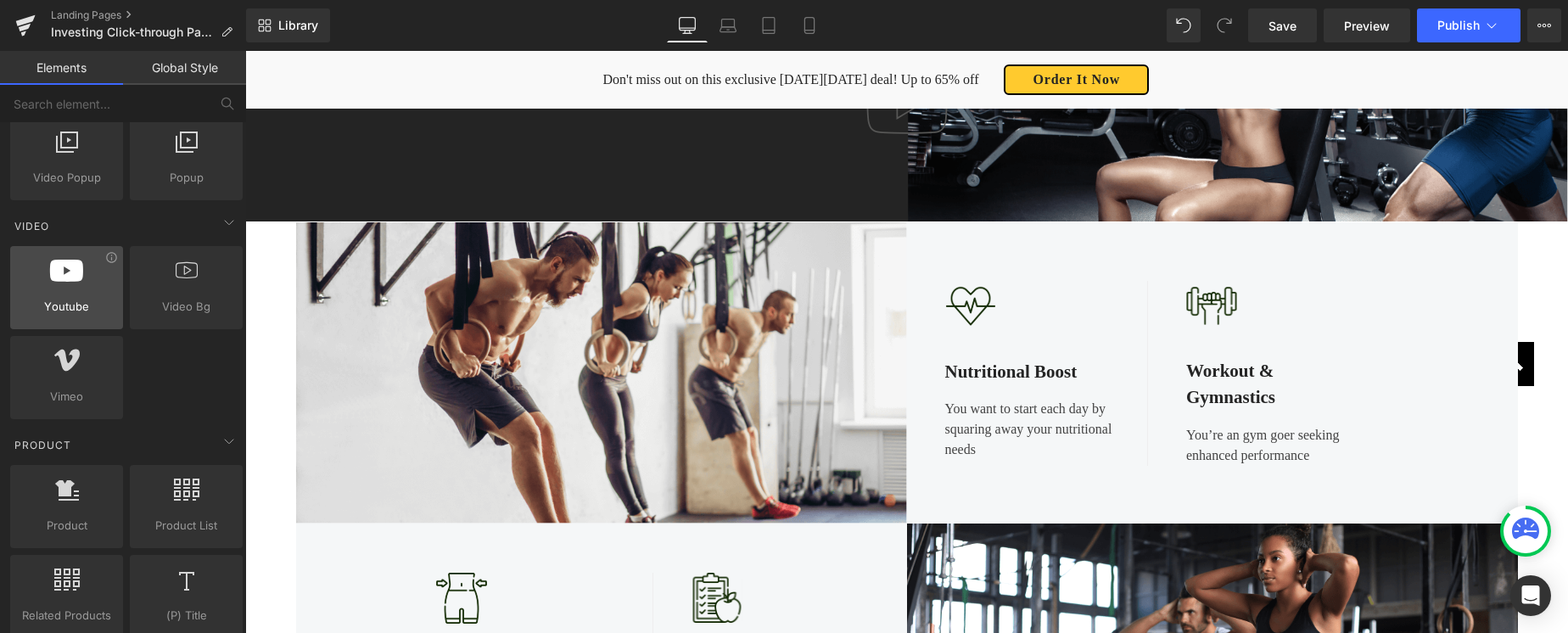
scroll to position [1031, 0]
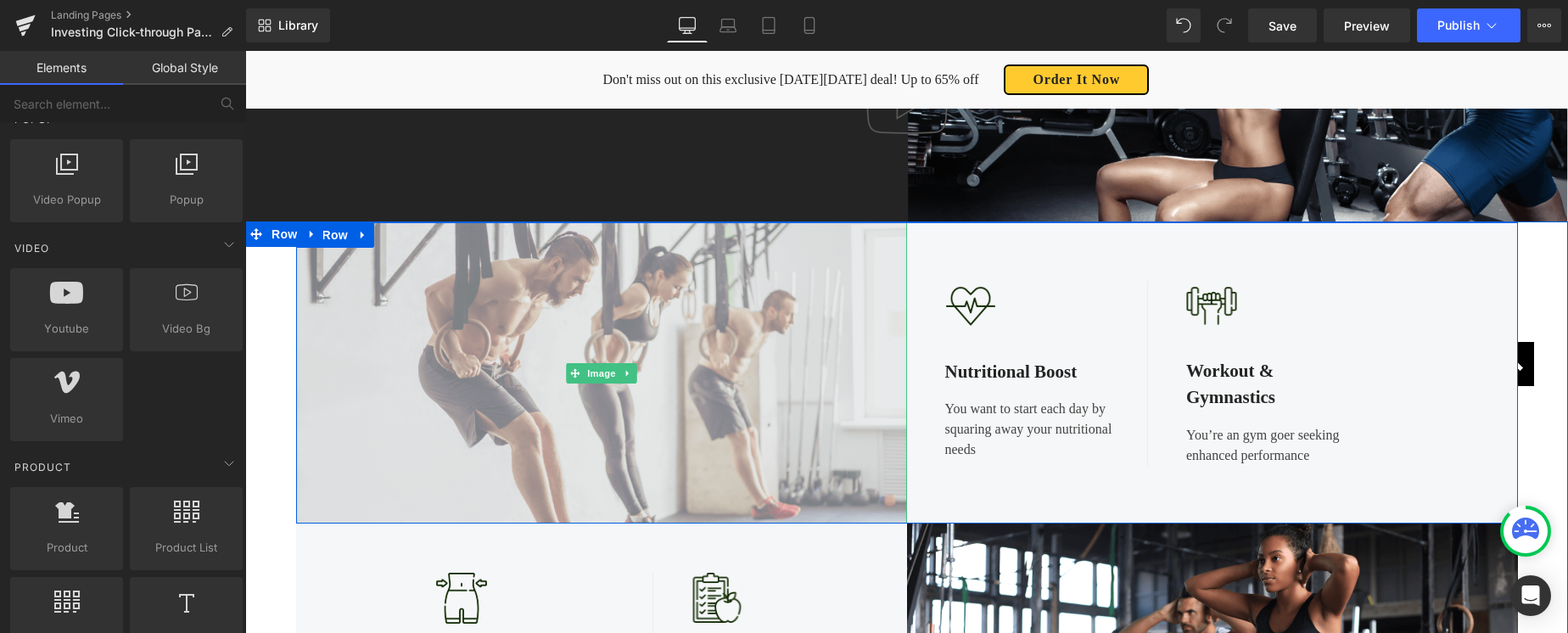
click at [487, 320] on img at bounding box center [601, 372] width 611 height 301
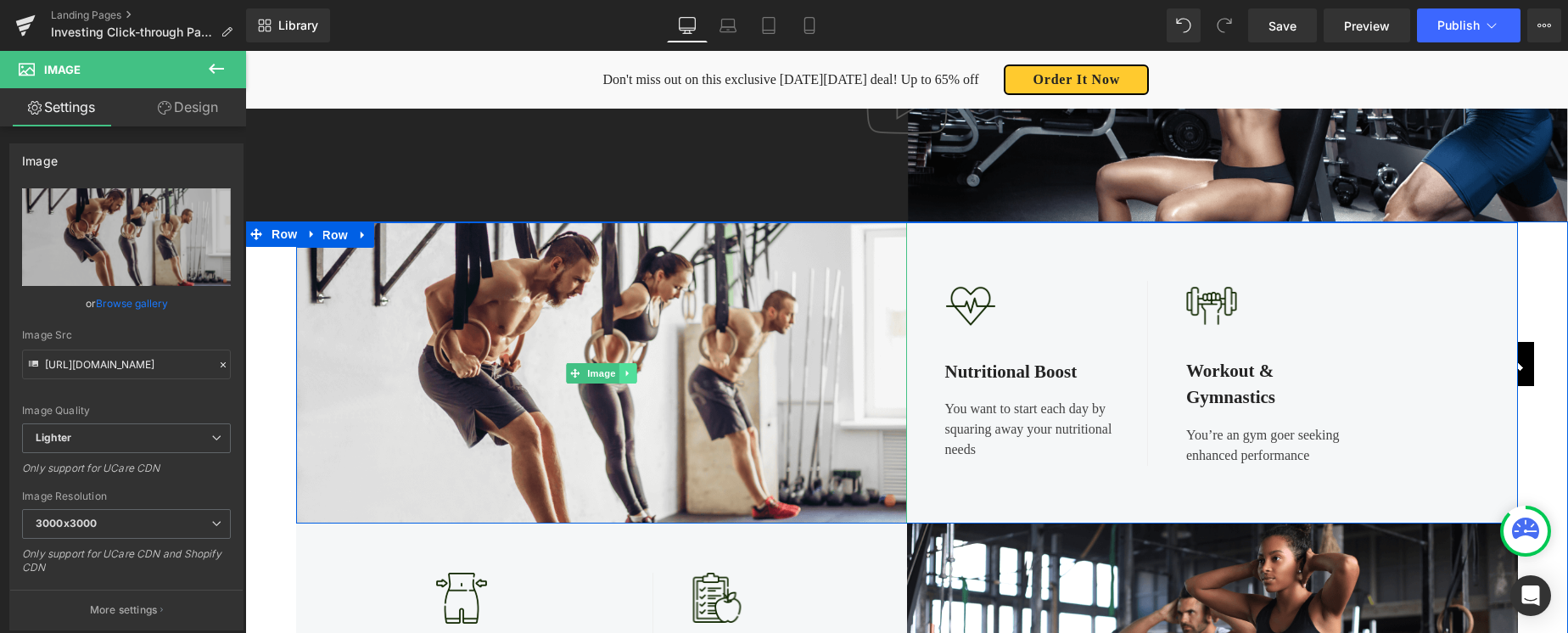
click at [631, 370] on icon at bounding box center [627, 373] width 10 height 11
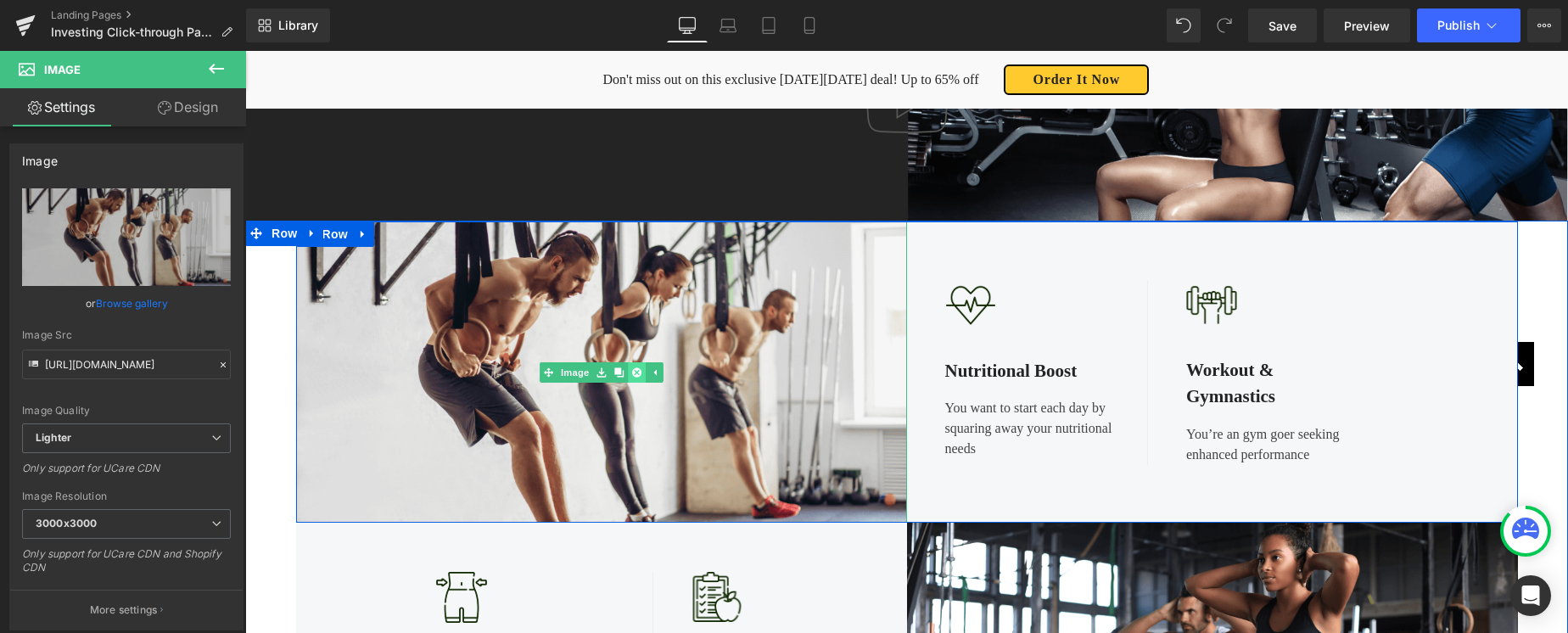
scroll to position [330, 0]
click at [637, 372] on icon at bounding box center [636, 373] width 10 height 11
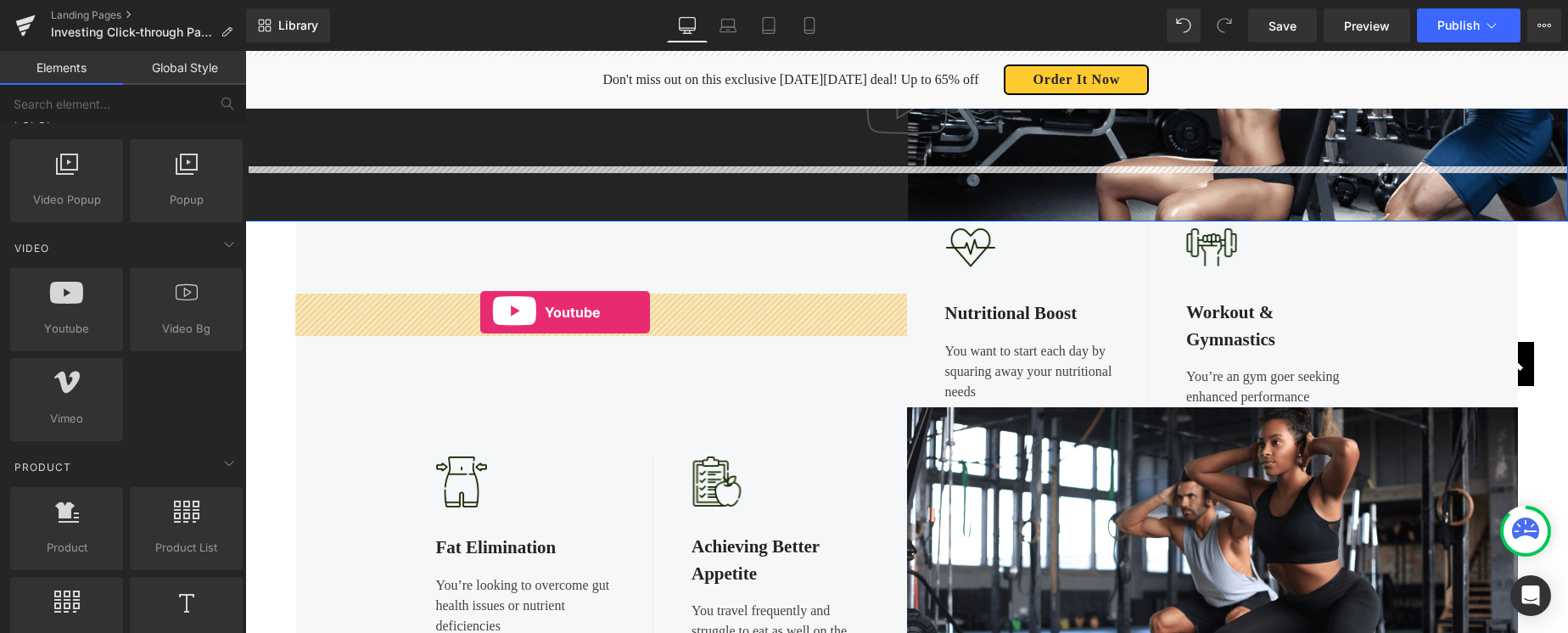
drag, startPoint x: 313, startPoint y: 346, endPoint x: 481, endPoint y: 313, distance: 171.2
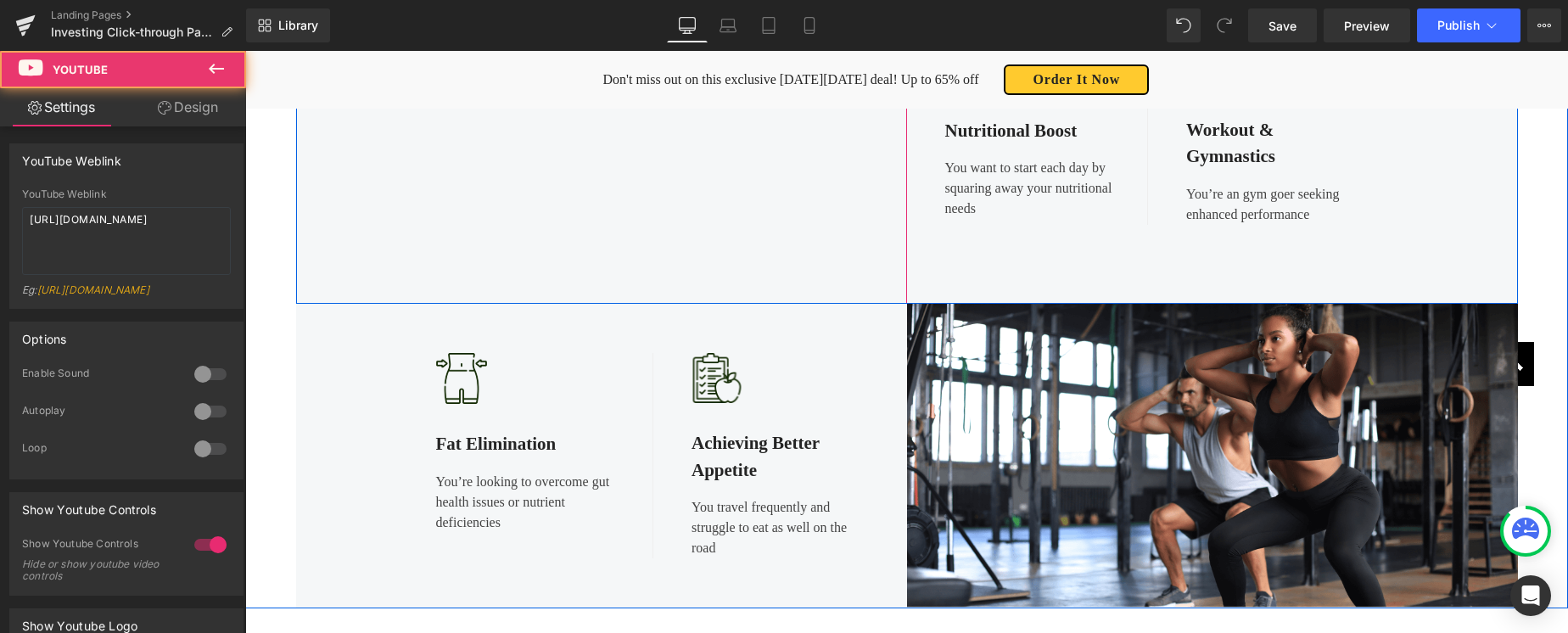
scroll to position [686, 0]
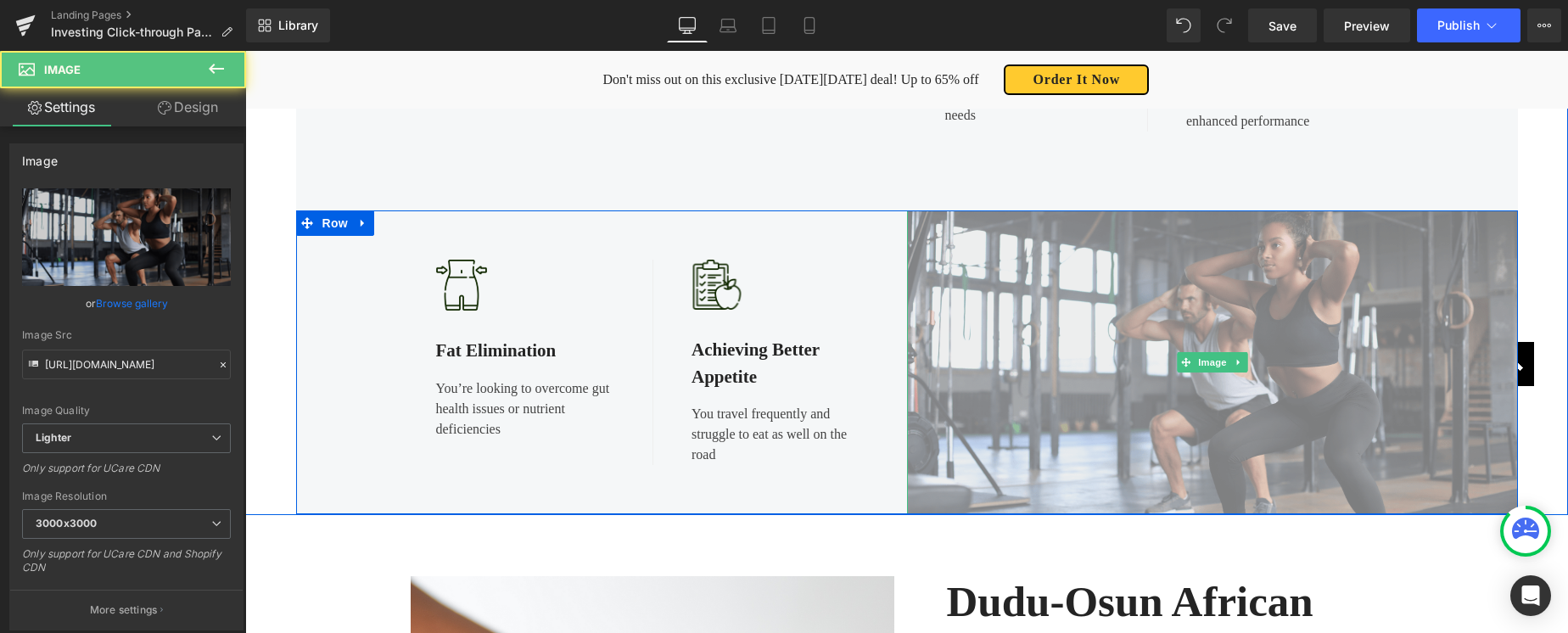
click at [1067, 345] on img at bounding box center [1212, 362] width 611 height 304
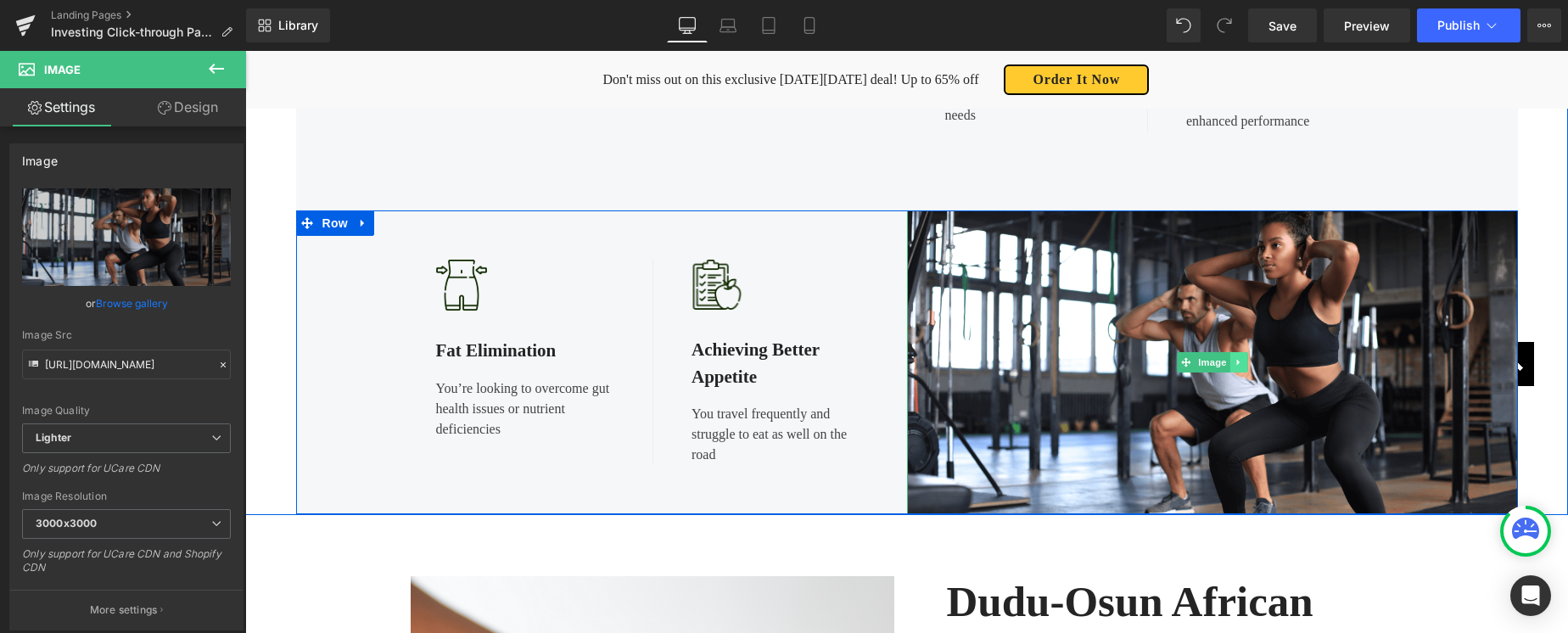
click at [1235, 355] on link at bounding box center [1238, 362] width 17 height 20
click at [1252, 362] on icon at bounding box center [1247, 363] width 10 height 10
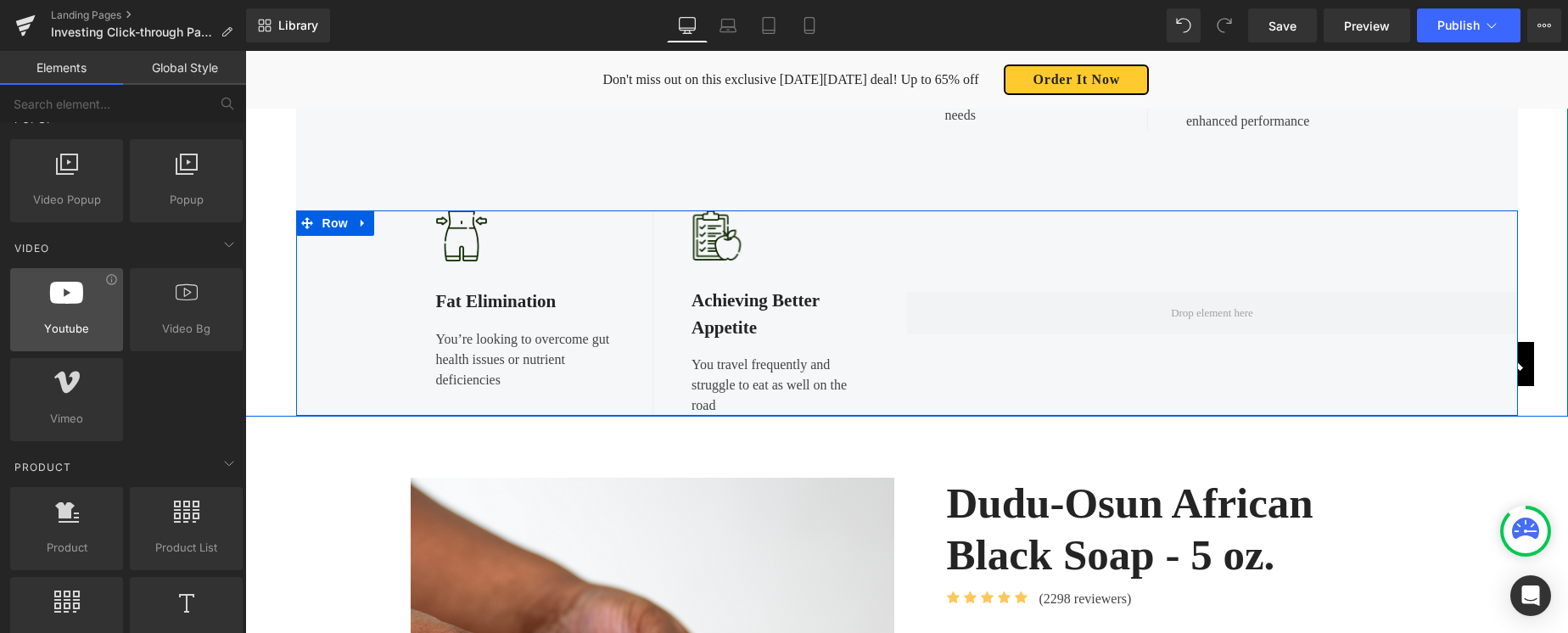
scroll to position [577, 0]
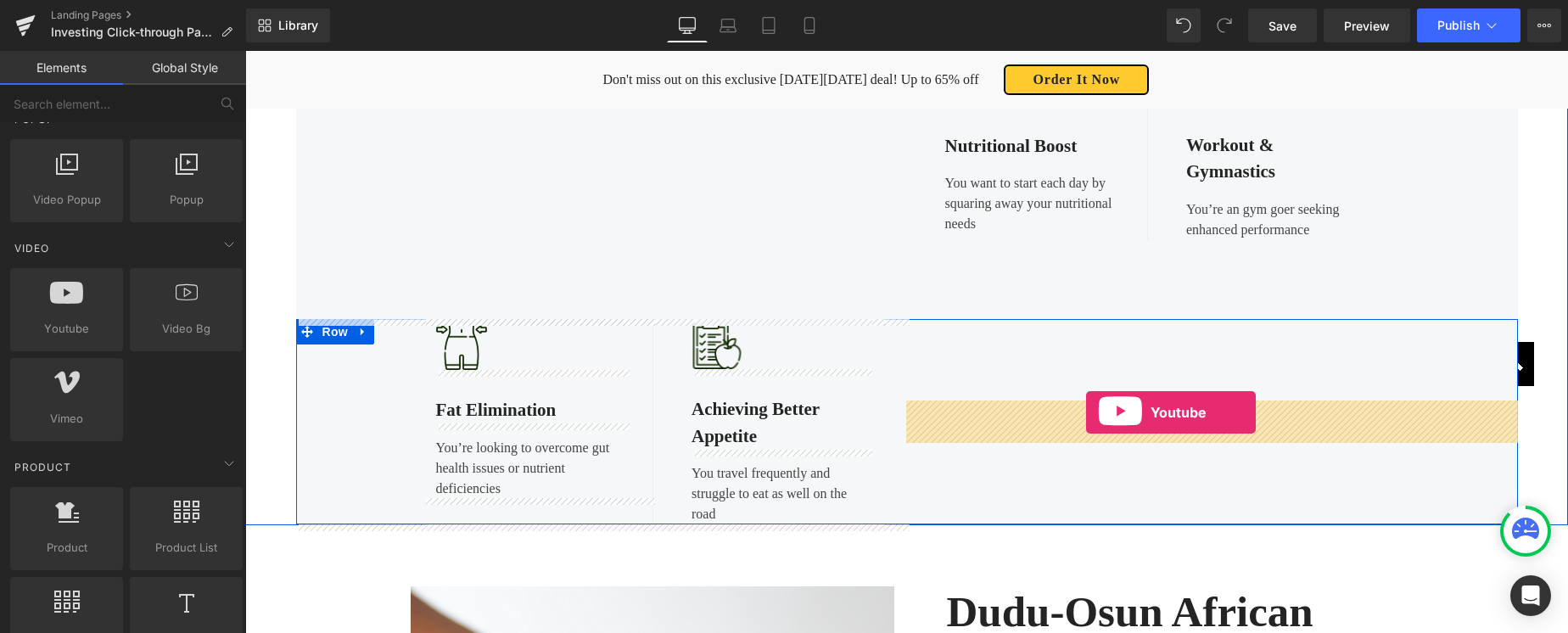
drag, startPoint x: 346, startPoint y: 369, endPoint x: 1087, endPoint y: 414, distance: 742.4
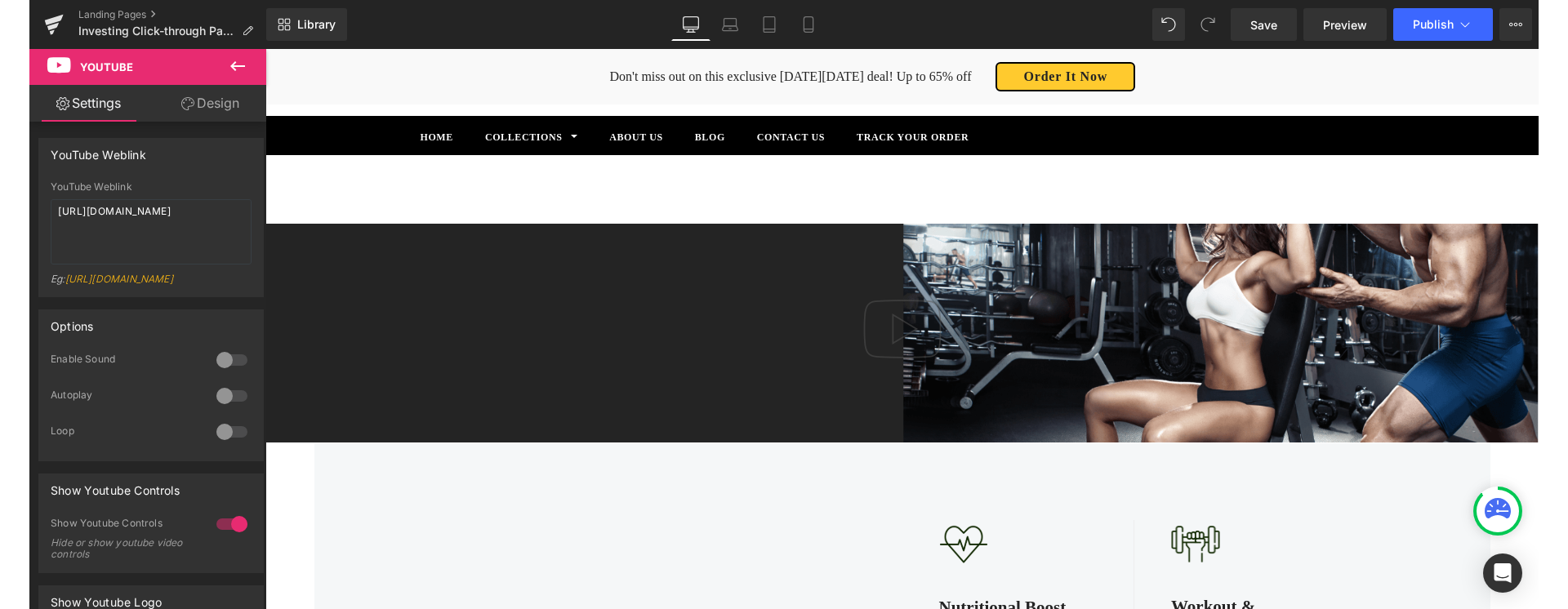
scroll to position [107, 0]
